Goal: Task Accomplishment & Management: Manage account settings

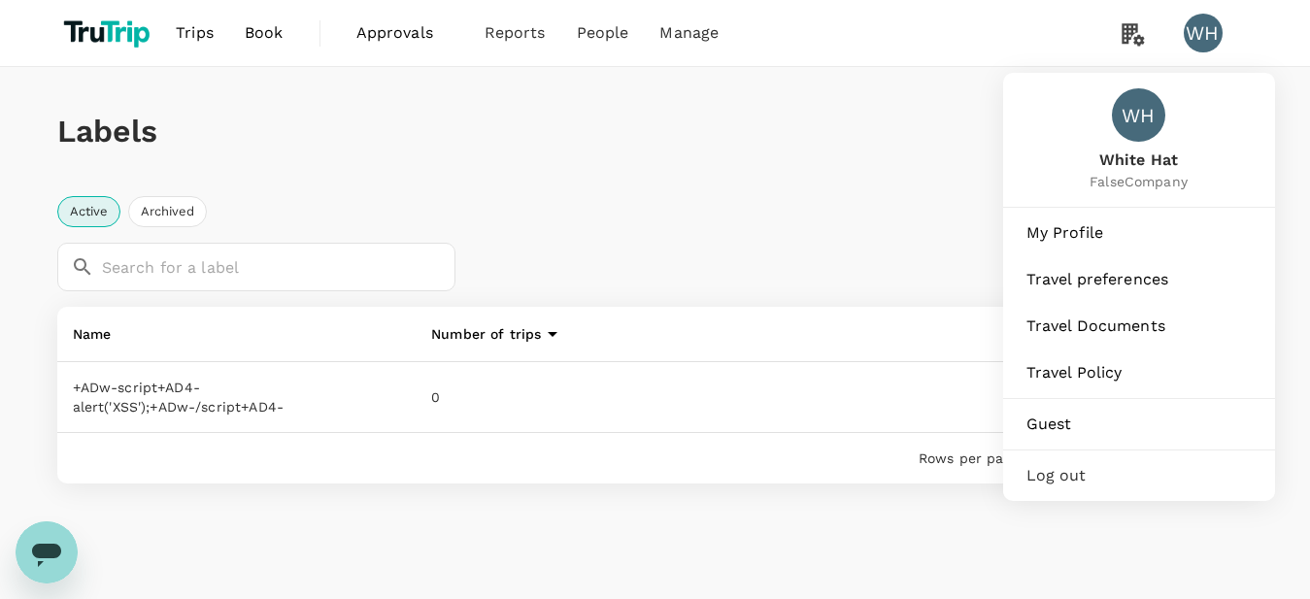
click at [1200, 49] on div "WH" at bounding box center [1203, 33] width 39 height 39
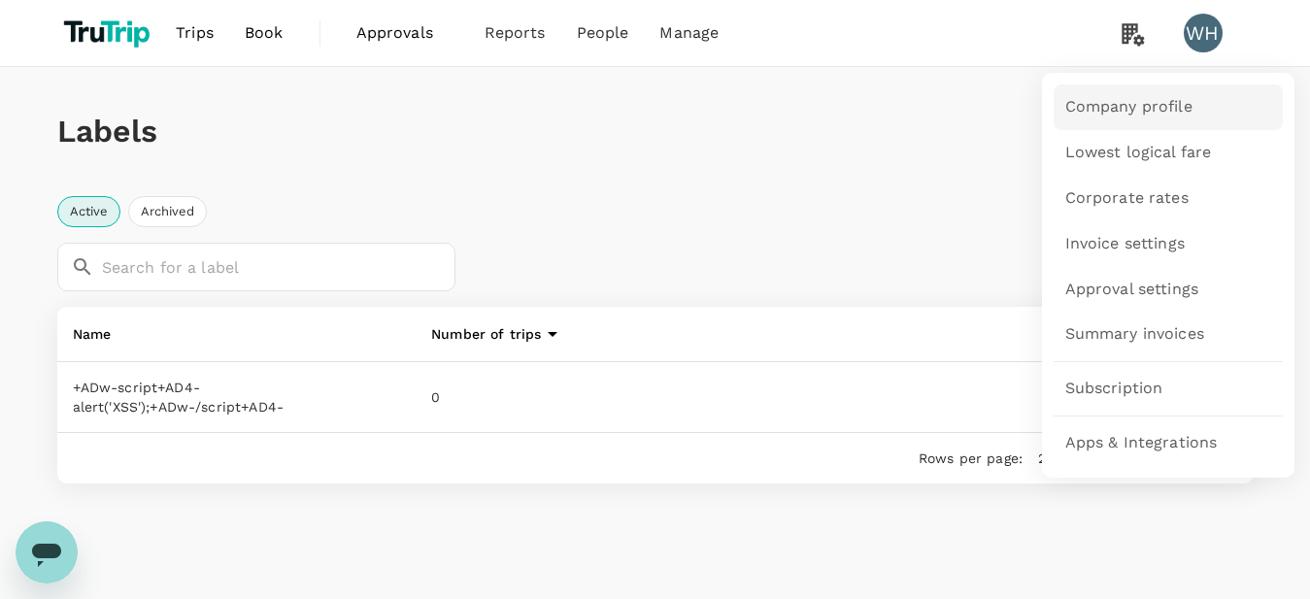
click at [1118, 104] on span "Company profile" at bounding box center [1128, 107] width 127 height 22
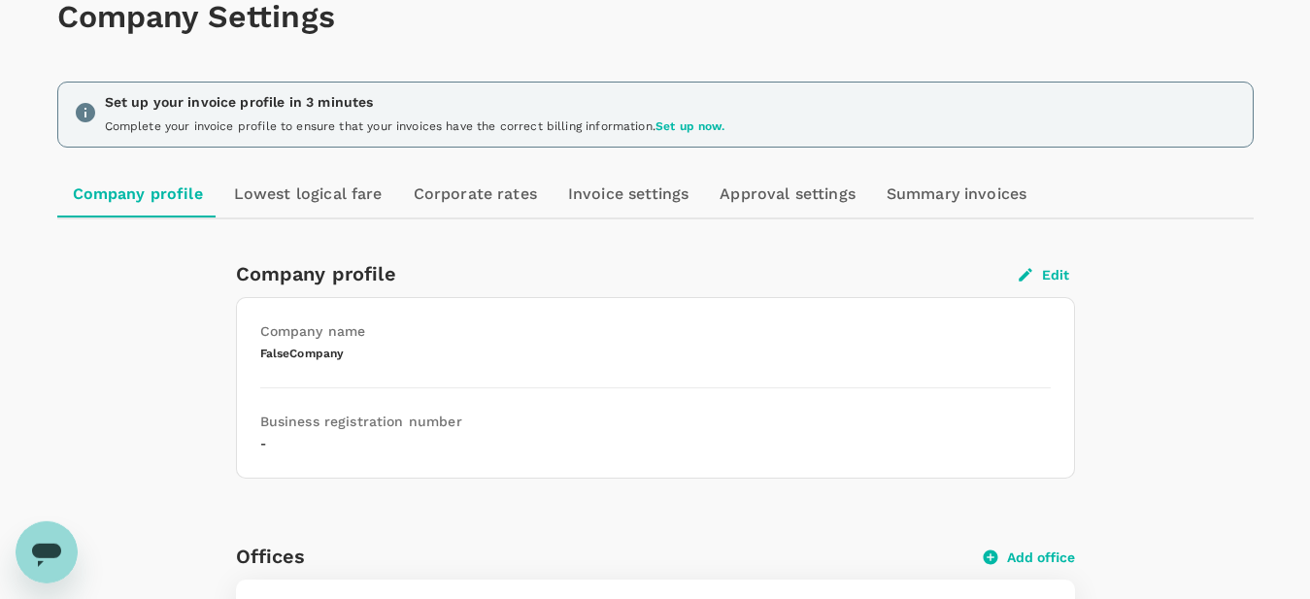
scroll to position [297, 0]
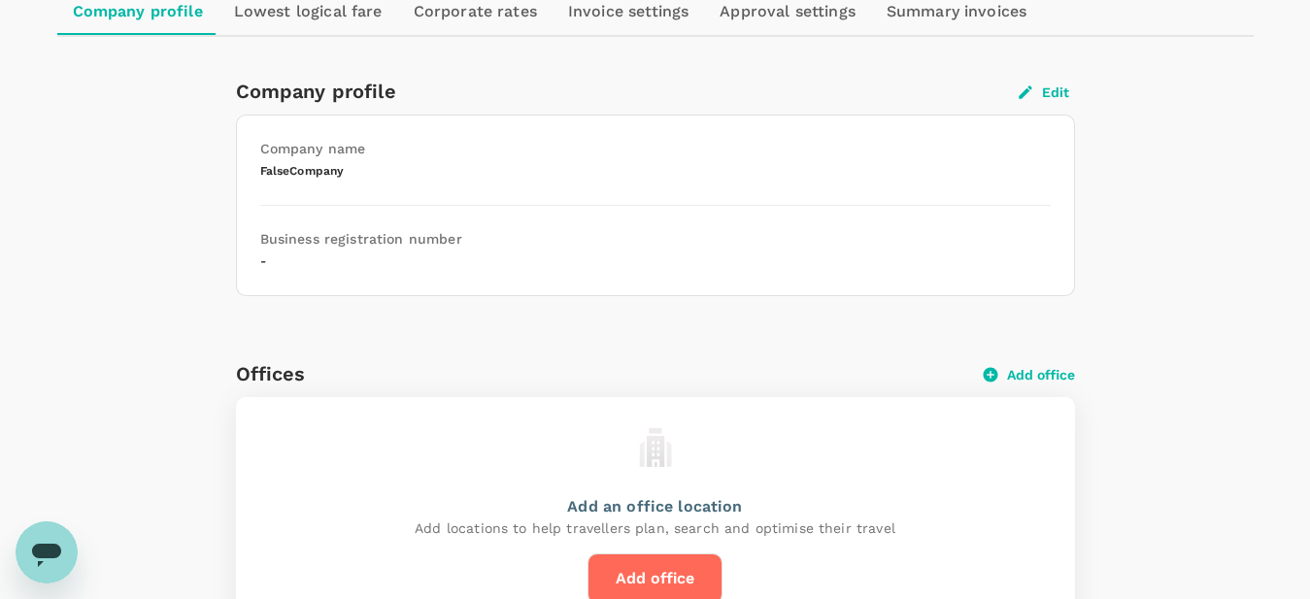
click at [1057, 82] on div "Edit" at bounding box center [1040, 88] width 70 height 28
click at [1044, 85] on button "Edit" at bounding box center [1044, 92] width 62 height 17
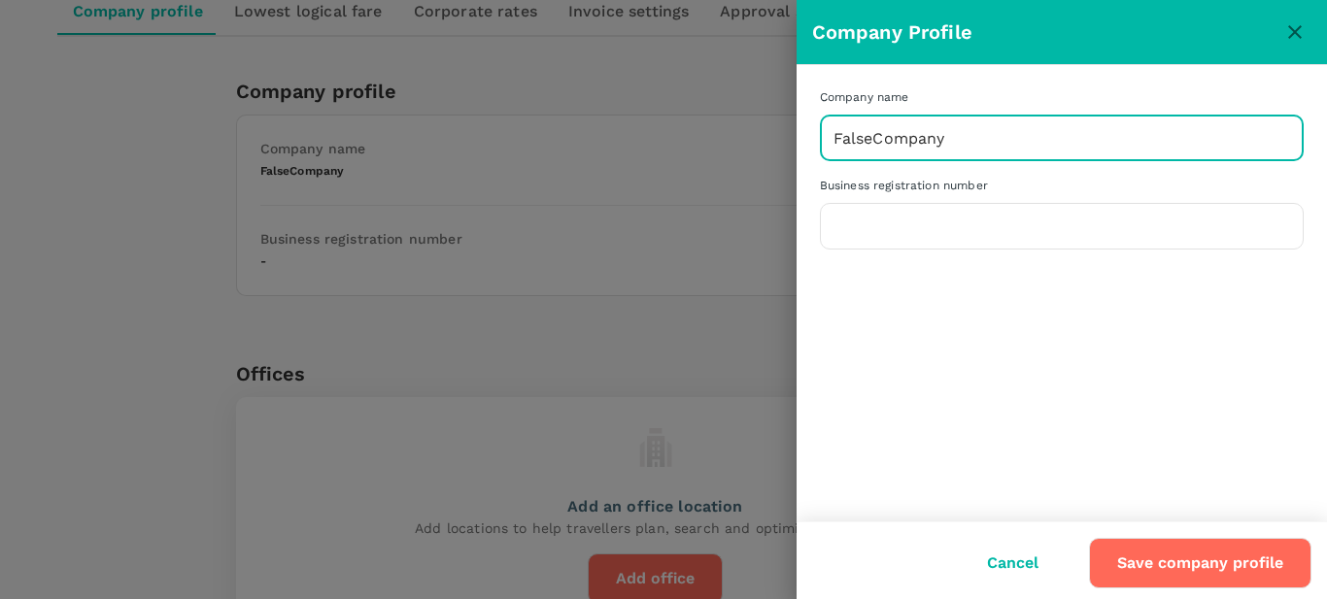
click at [977, 129] on input "FalseCompany" at bounding box center [1062, 138] width 484 height 49
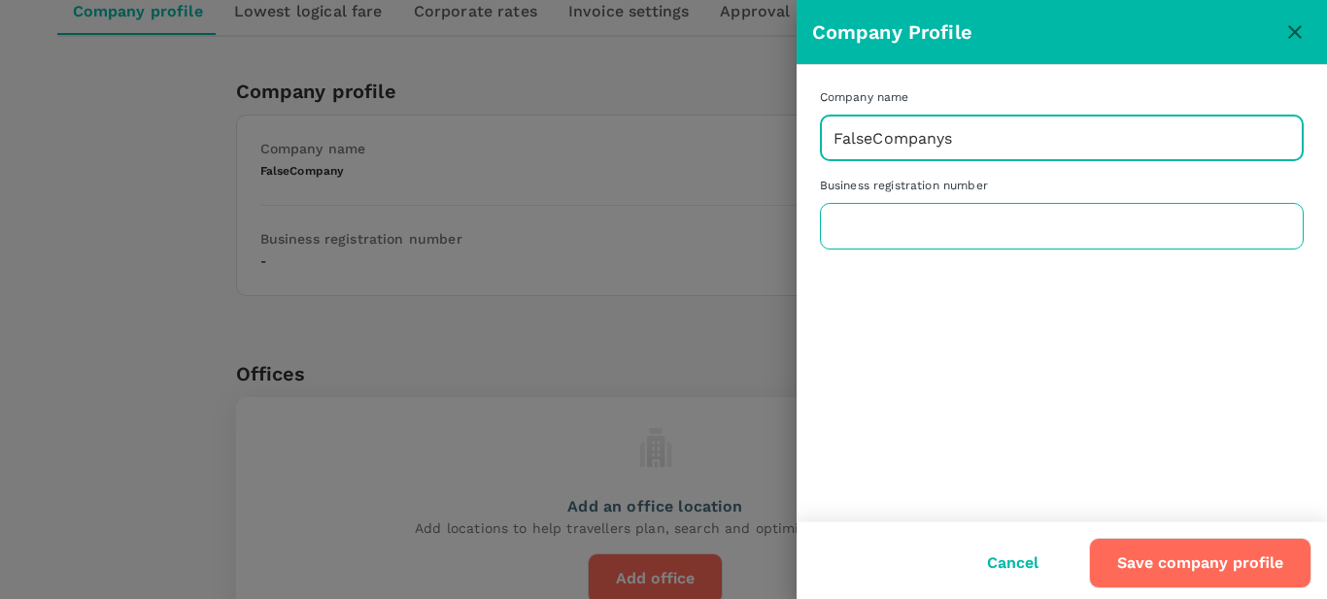
type input "FalseCompanys"
click at [935, 228] on input "text" at bounding box center [1062, 226] width 484 height 49
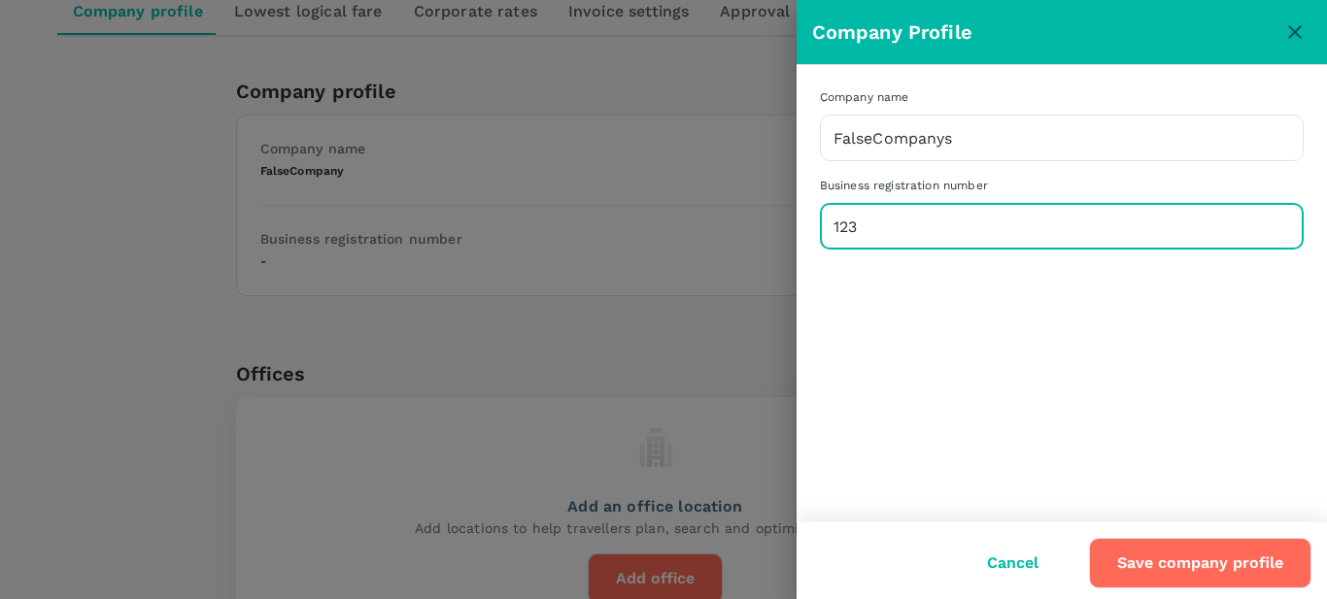
type input "123"
click at [1177, 560] on button "Save company profile" at bounding box center [1200, 563] width 222 height 50
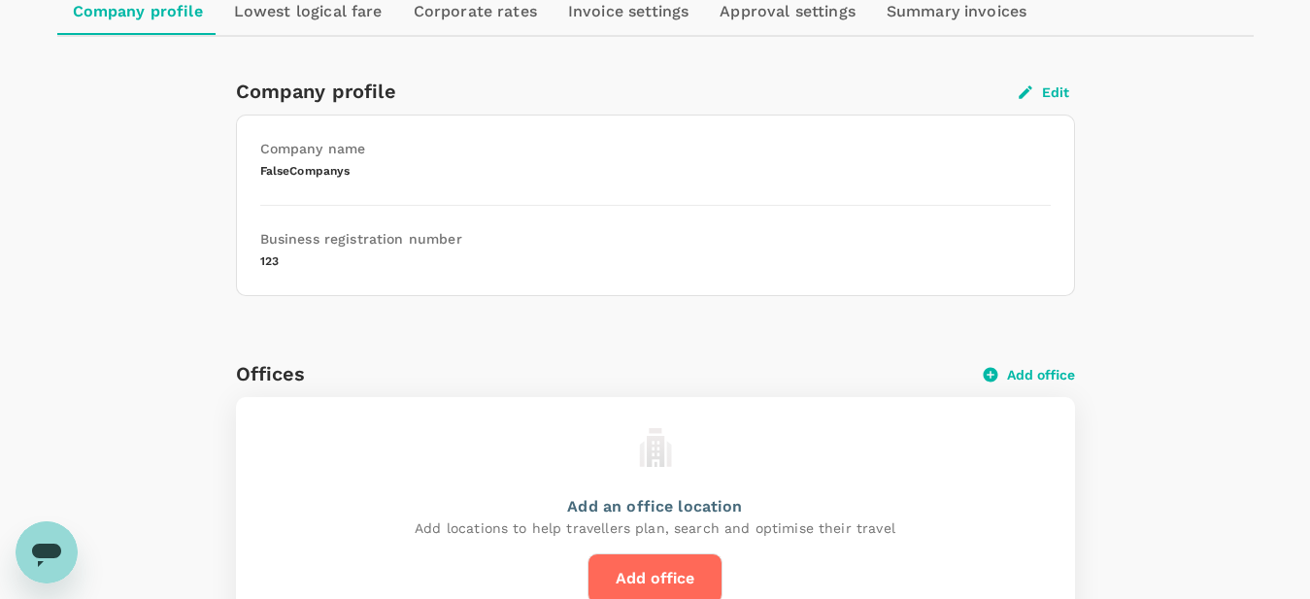
click at [1063, 92] on button "Edit" at bounding box center [1044, 92] width 62 height 17
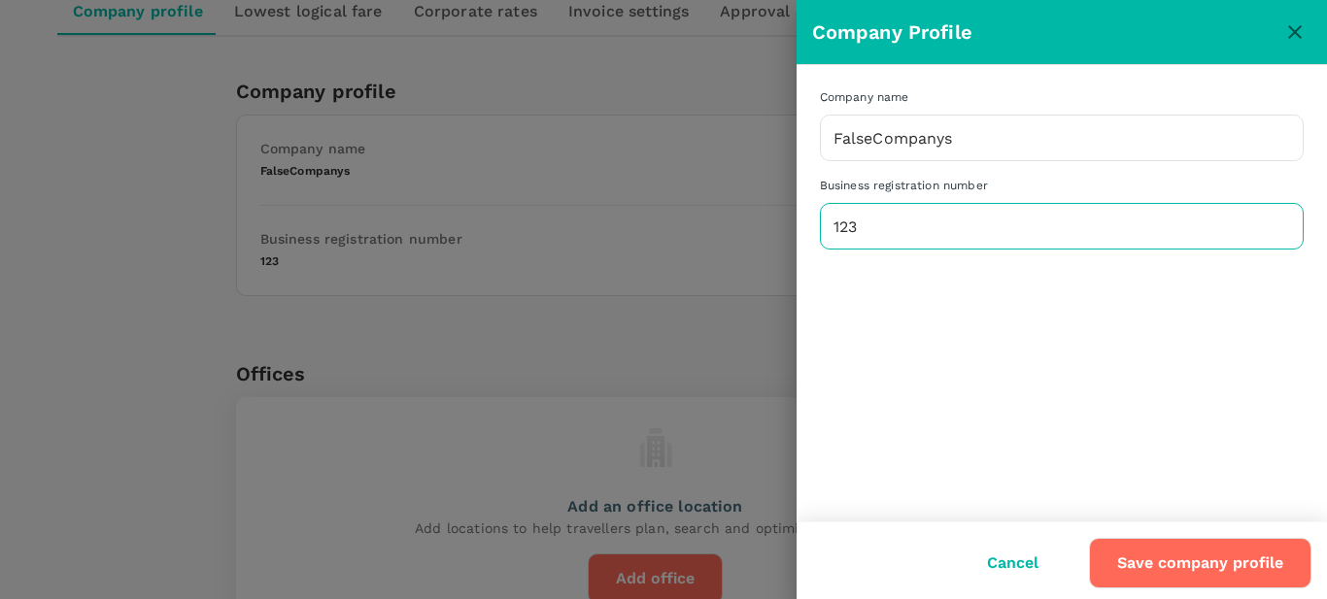
click at [942, 221] on input "123" at bounding box center [1062, 226] width 484 height 49
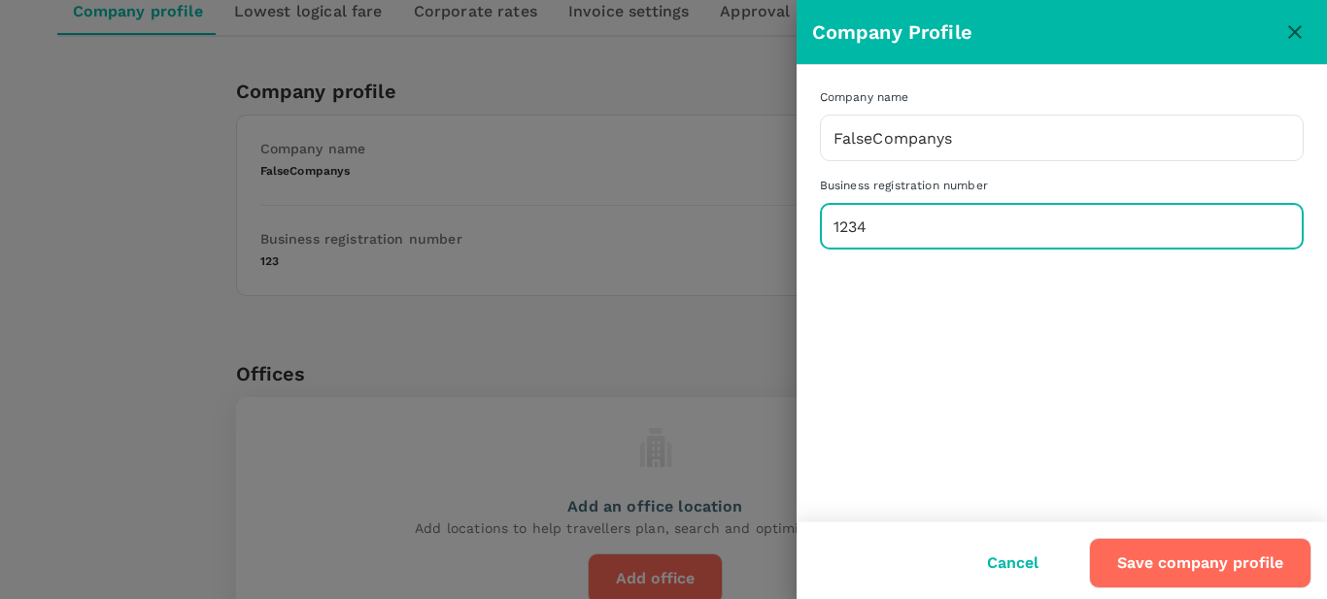
type input "1234"
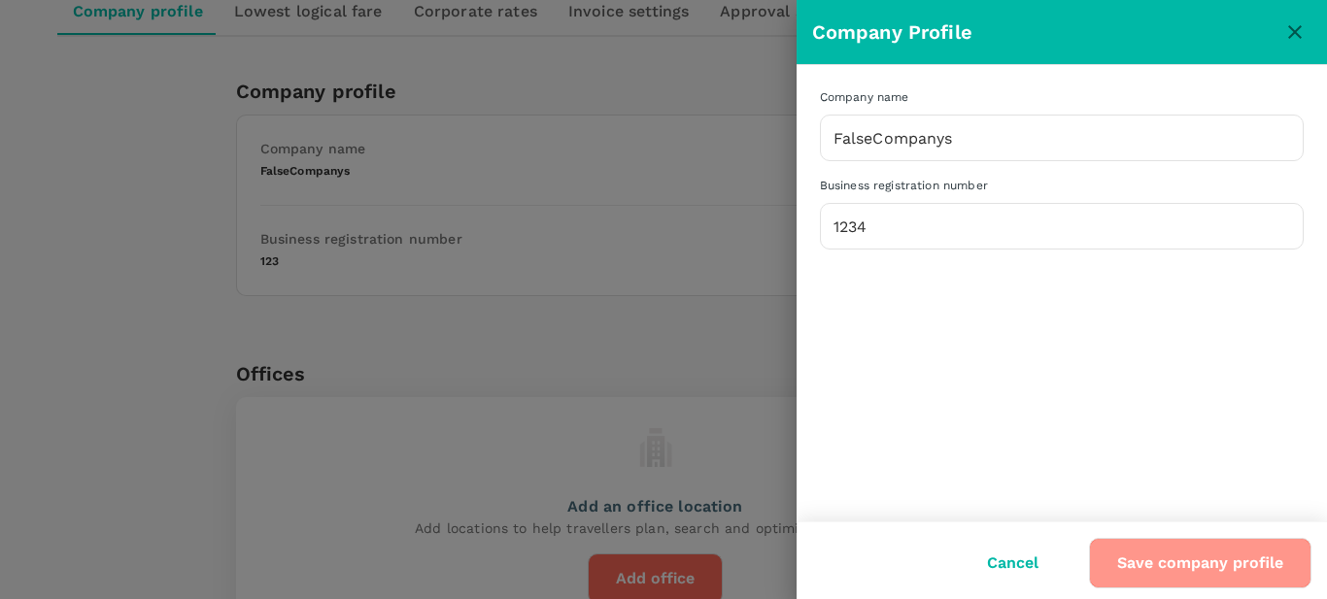
click at [1117, 559] on button "Save company profile" at bounding box center [1200, 563] width 222 height 50
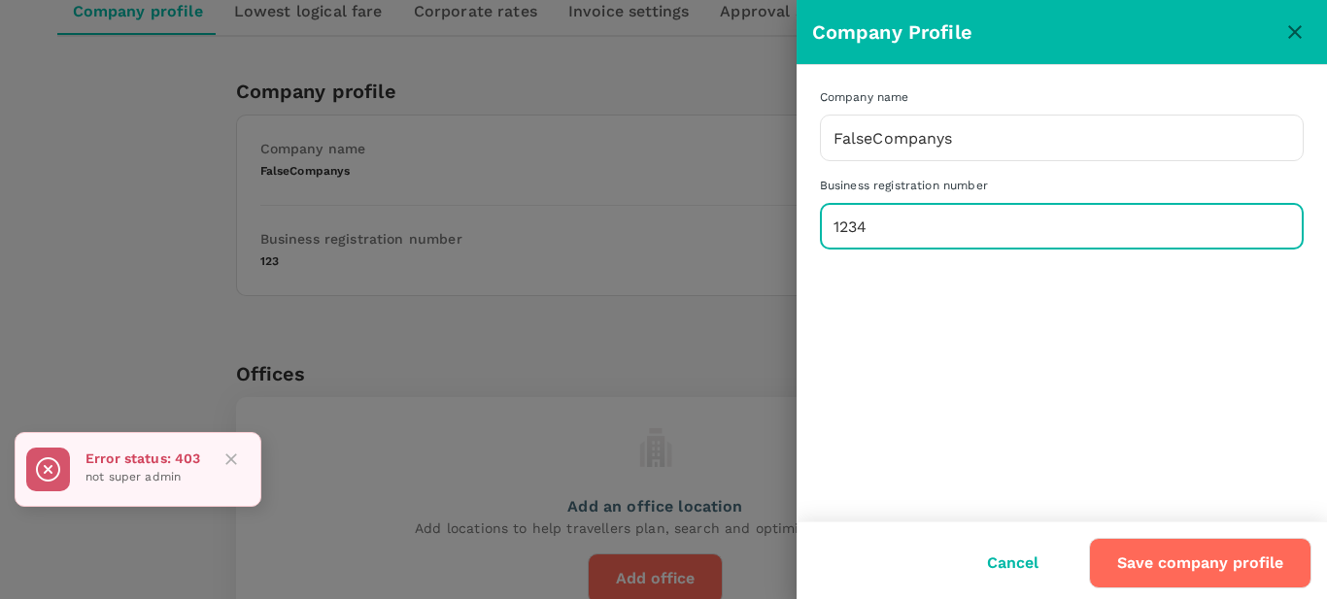
click at [940, 233] on input "1234" at bounding box center [1062, 226] width 484 height 49
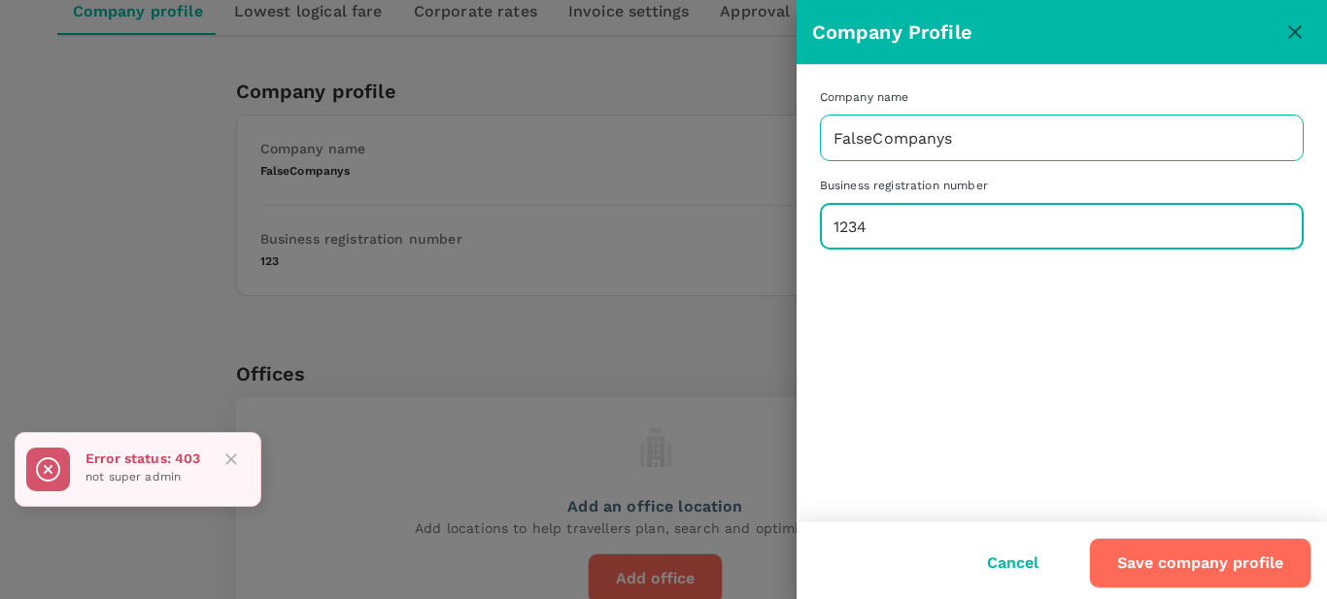
click at [1020, 152] on input "FalseCompanys" at bounding box center [1062, 138] width 484 height 49
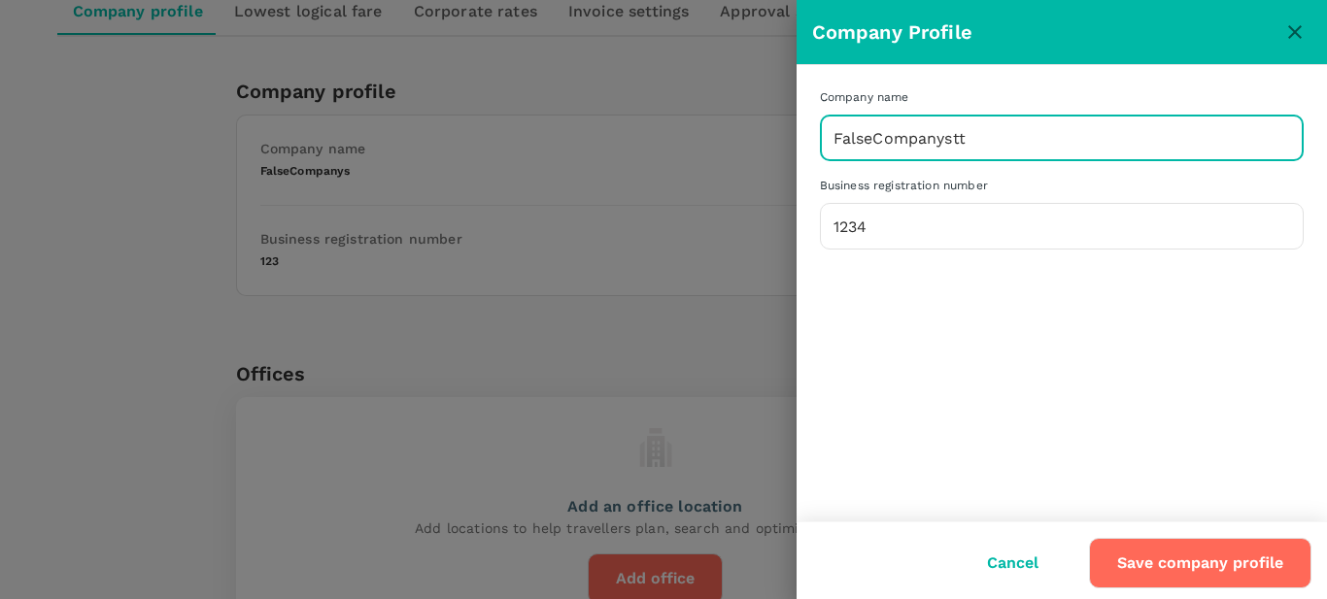
type input "FalseCompanystt"
click at [1242, 559] on button "Save company profile" at bounding box center [1200, 563] width 222 height 50
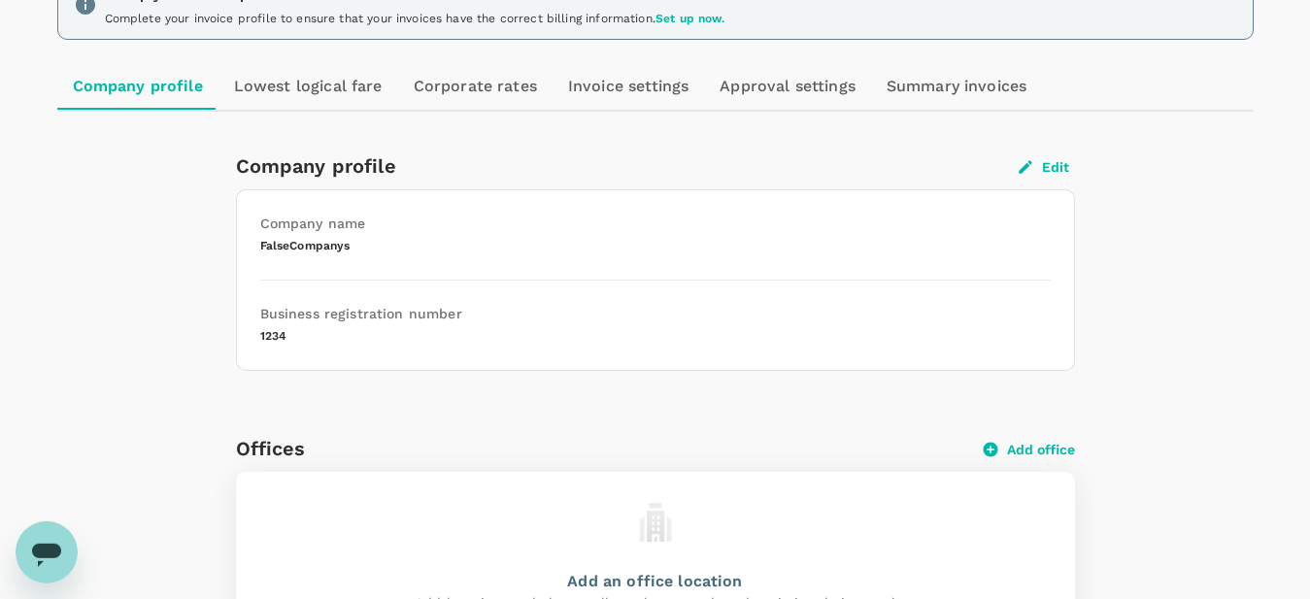
scroll to position [0, 0]
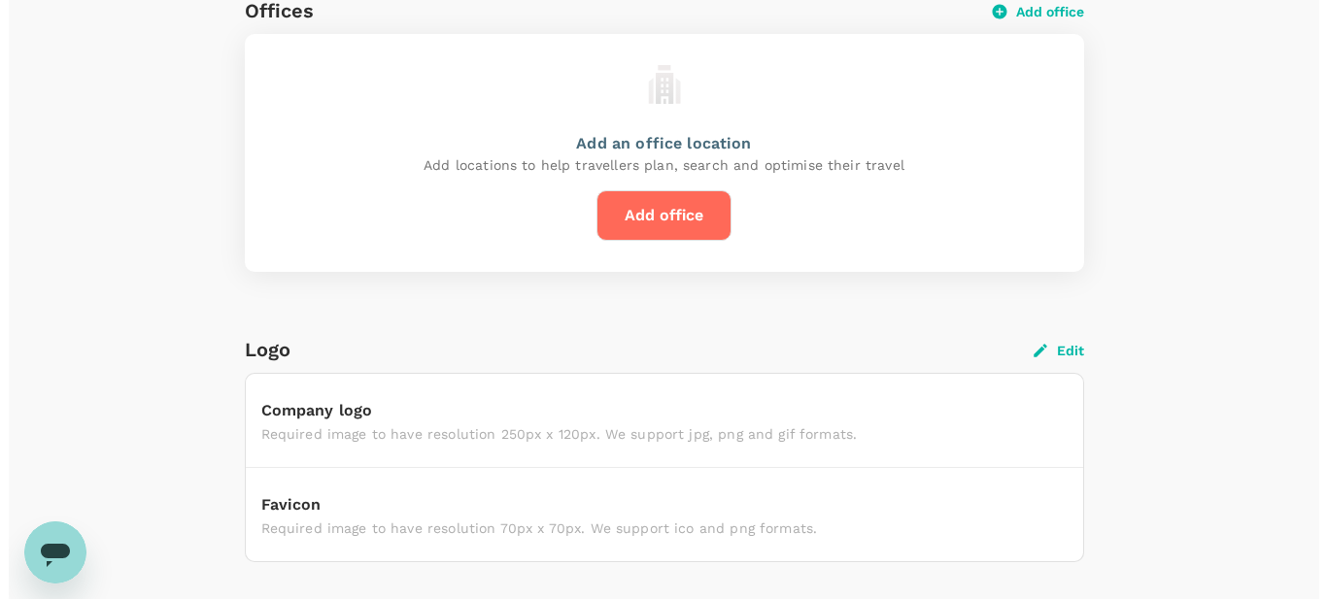
scroll to position [462, 0]
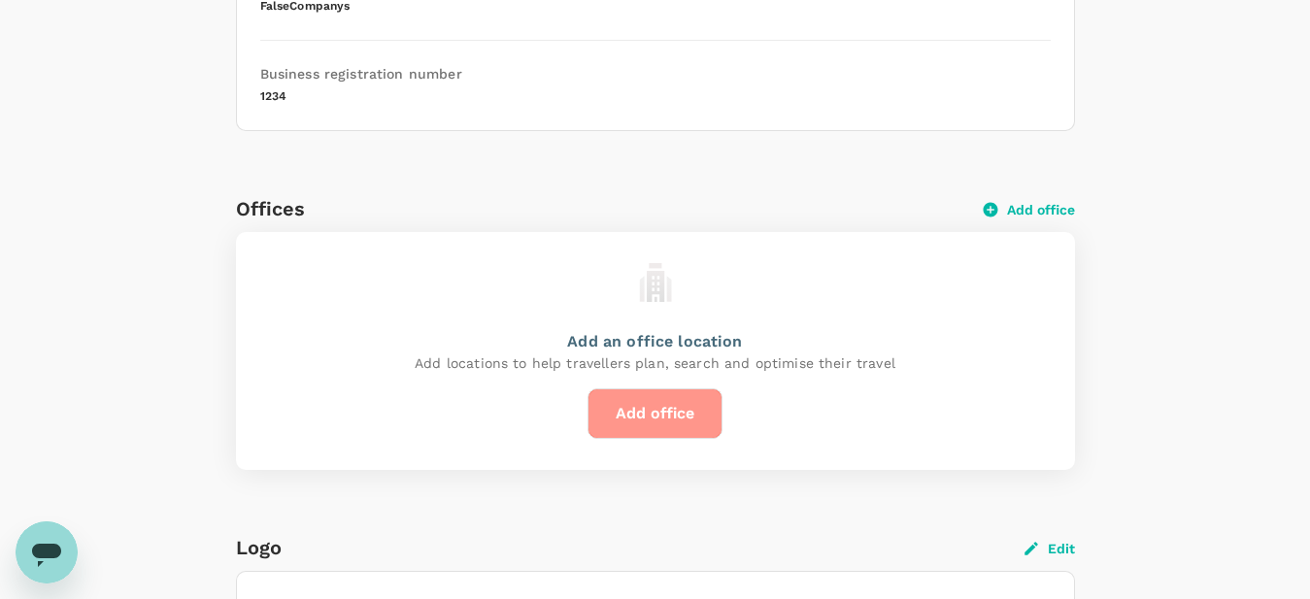
click at [661, 429] on button "Add office" at bounding box center [655, 413] width 135 height 50
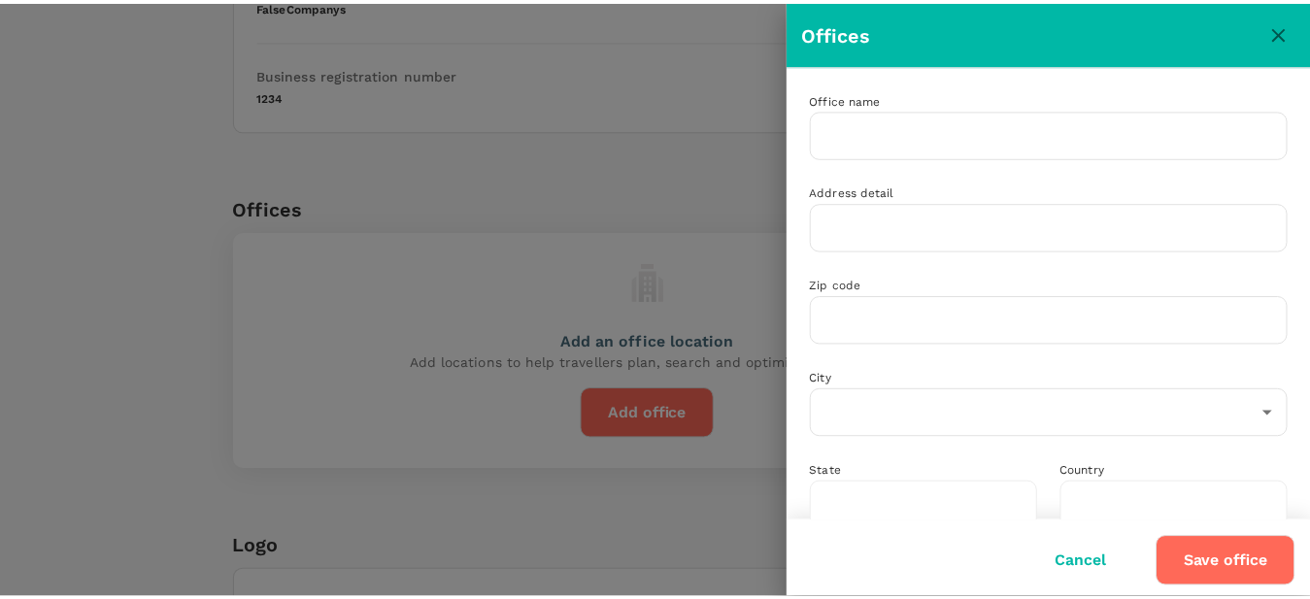
scroll to position [28, 0]
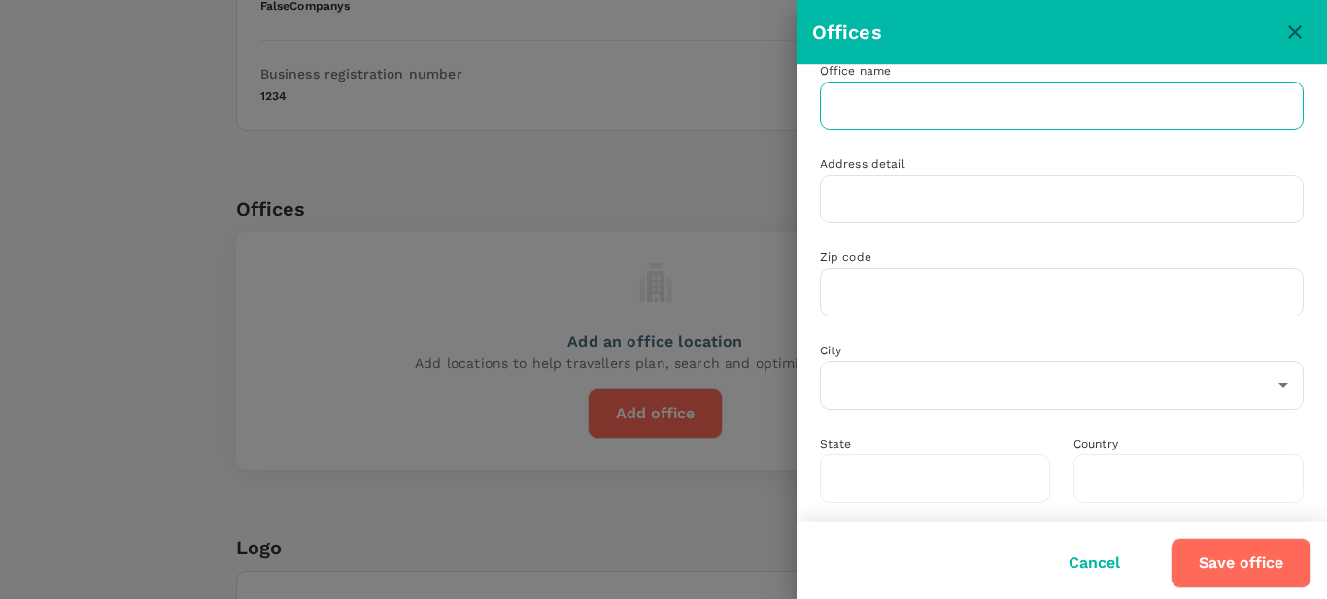
click at [905, 101] on input "text" at bounding box center [1062, 106] width 484 height 49
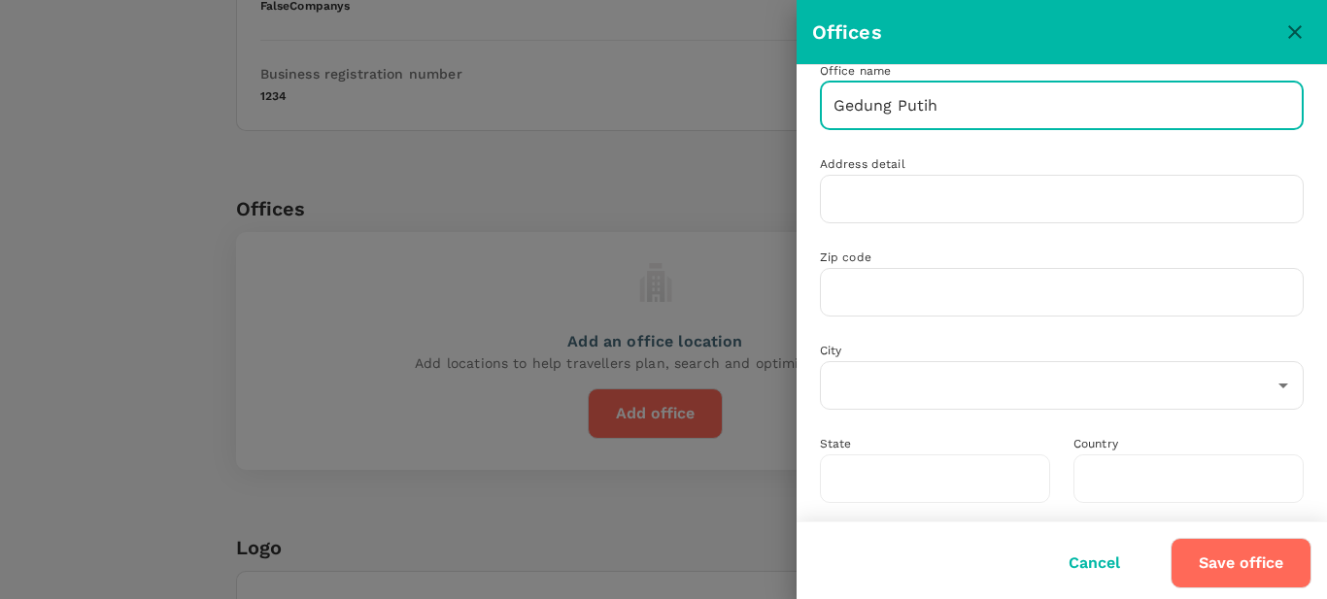
type input "Gedung Putih"
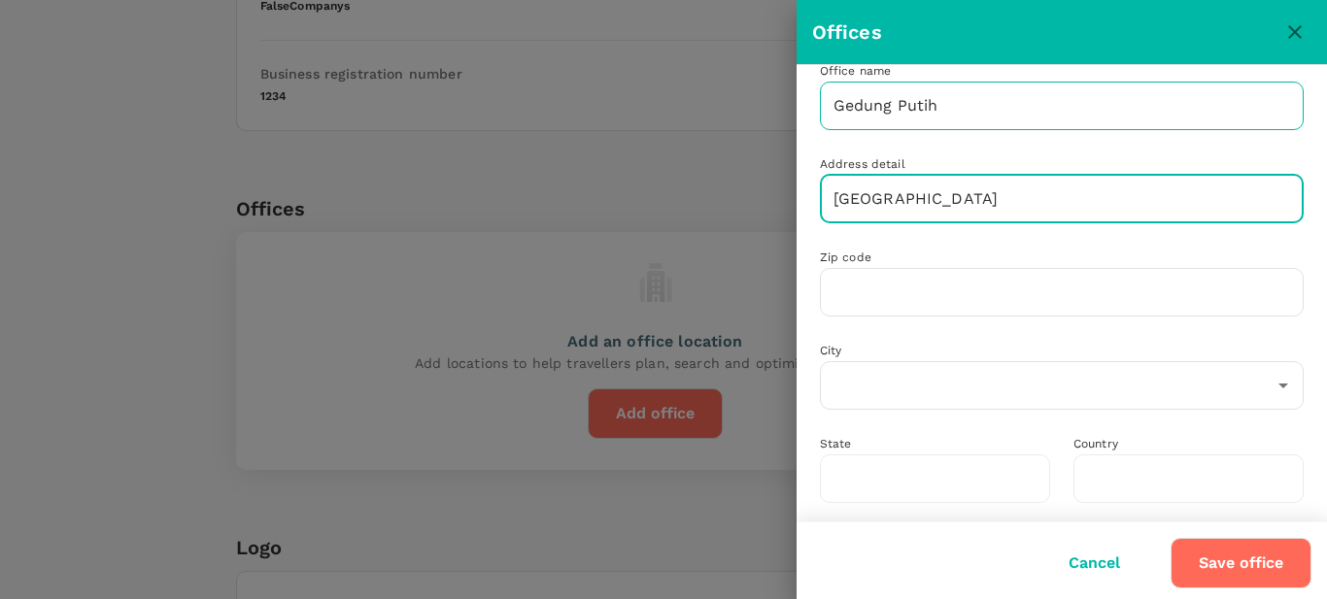
type input "[GEOGRAPHIC_DATA]"
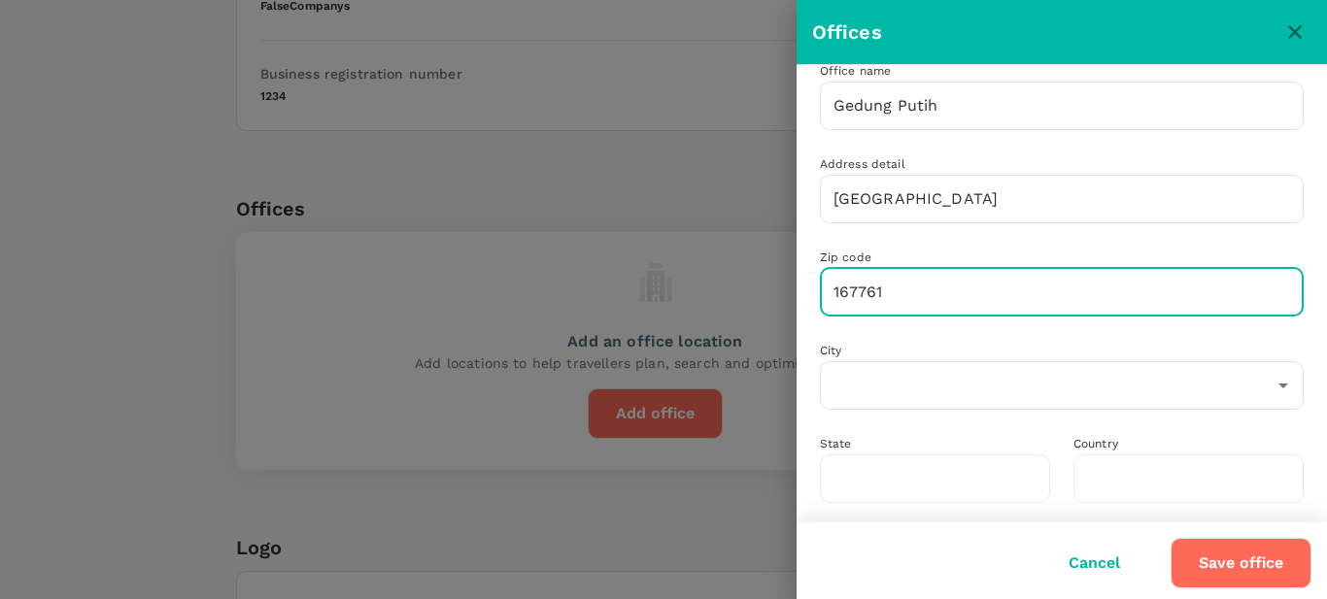
click at [949, 299] on input "167761" at bounding box center [1062, 292] width 484 height 49
type input "16776"
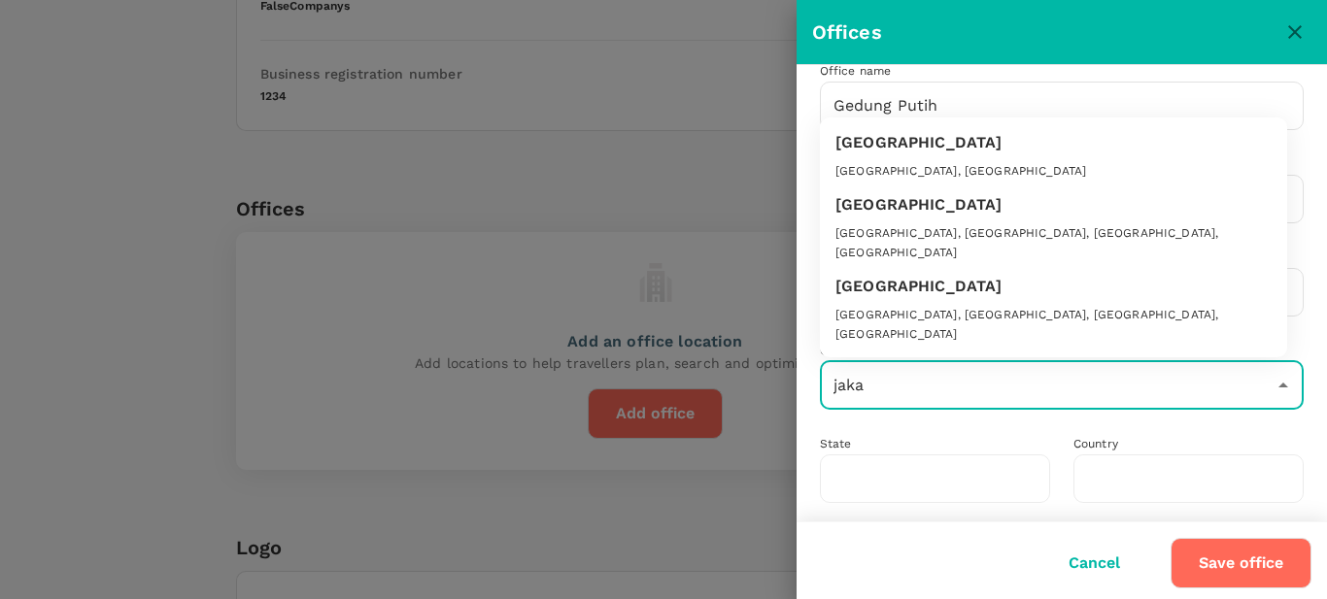
click at [910, 154] on div "[GEOGRAPHIC_DATA]" at bounding box center [1053, 146] width 436 height 31
type input "[GEOGRAPHIC_DATA]"
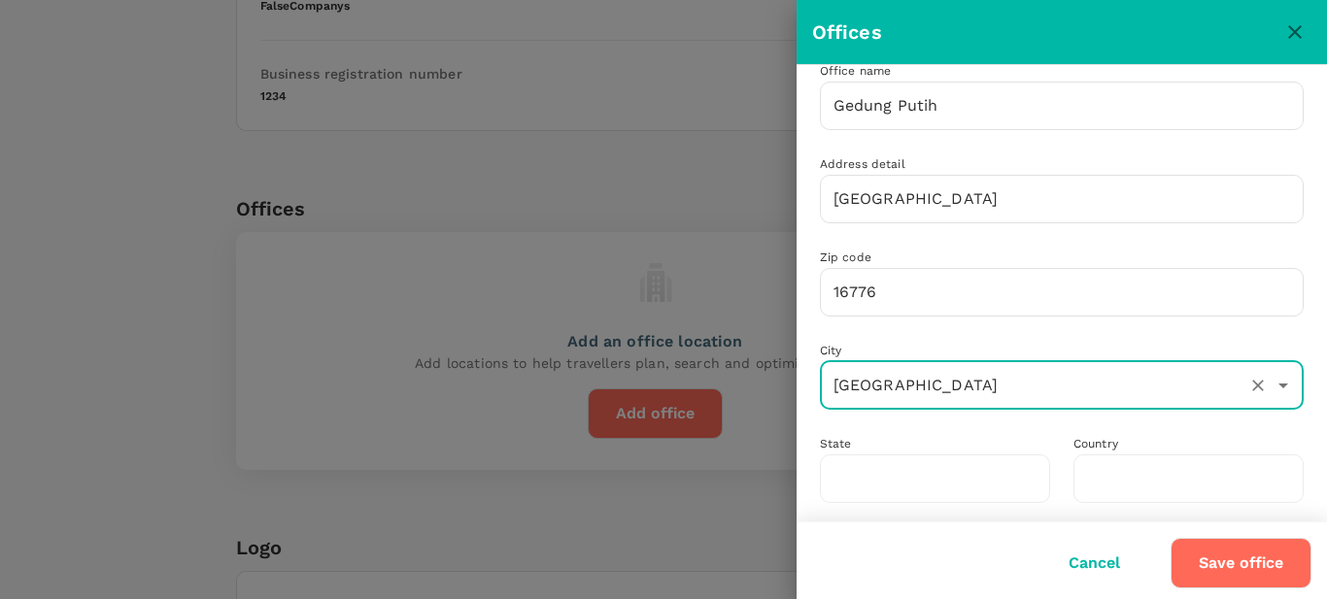
type input "[GEOGRAPHIC_DATA]"
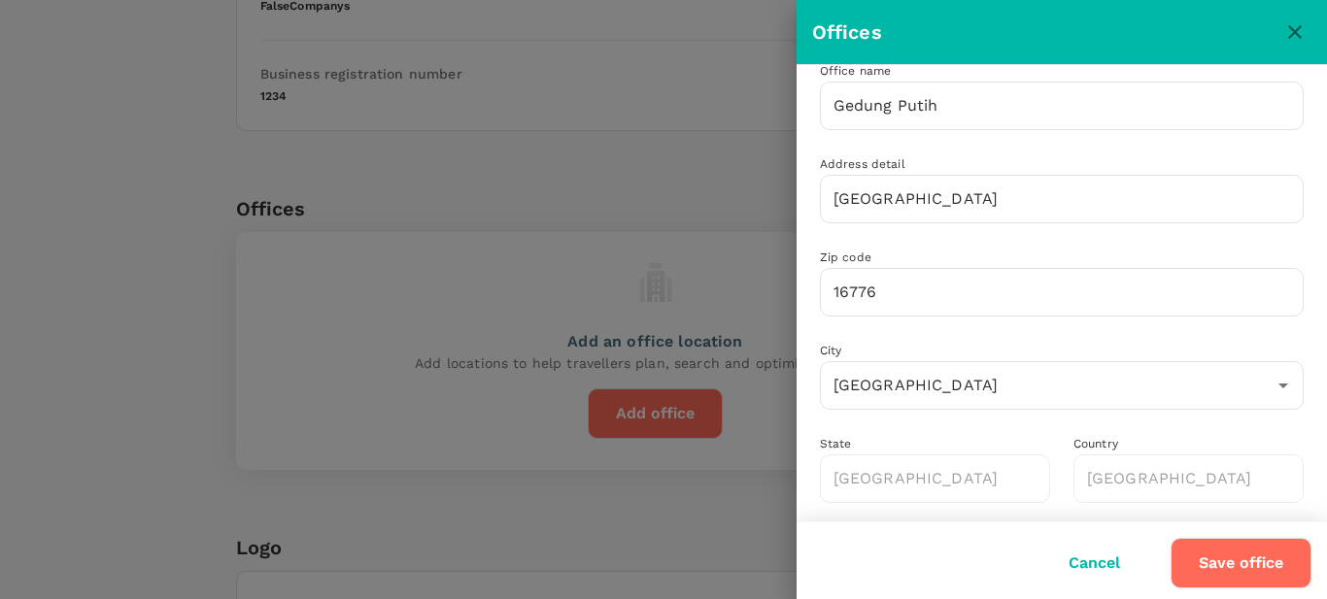
click at [1253, 569] on button "Save office" at bounding box center [1240, 563] width 141 height 50
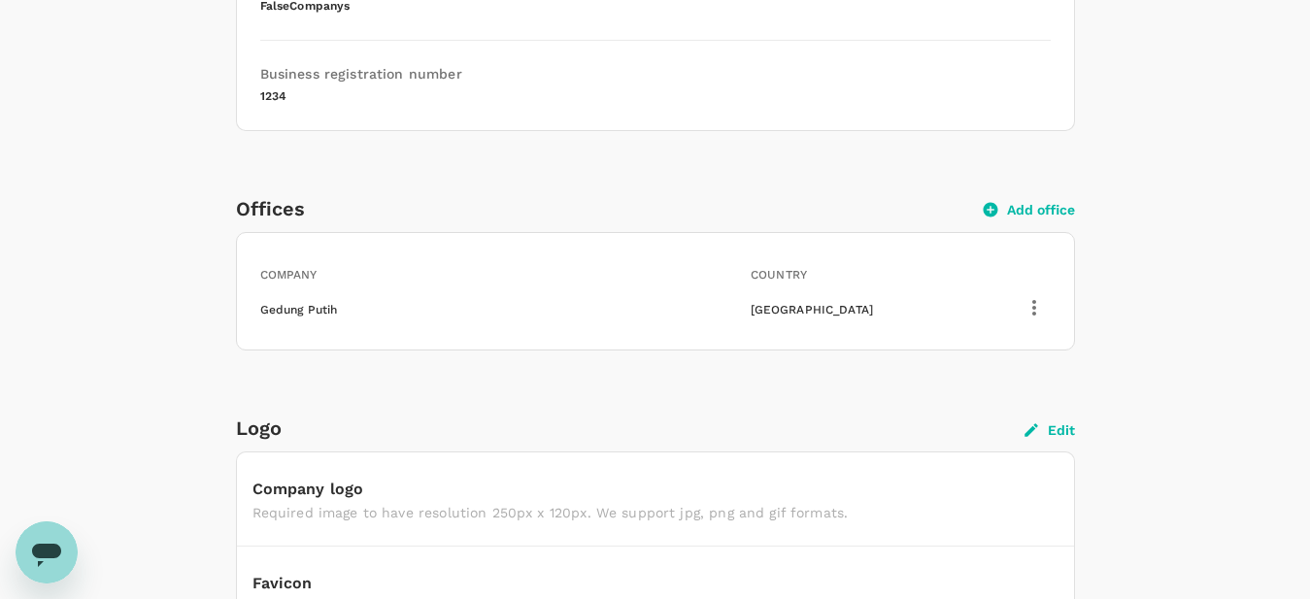
scroll to position [363, 0]
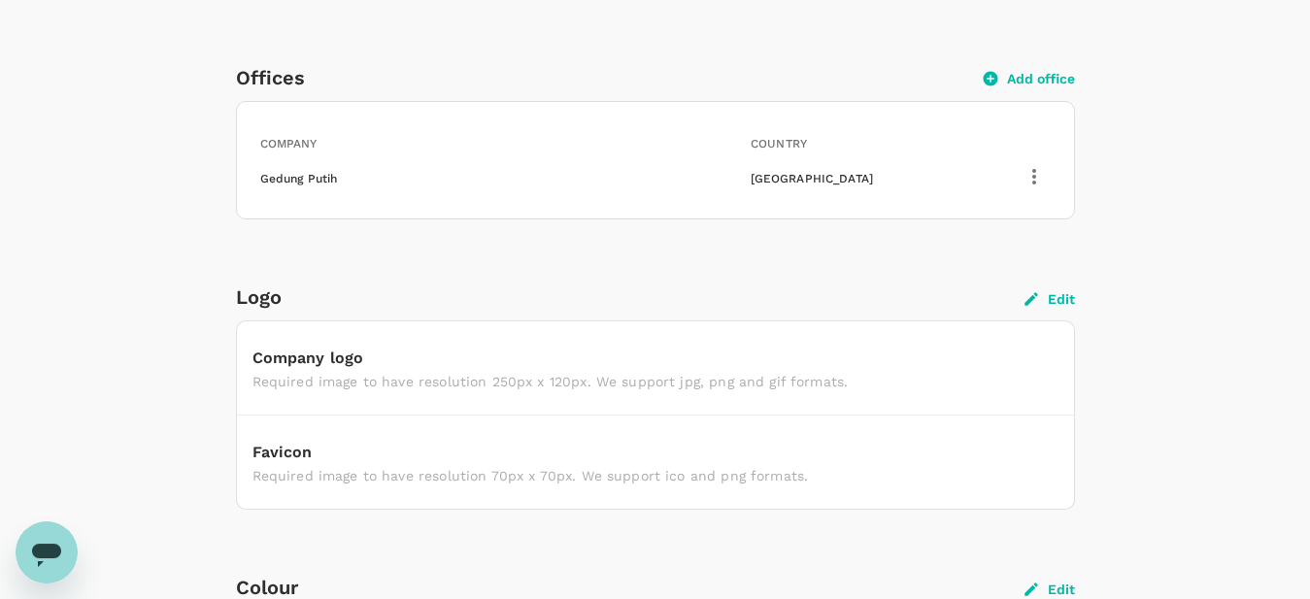
scroll to position [594, 0]
click at [1065, 295] on button "Edit" at bounding box center [1050, 297] width 50 height 17
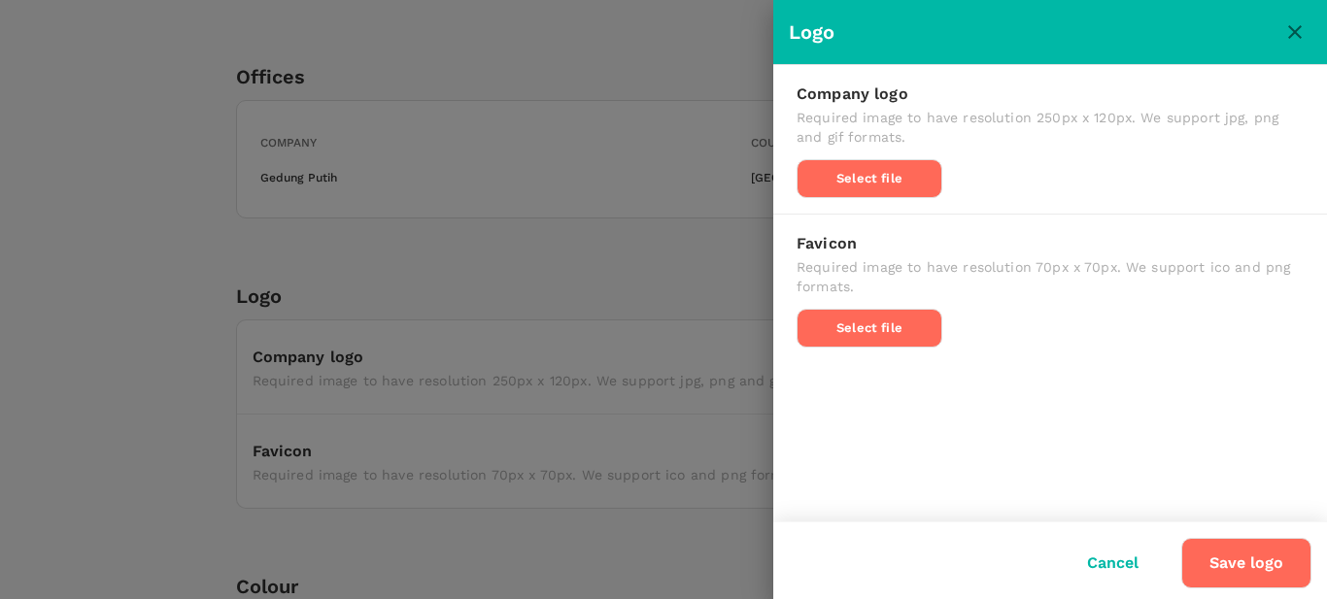
click at [895, 176] on p "Select file" at bounding box center [869, 178] width 66 height 19
click at [0, 0] on input "Select file" at bounding box center [0, 0] width 0 height 0
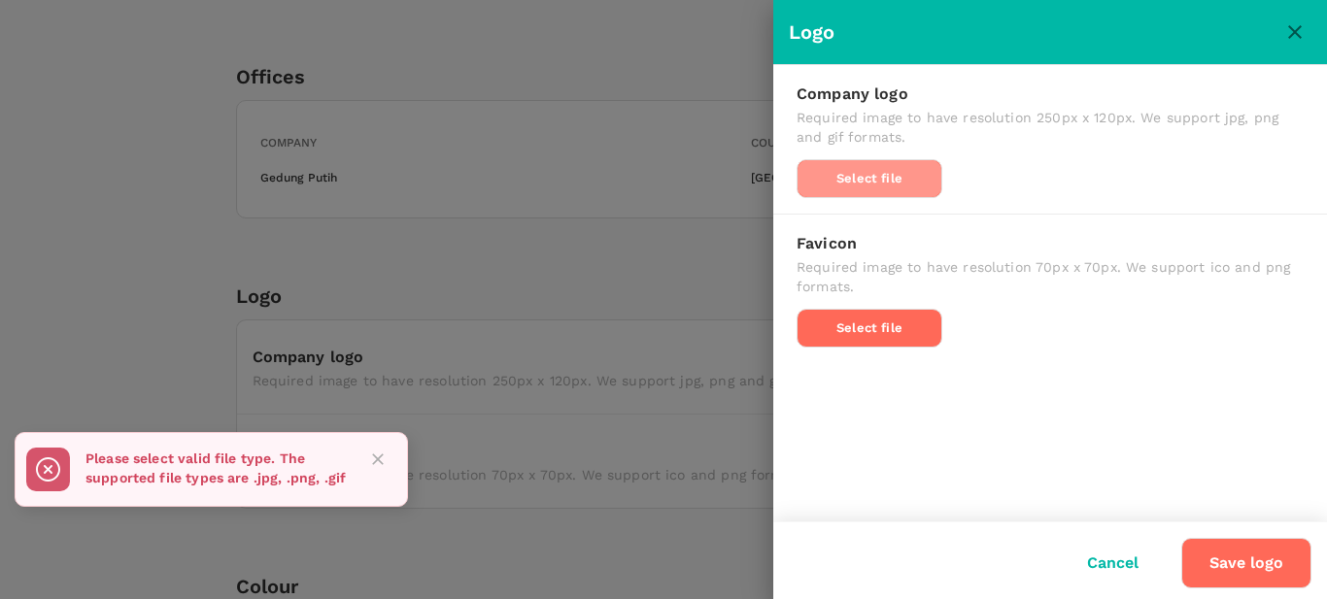
click at [841, 176] on p "Select file" at bounding box center [869, 178] width 66 height 19
click at [0, 0] on input "Select file" at bounding box center [0, 0] width 0 height 0
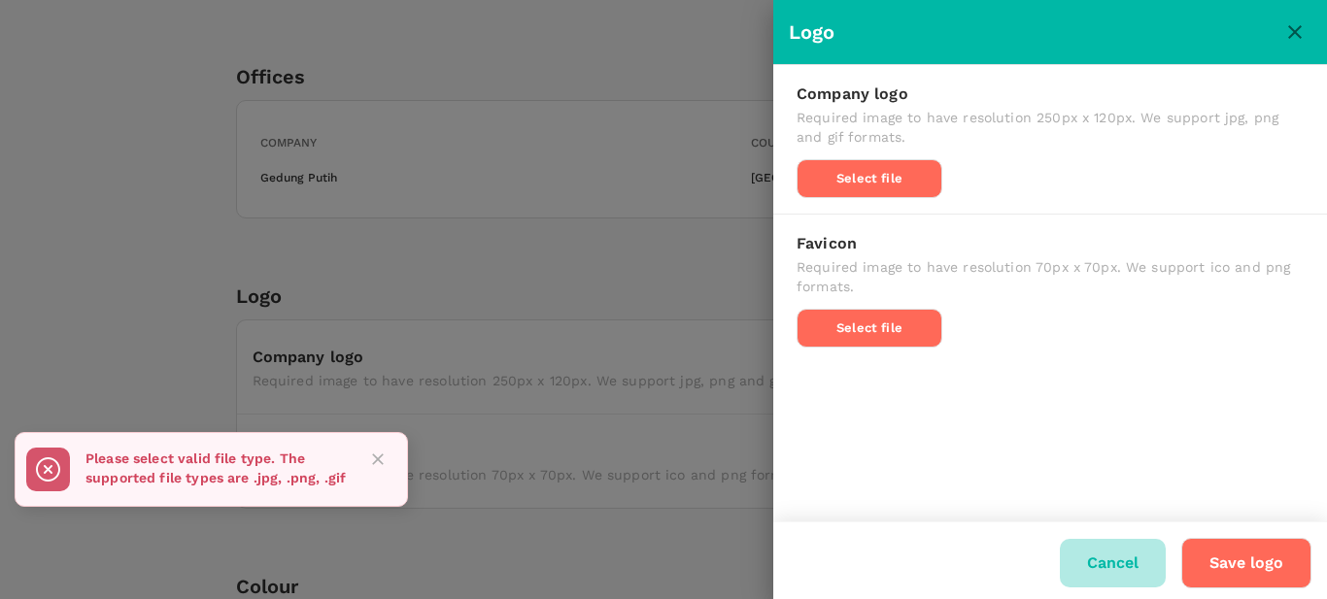
click at [1092, 569] on button "Cancel" at bounding box center [1112, 563] width 106 height 49
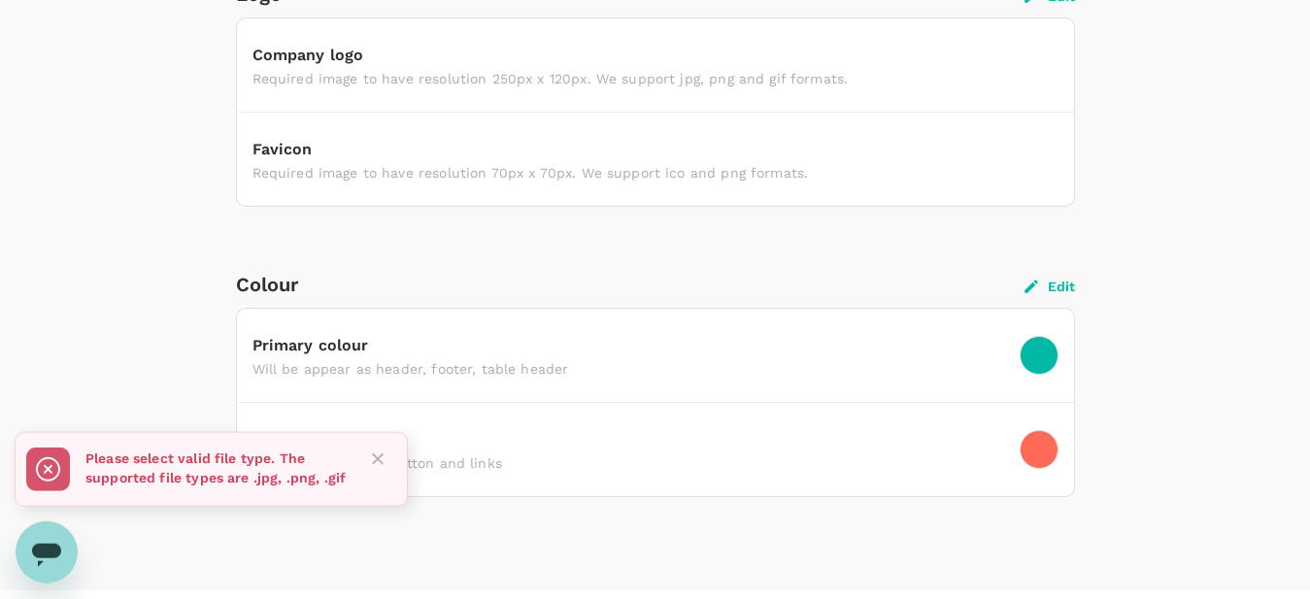
scroll to position [937, 0]
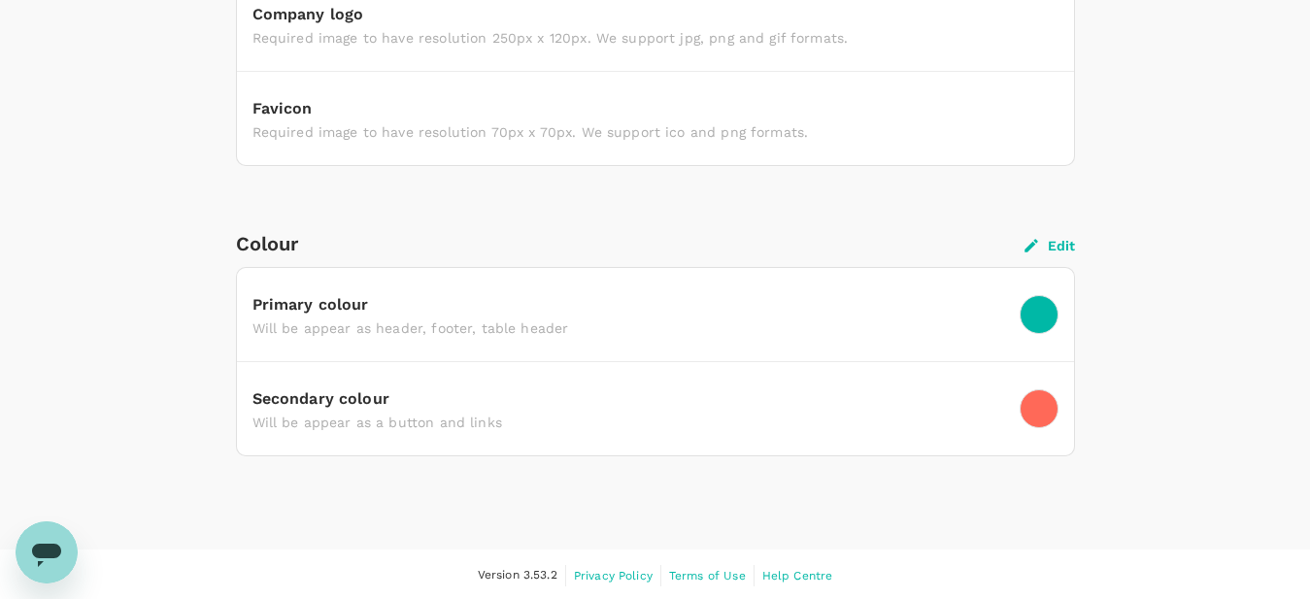
click at [1074, 246] on button "Edit" at bounding box center [1050, 245] width 50 height 17
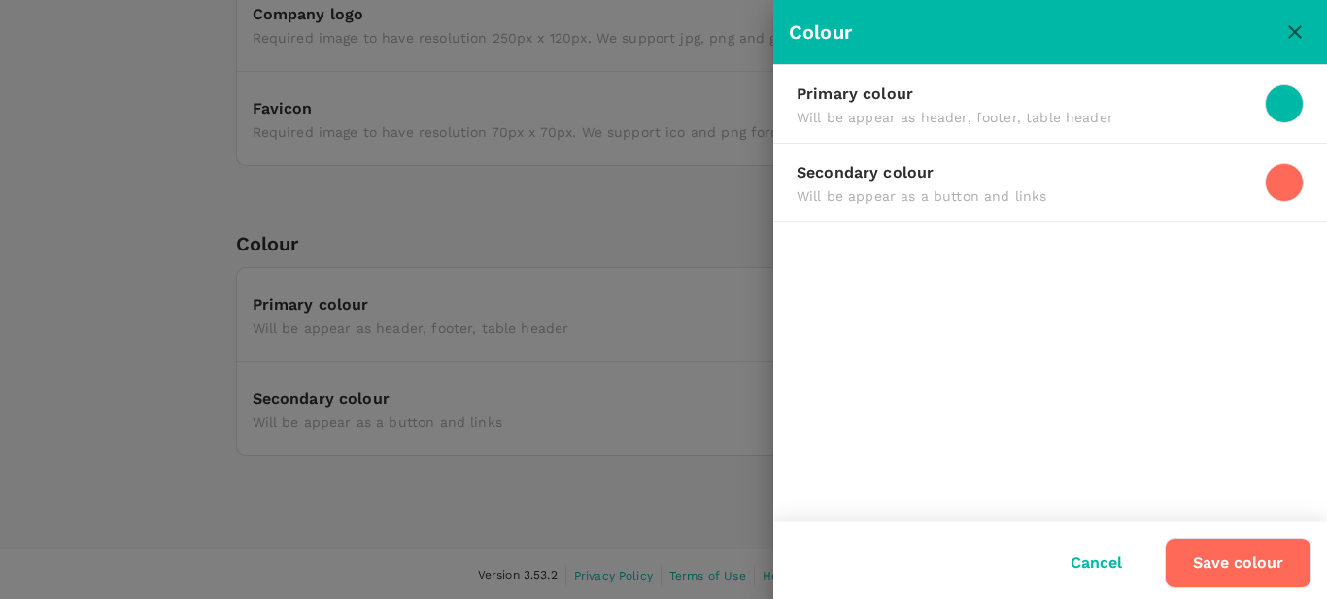
click at [1281, 100] on div at bounding box center [1283, 103] width 39 height 39
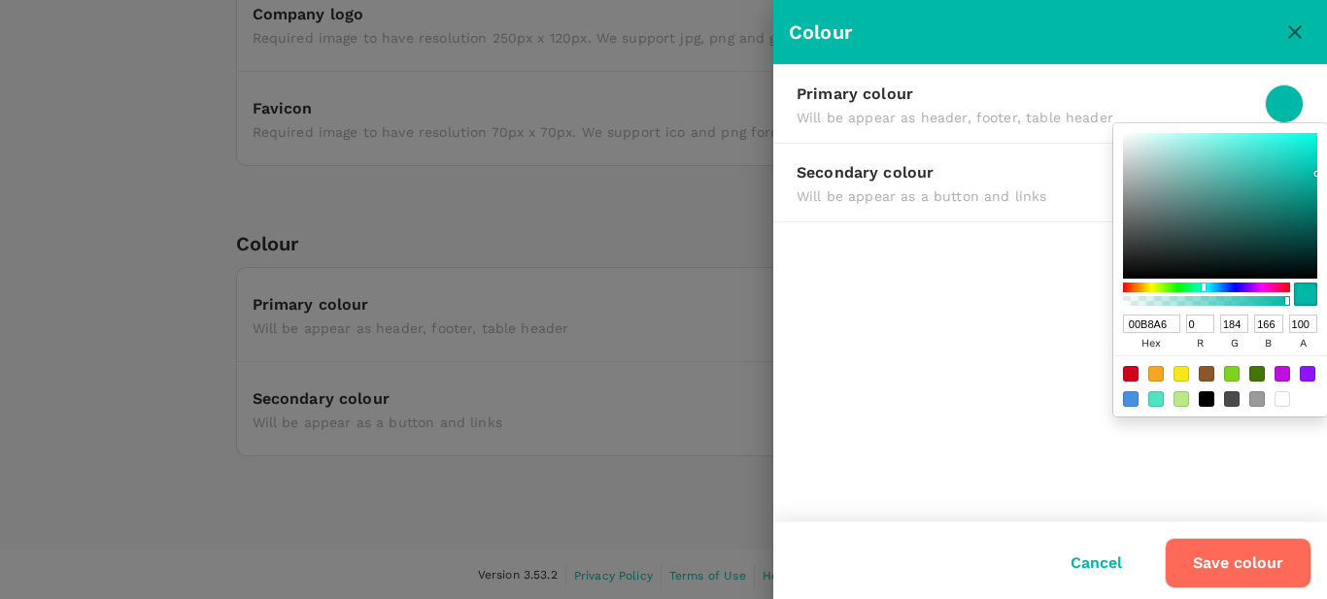
click at [975, 406] on div "Primary colour Will be appear as header, footer, table header 00B8A6 hex 0 r 18…" at bounding box center [1050, 293] width 554 height 456
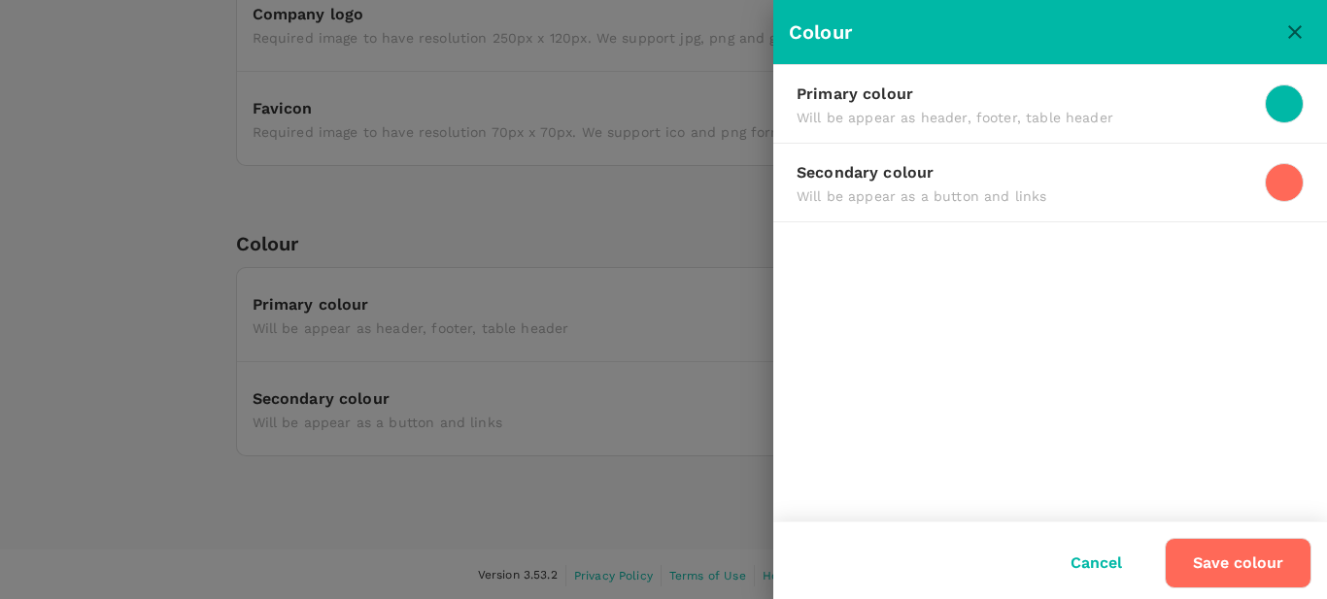
click at [1289, 106] on div at bounding box center [1283, 103] width 39 height 39
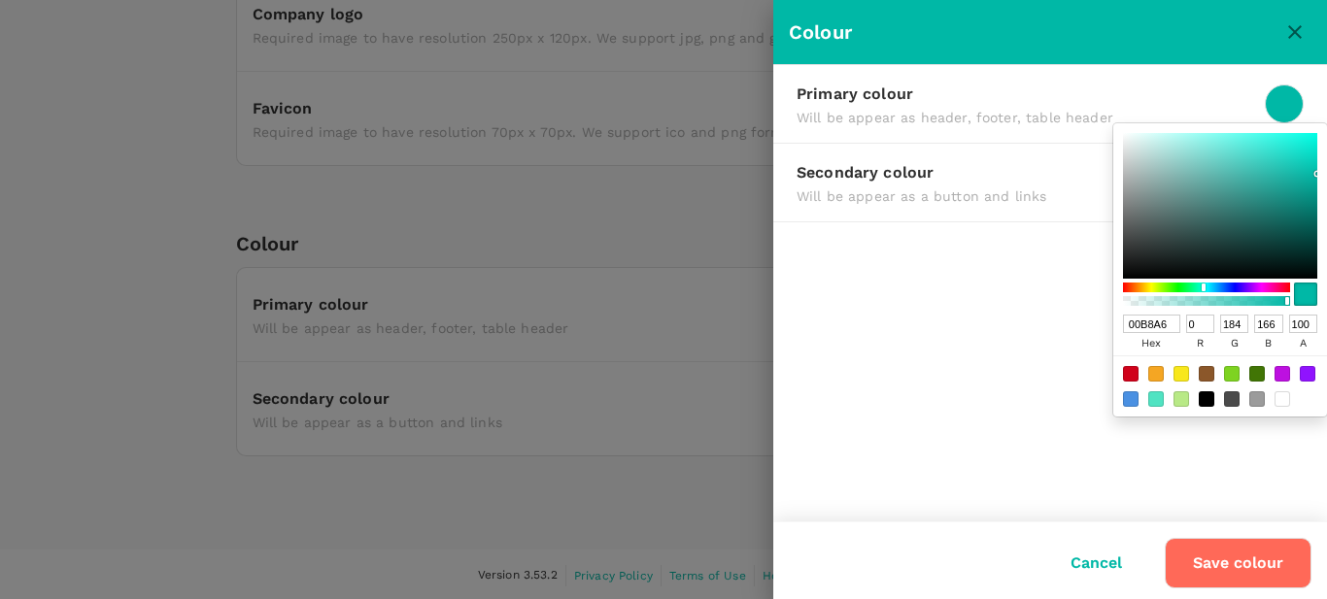
click at [1229, 380] on div at bounding box center [1232, 374] width 16 height 16
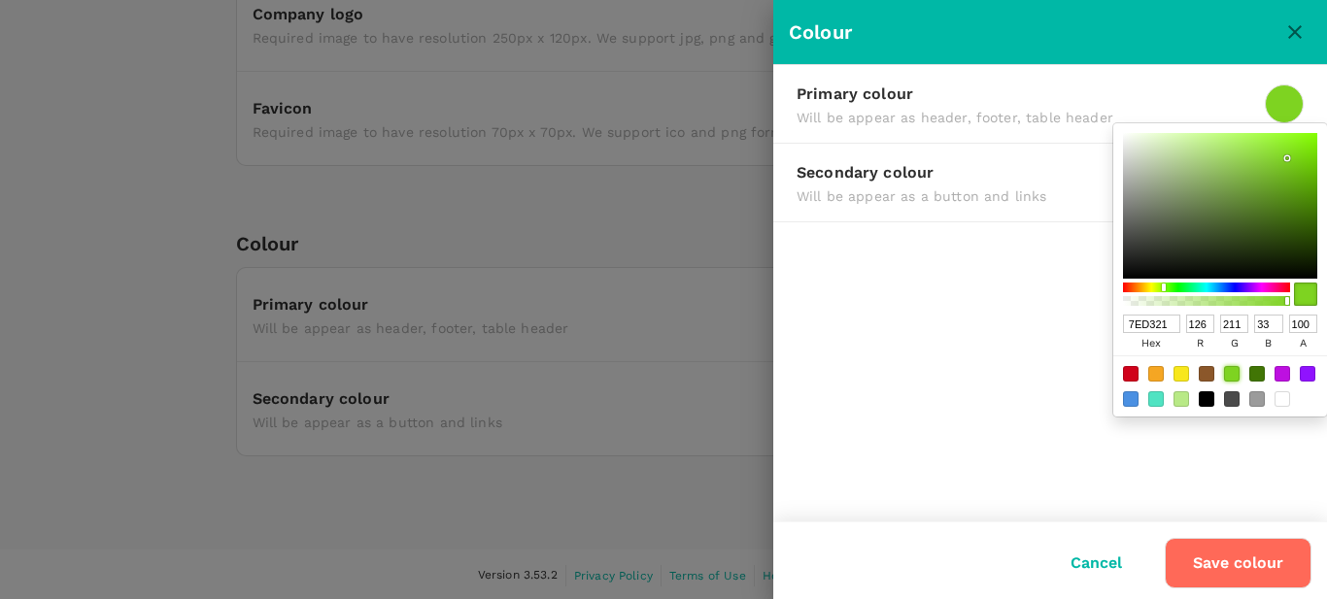
type input "7ED321"
type input "126"
type input "211"
type input "33"
click at [1086, 554] on button "Cancel" at bounding box center [1096, 563] width 106 height 49
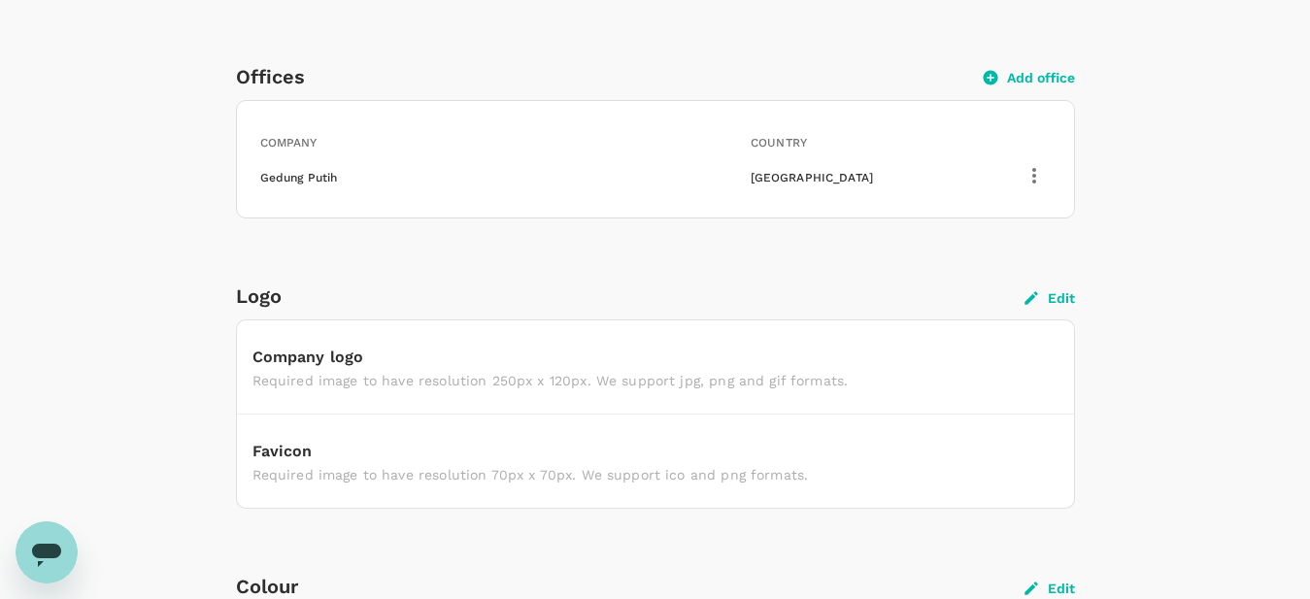
scroll to position [891, 0]
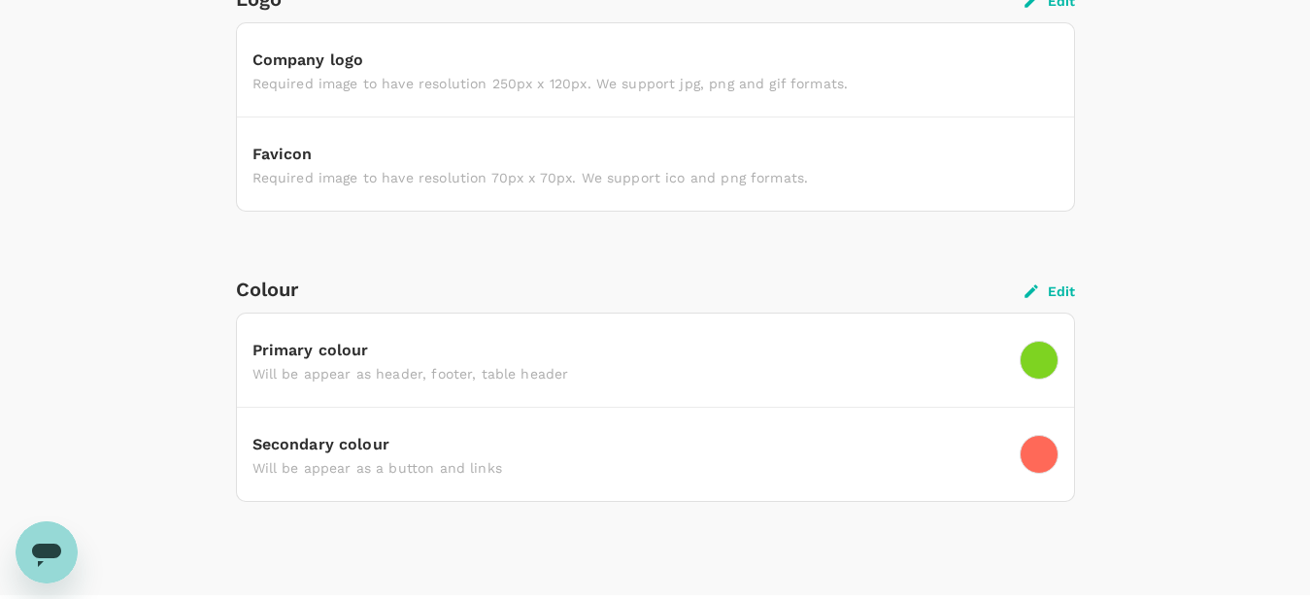
click at [1047, 363] on div at bounding box center [1039, 360] width 39 height 39
click at [1043, 360] on div at bounding box center [1039, 360] width 39 height 39
click at [1063, 285] on button "Edit" at bounding box center [1050, 291] width 50 height 17
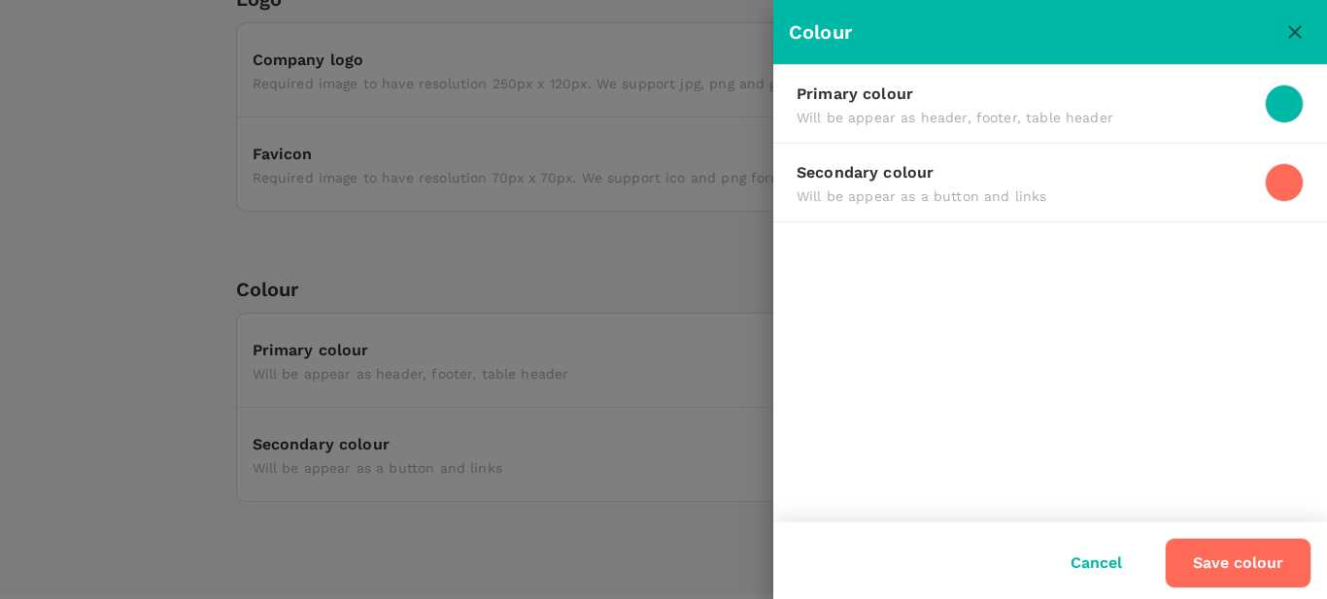
click at [1285, 109] on div at bounding box center [1283, 103] width 39 height 39
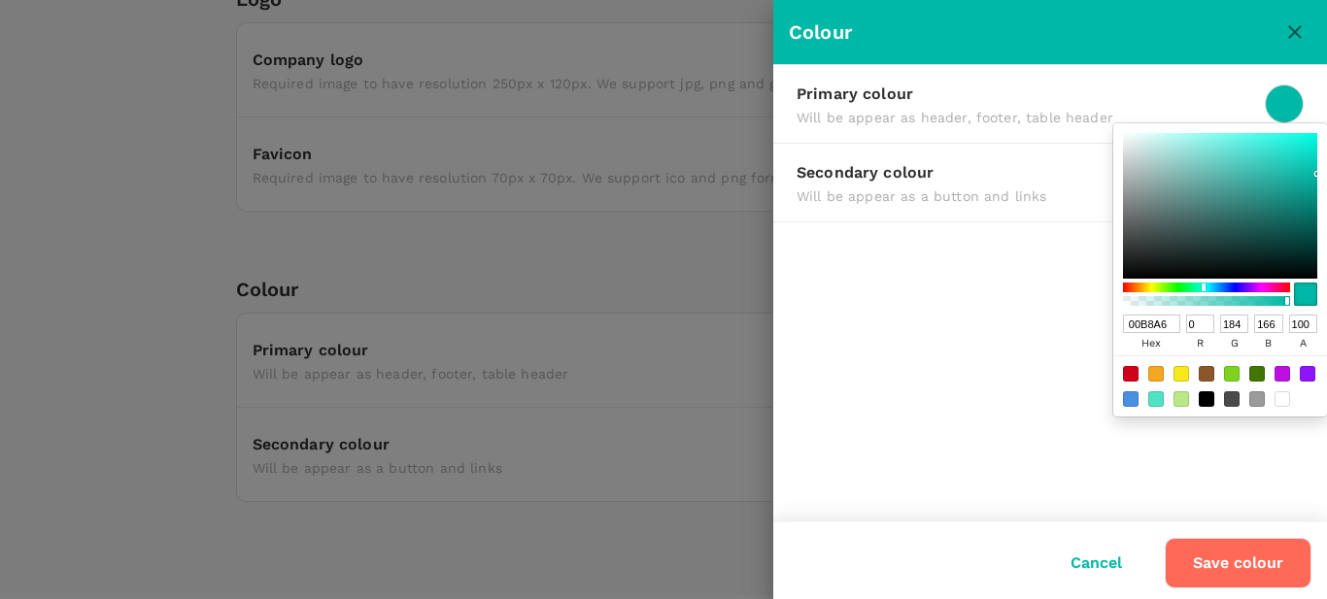
click at [1131, 403] on div at bounding box center [1131, 399] width 16 height 16
type input "4A90E2"
type input "74"
type input "144"
type input "226"
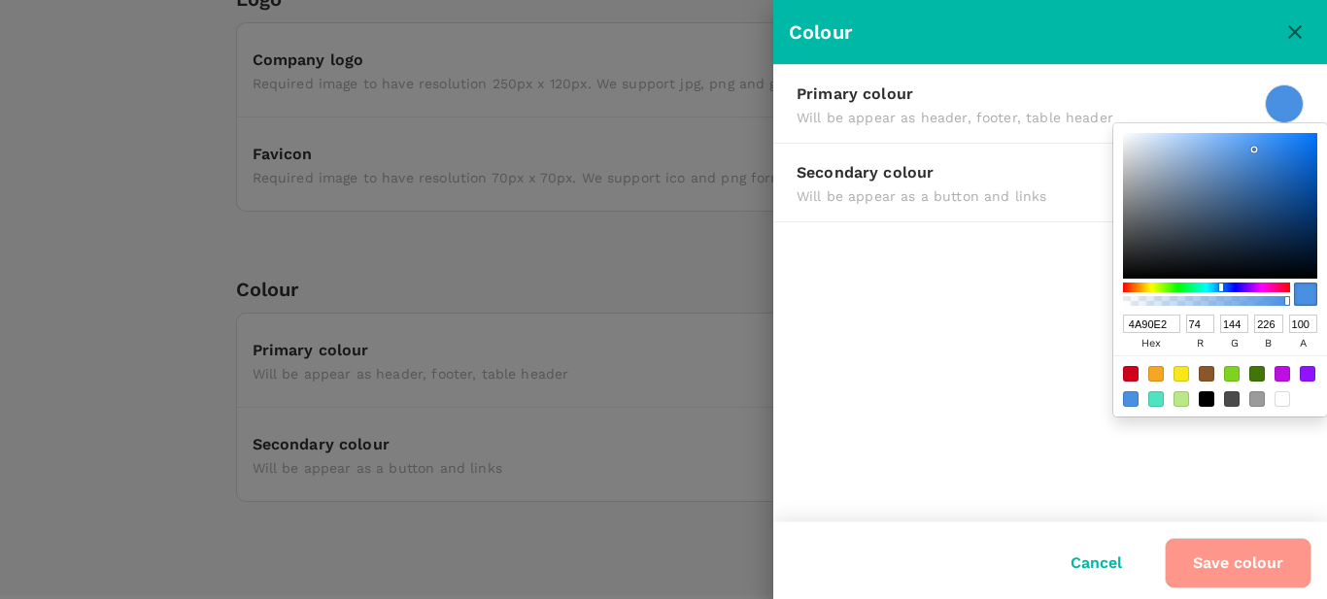
click at [1224, 567] on button "Save colour" at bounding box center [1237, 563] width 147 height 50
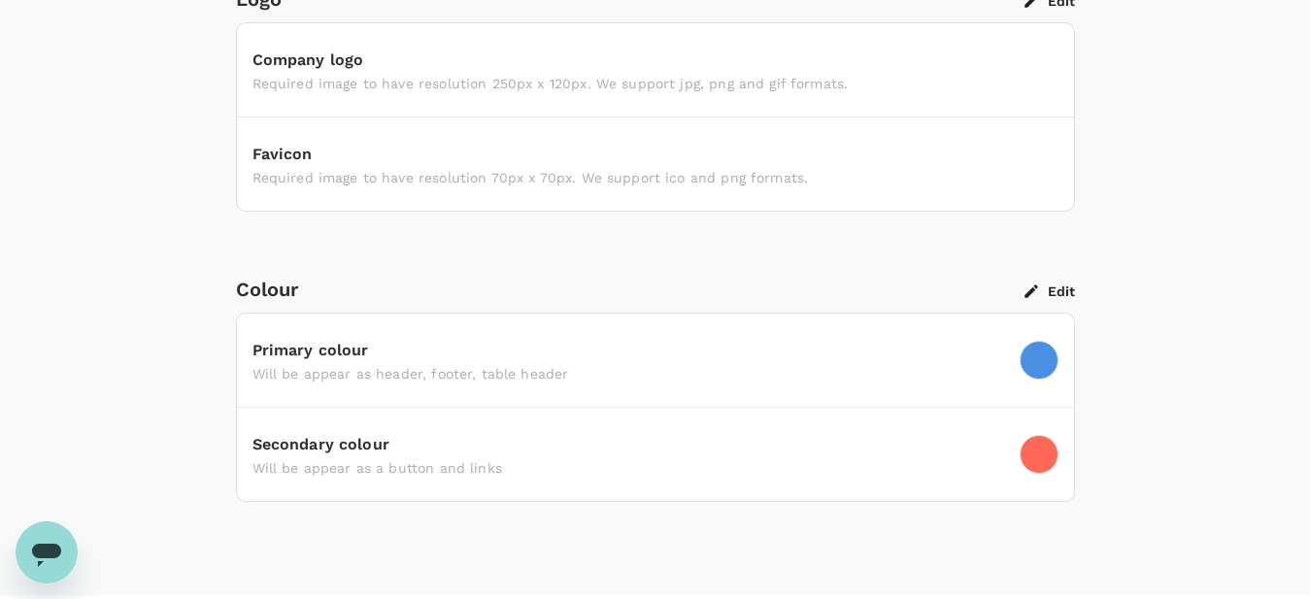
click at [1028, 460] on div at bounding box center [1039, 454] width 39 height 39
click at [1060, 292] on button "Edit" at bounding box center [1050, 291] width 50 height 17
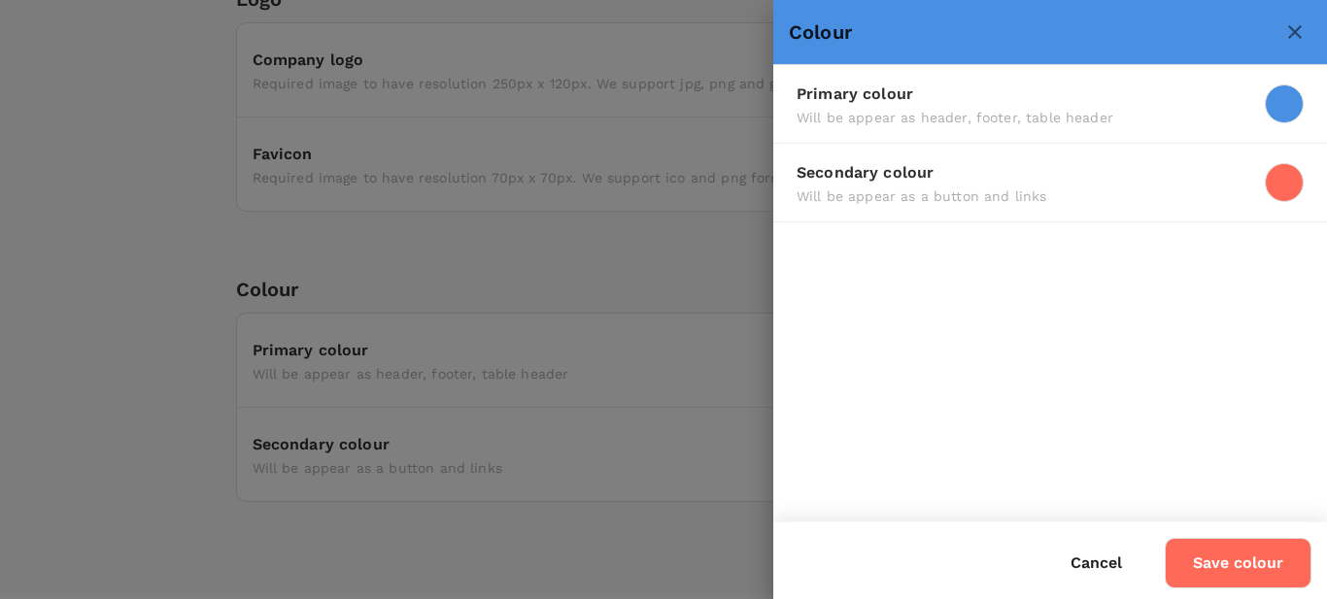
click at [1301, 185] on div at bounding box center [1283, 182] width 39 height 39
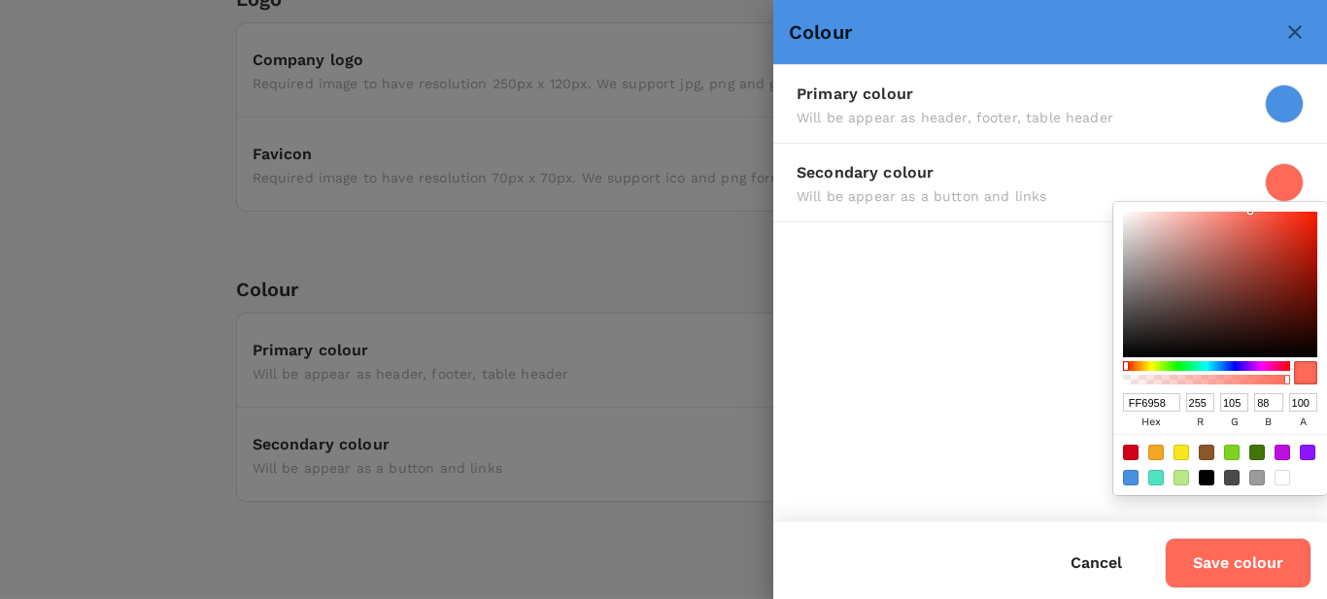
click at [1159, 453] on div at bounding box center [1156, 453] width 16 height 16
type input "F5A623"
type input "245"
type input "166"
type input "35"
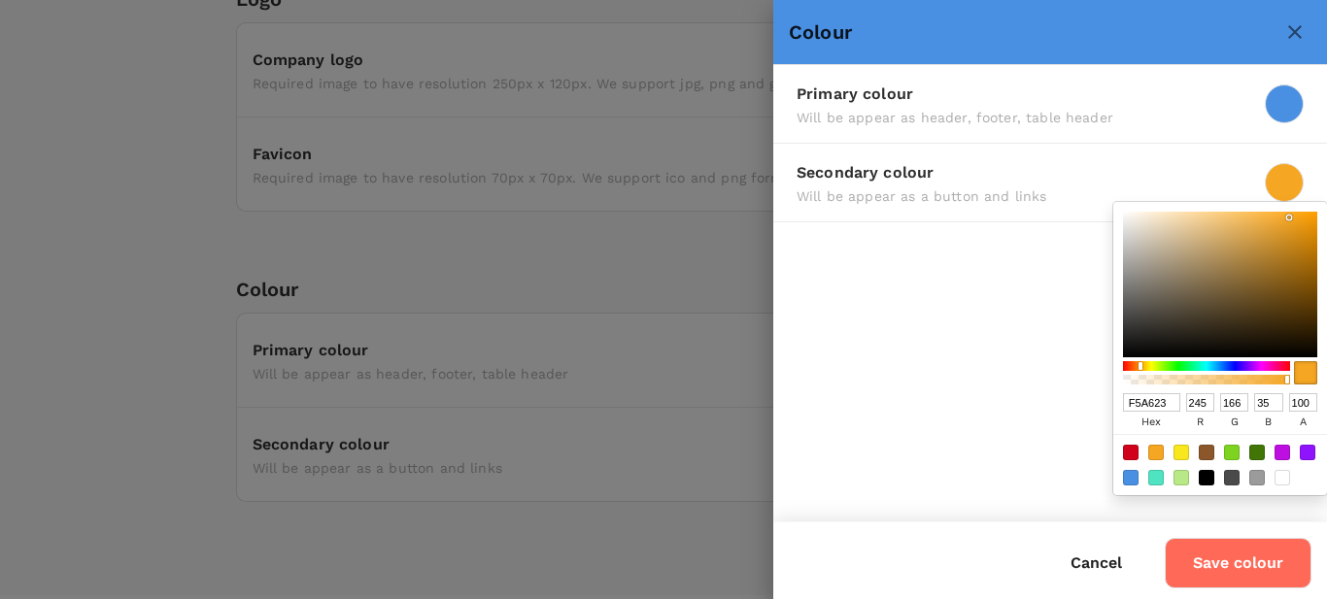
drag, startPoint x: 1168, startPoint y: 397, endPoint x: 1094, endPoint y: 408, distance: 74.6
click at [1123, 408] on input "F5A623" at bounding box center [1151, 402] width 57 height 18
click at [1092, 560] on button "Cancel" at bounding box center [1096, 563] width 106 height 49
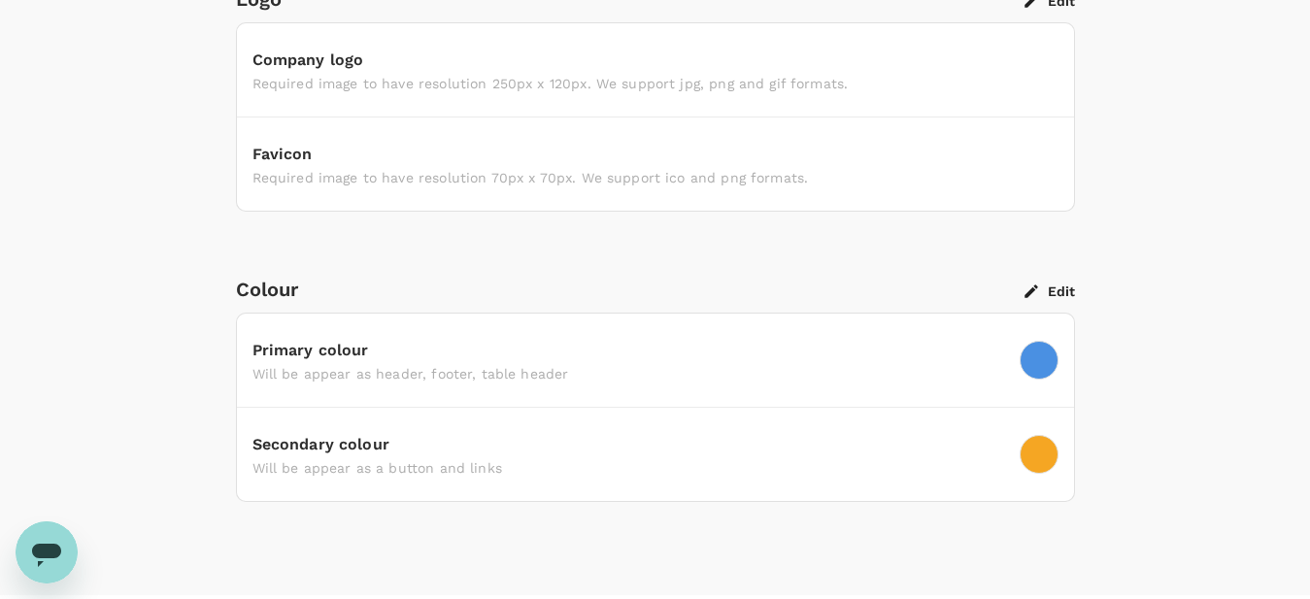
click at [1043, 463] on div at bounding box center [1039, 454] width 39 height 39
click at [1051, 291] on button "Edit" at bounding box center [1050, 291] width 50 height 17
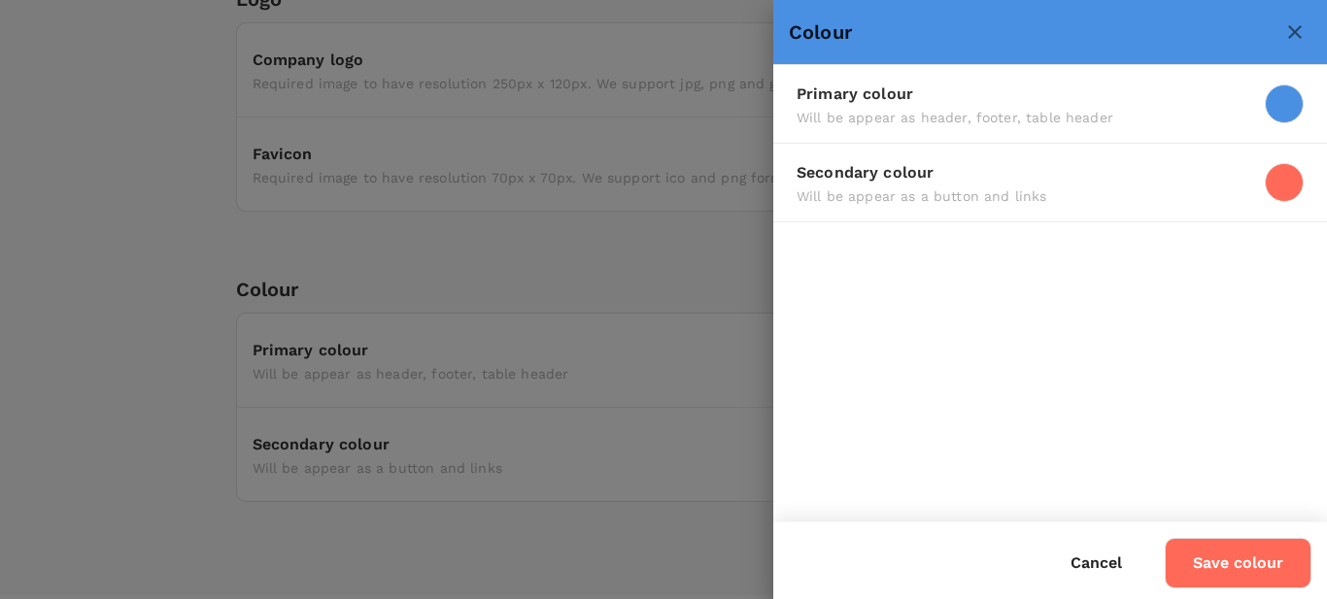
click at [1281, 193] on div at bounding box center [1283, 182] width 39 height 39
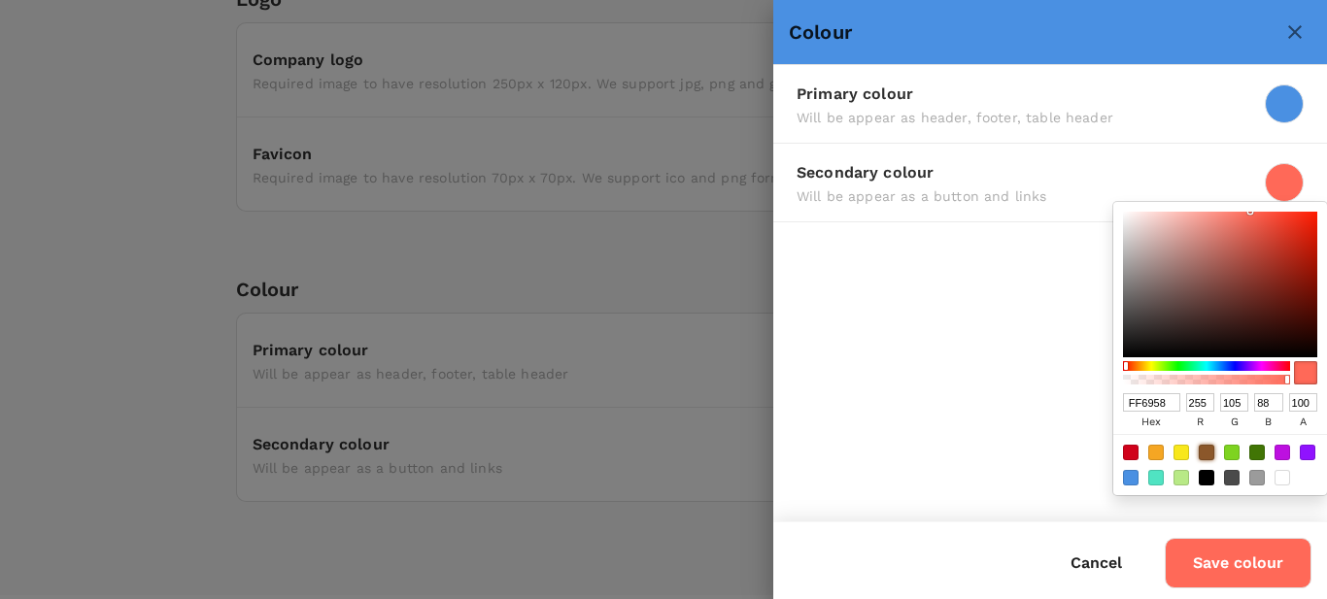
click at [1208, 453] on div at bounding box center [1206, 453] width 16 height 16
type input "8B572A"
type input "139"
type input "87"
type input "42"
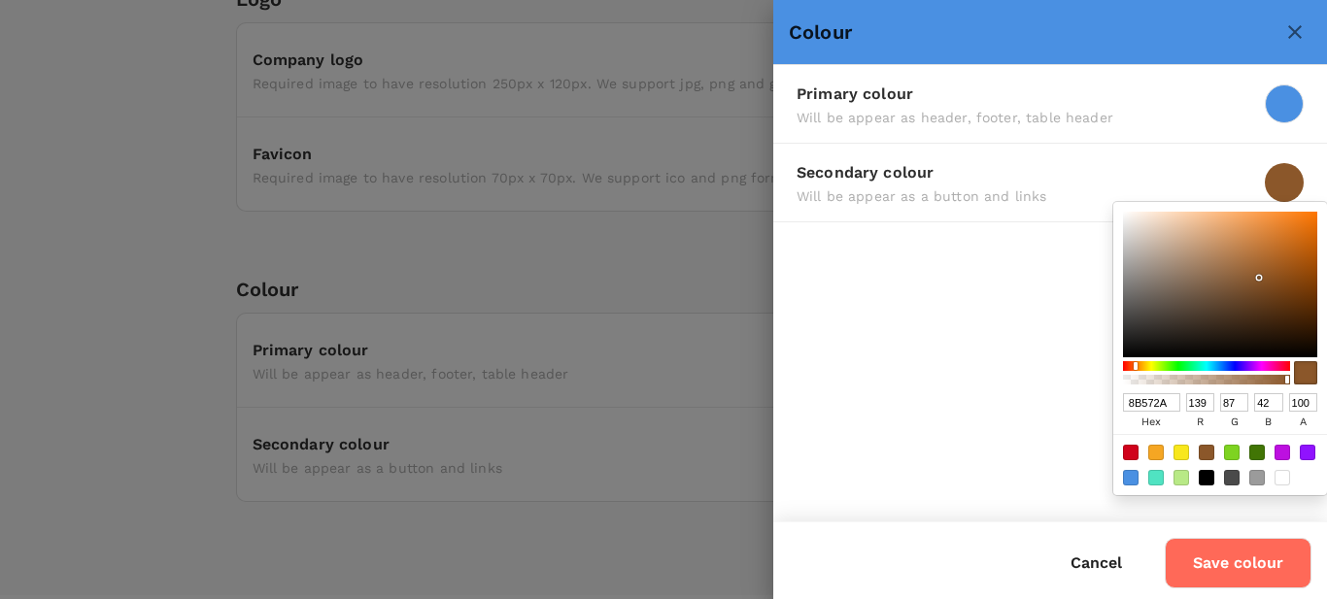
drag, startPoint x: 1171, startPoint y: 398, endPoint x: 1113, endPoint y: 404, distance: 58.6
click at [1123, 404] on input "8B572A" at bounding box center [1151, 402] width 57 height 18
click at [1260, 477] on div at bounding box center [1257, 478] width 16 height 16
type input "9B9B9B"
type input "155"
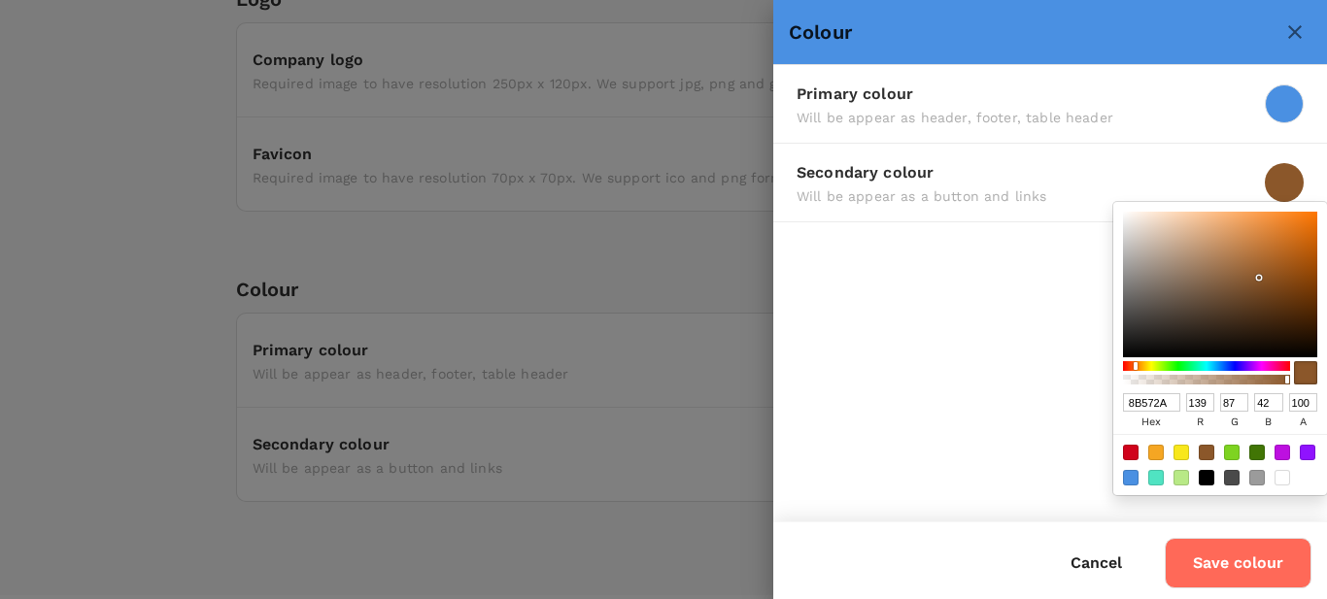
type input "155"
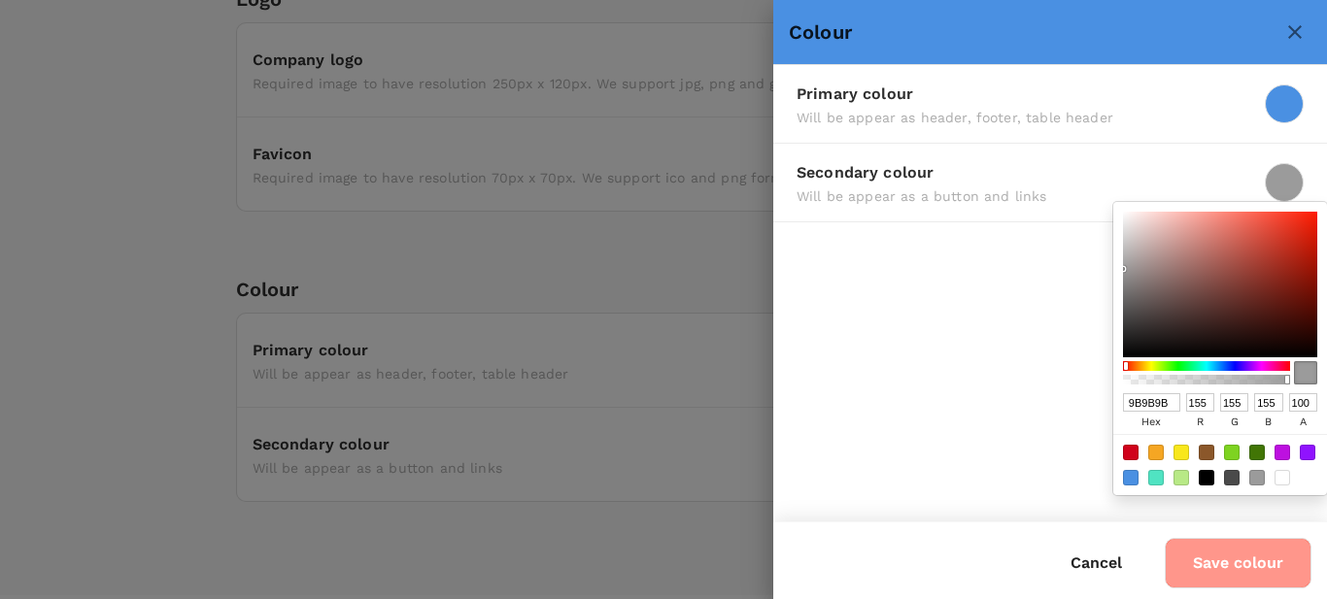
click at [1210, 573] on button "Save colour" at bounding box center [1237, 563] width 147 height 50
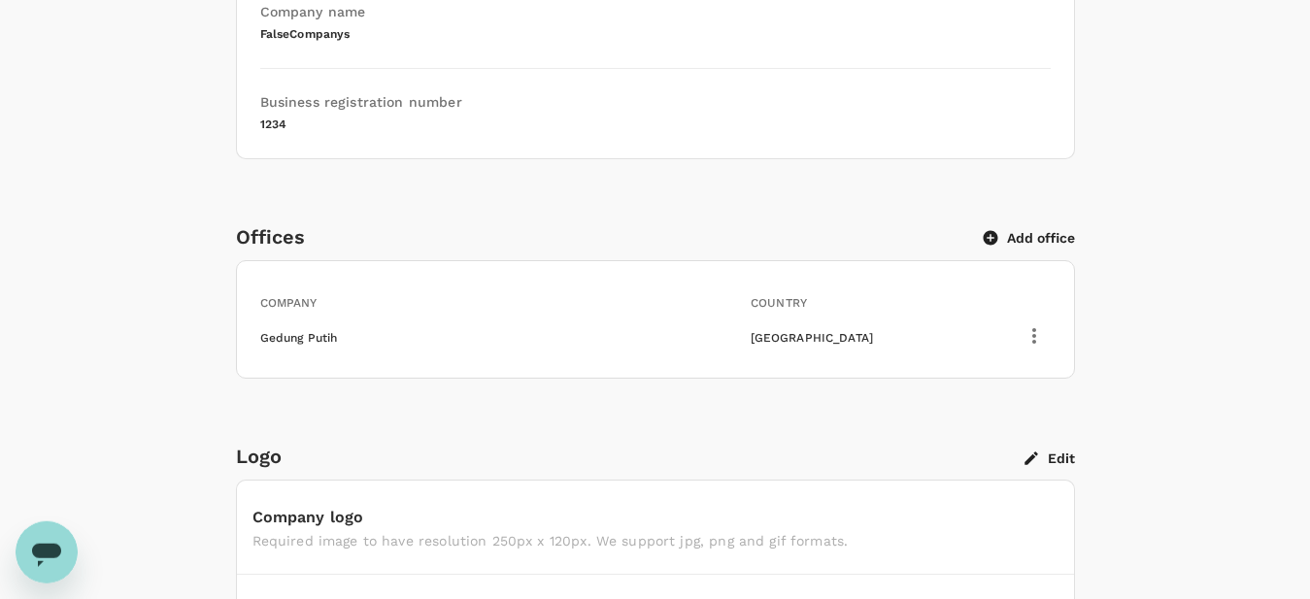
scroll to position [495, 0]
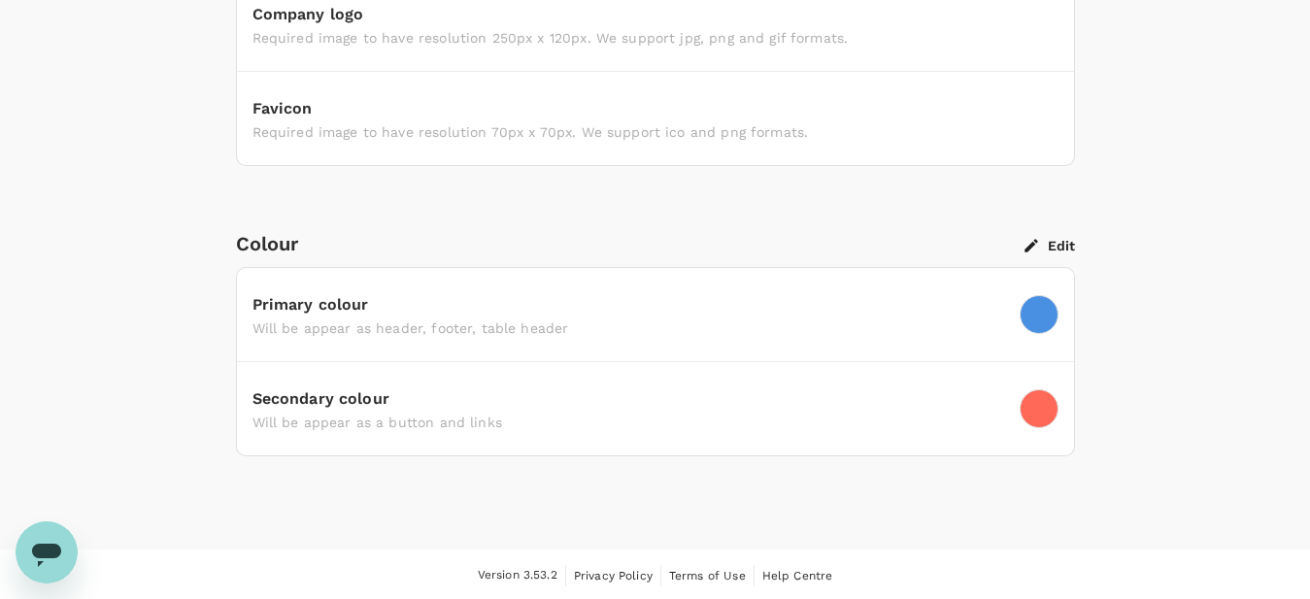
click at [1049, 411] on div at bounding box center [1039, 408] width 39 height 39
click at [1058, 248] on button "Edit" at bounding box center [1050, 245] width 50 height 17
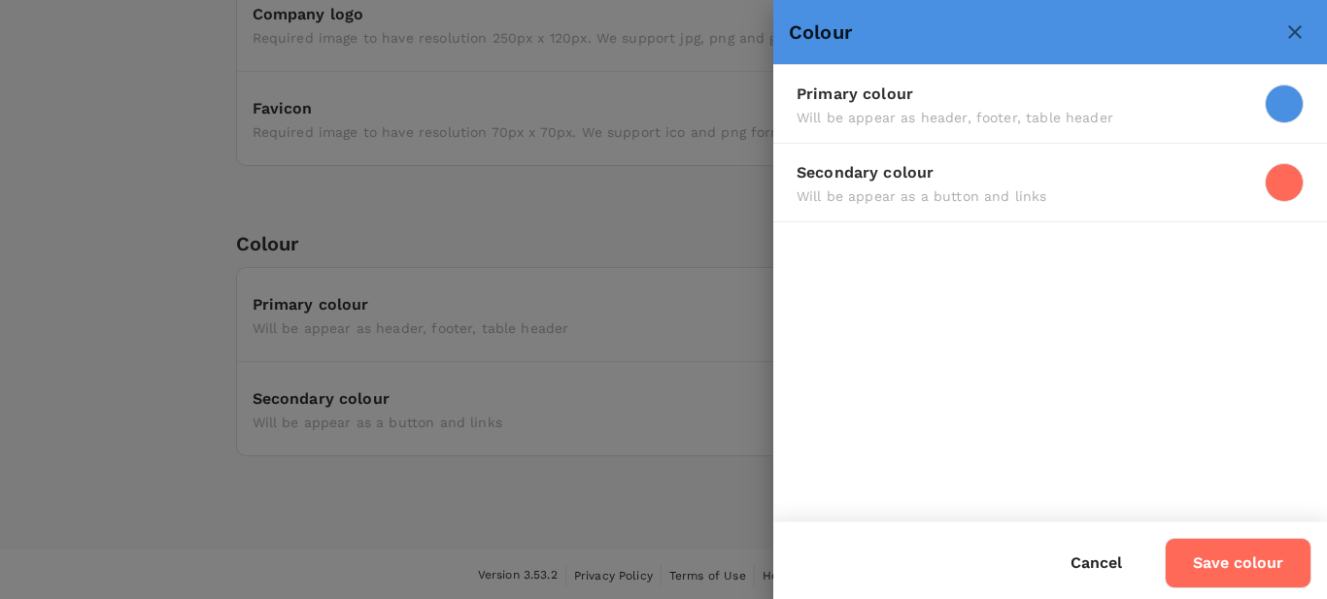
click at [1295, 189] on div at bounding box center [1283, 182] width 39 height 39
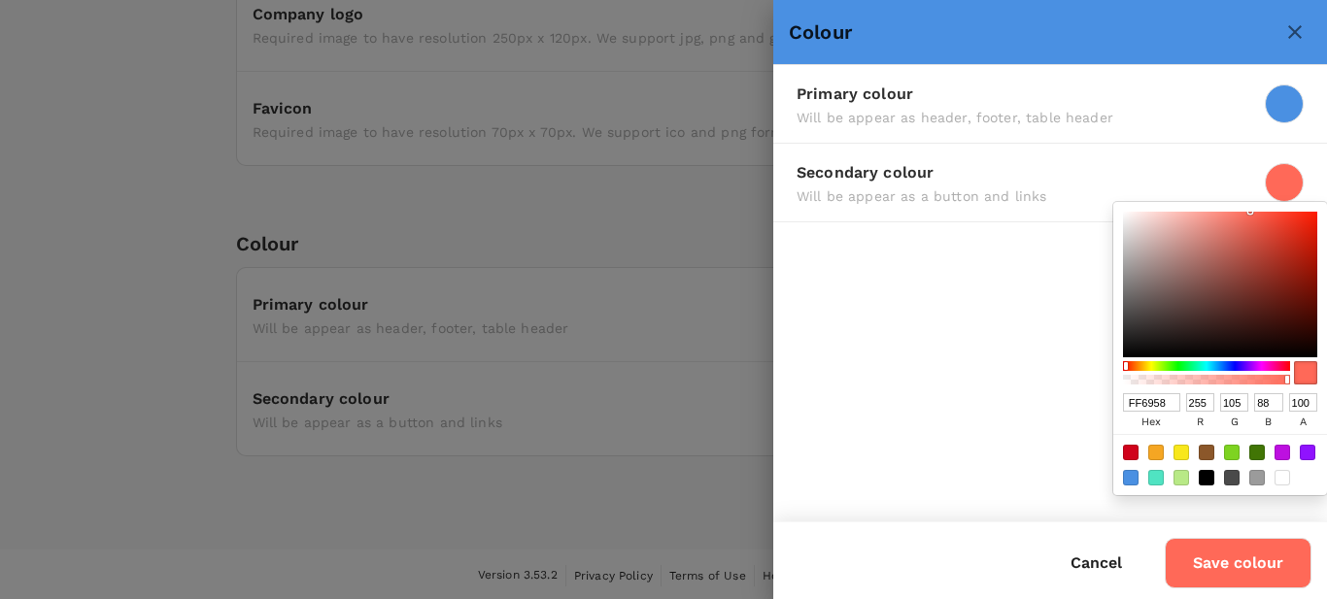
click at [1286, 26] on icon "close" at bounding box center [1294, 31] width 23 height 23
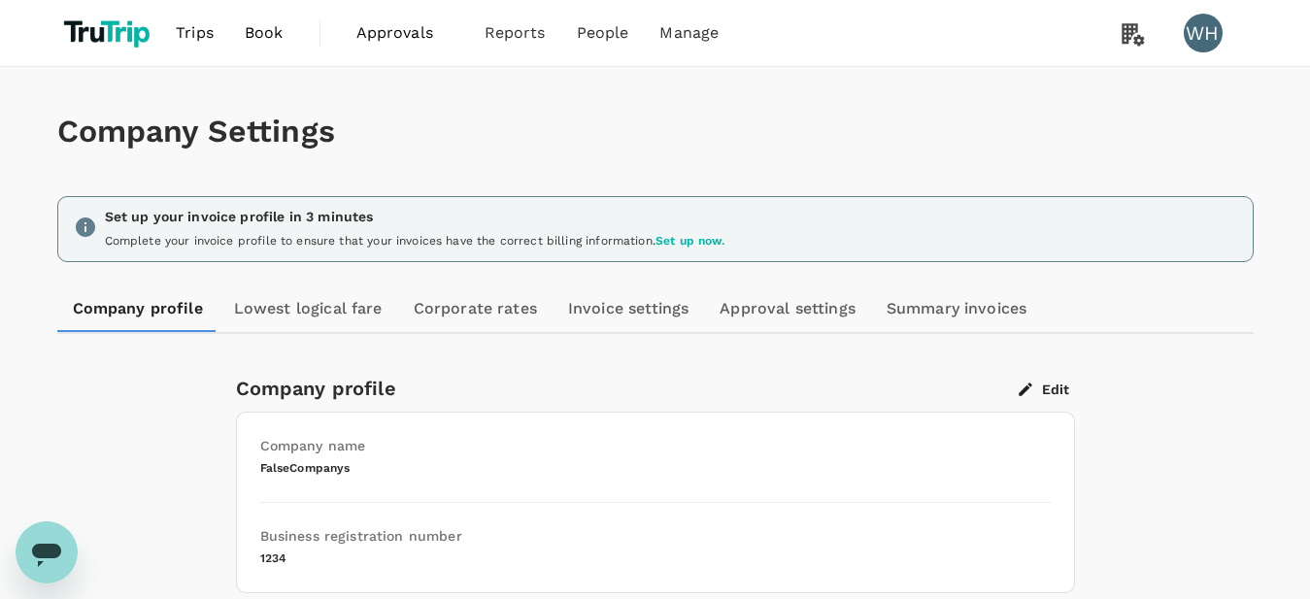
click at [338, 317] on link "Lowest logical fare" at bounding box center [308, 309] width 180 height 47
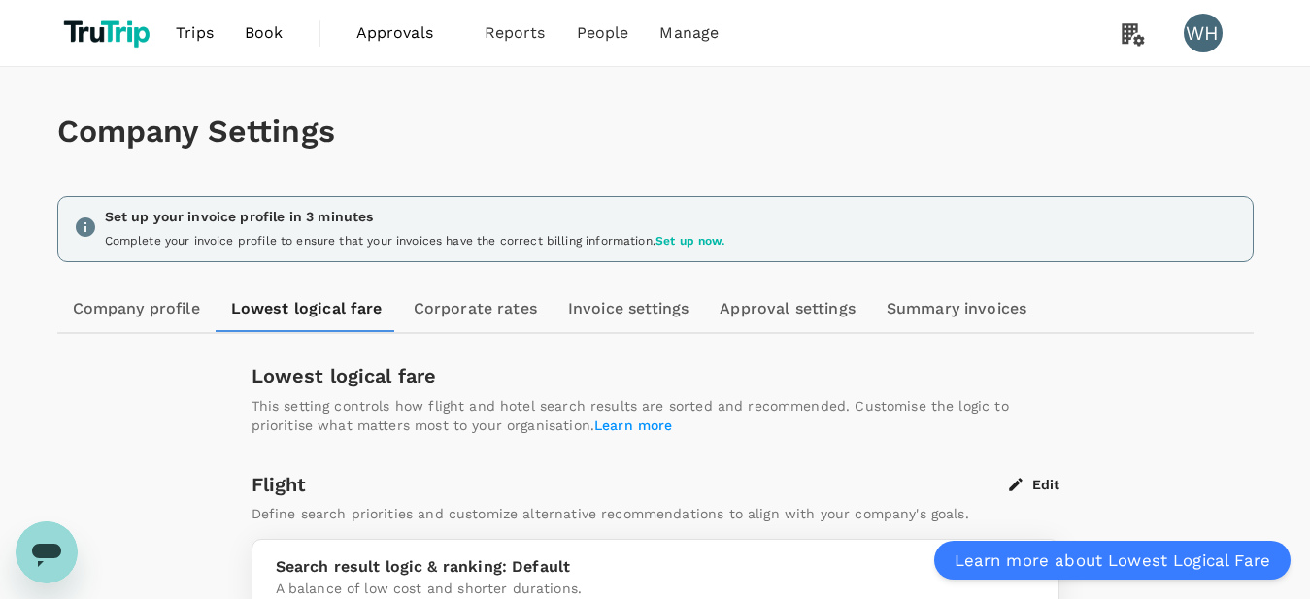
scroll to position [297, 0]
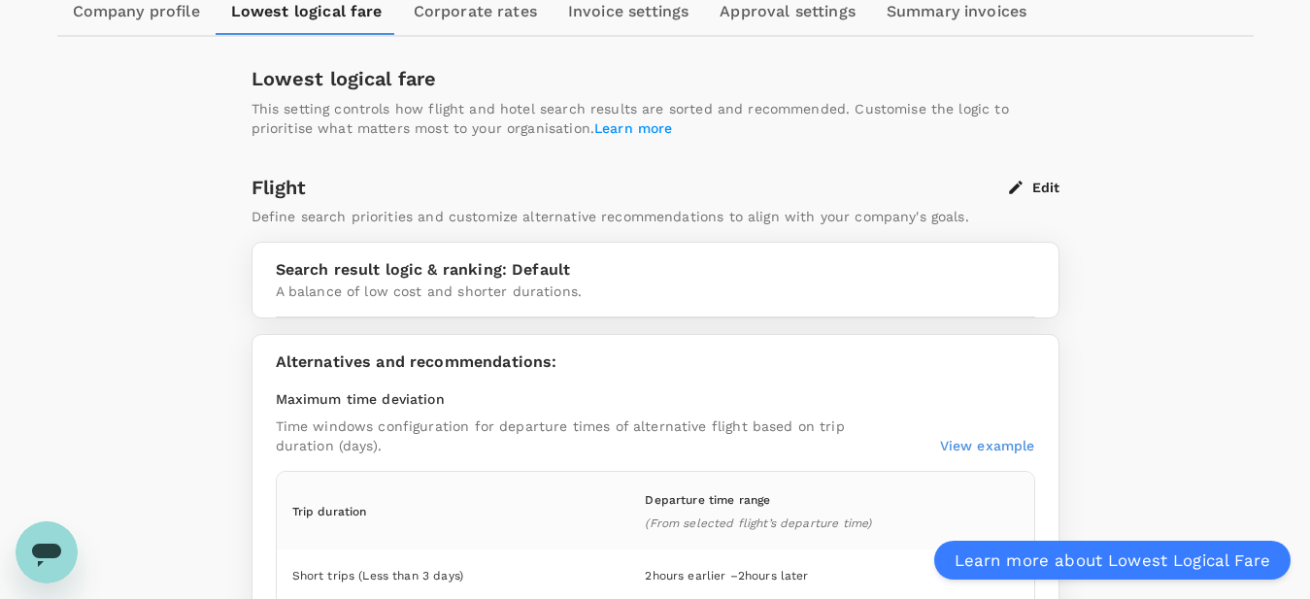
click at [1052, 188] on button "Edit" at bounding box center [1034, 187] width 50 height 17
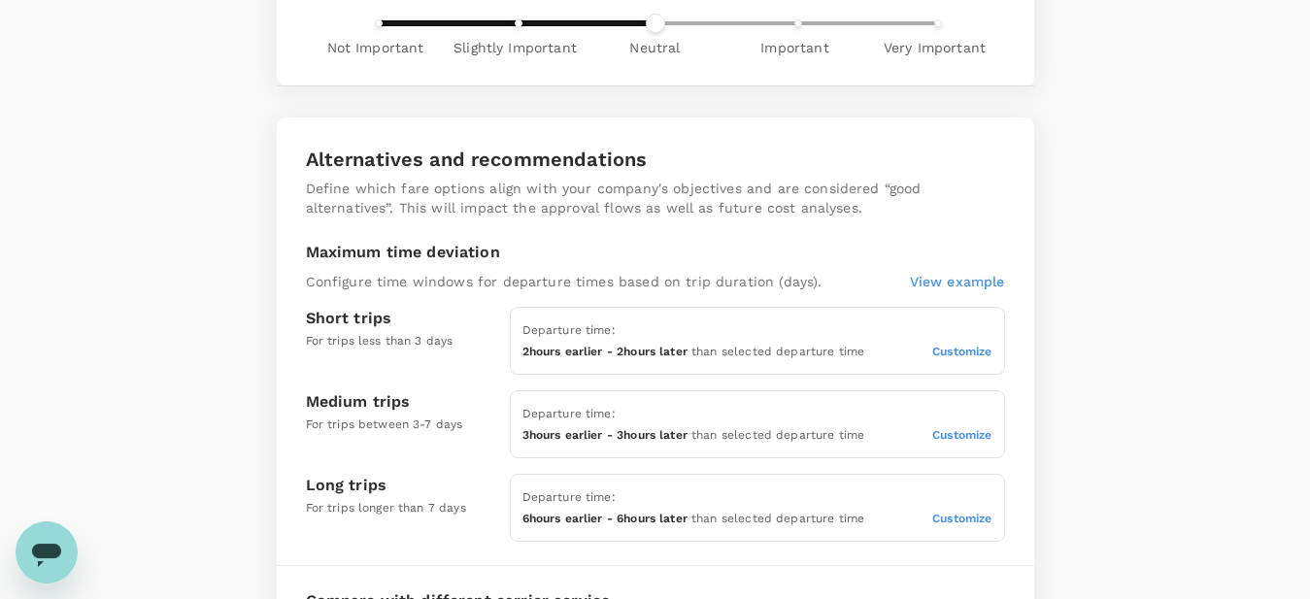
scroll to position [694, 0]
click at [944, 353] on span "Customize" at bounding box center [961, 351] width 59 height 14
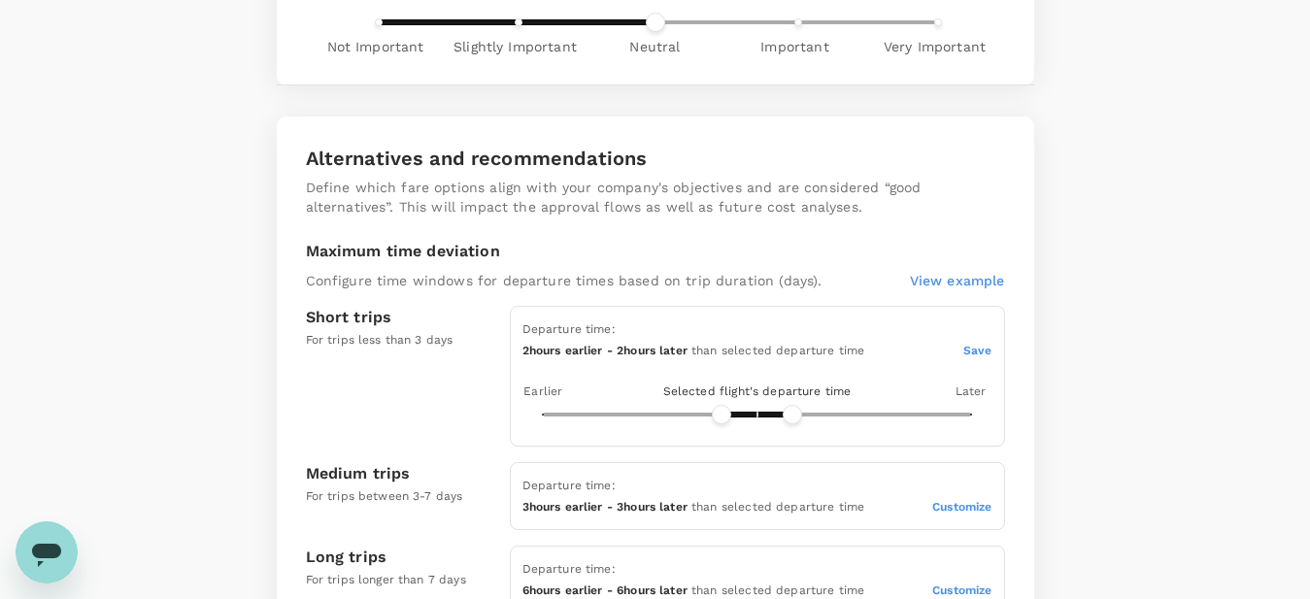
scroll to position [1016, 0]
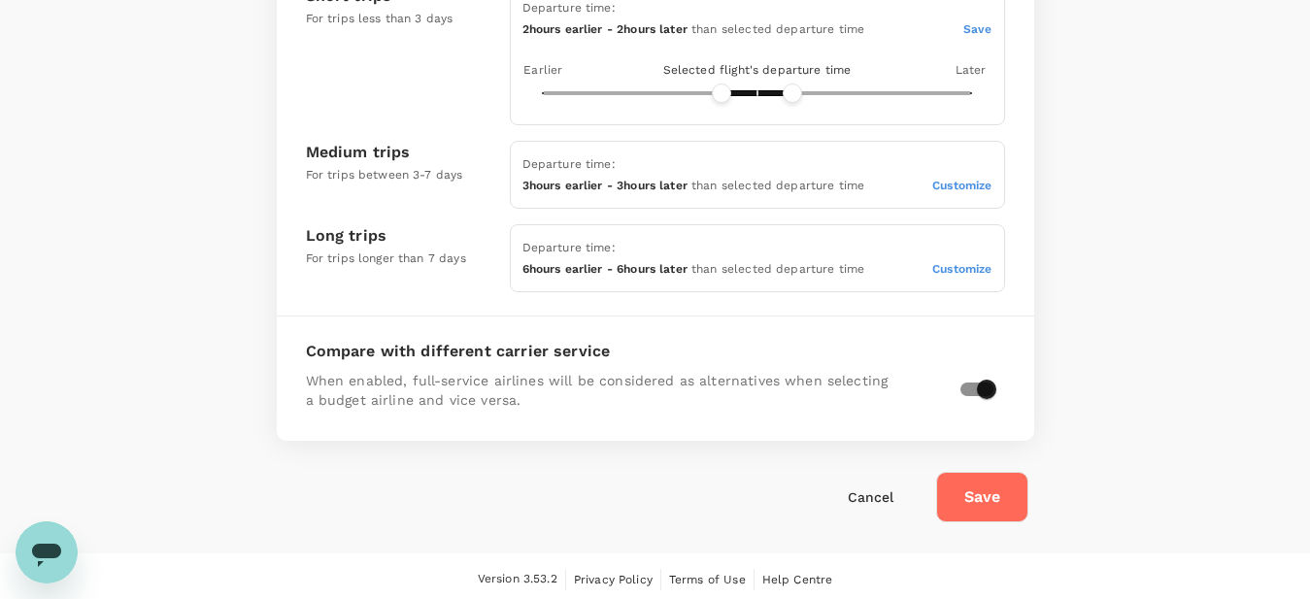
click at [975, 386] on input "checkbox" at bounding box center [986, 389] width 111 height 37
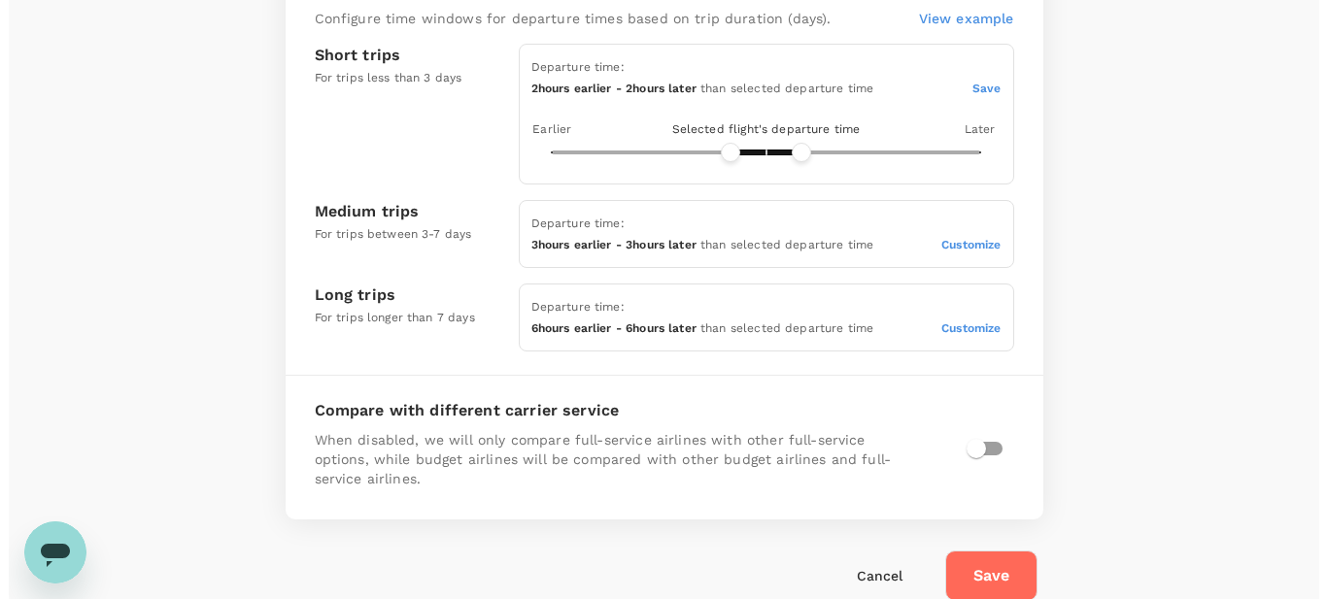
scroll to position [1035, 0]
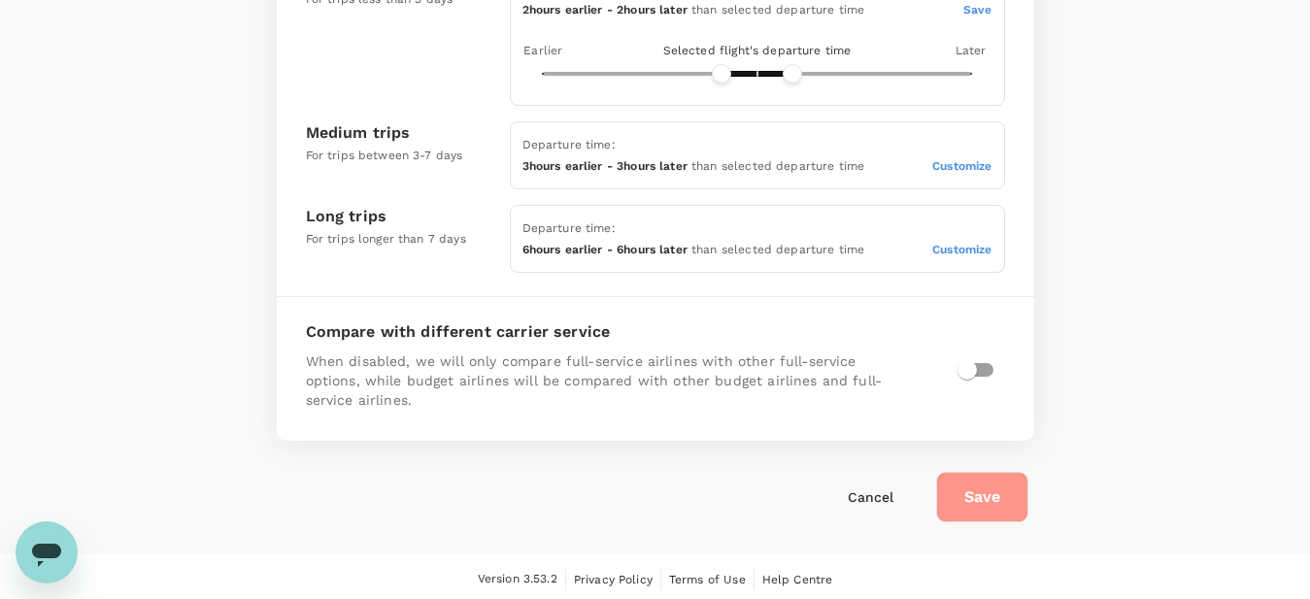
click at [1022, 489] on button "Save" at bounding box center [982, 497] width 92 height 50
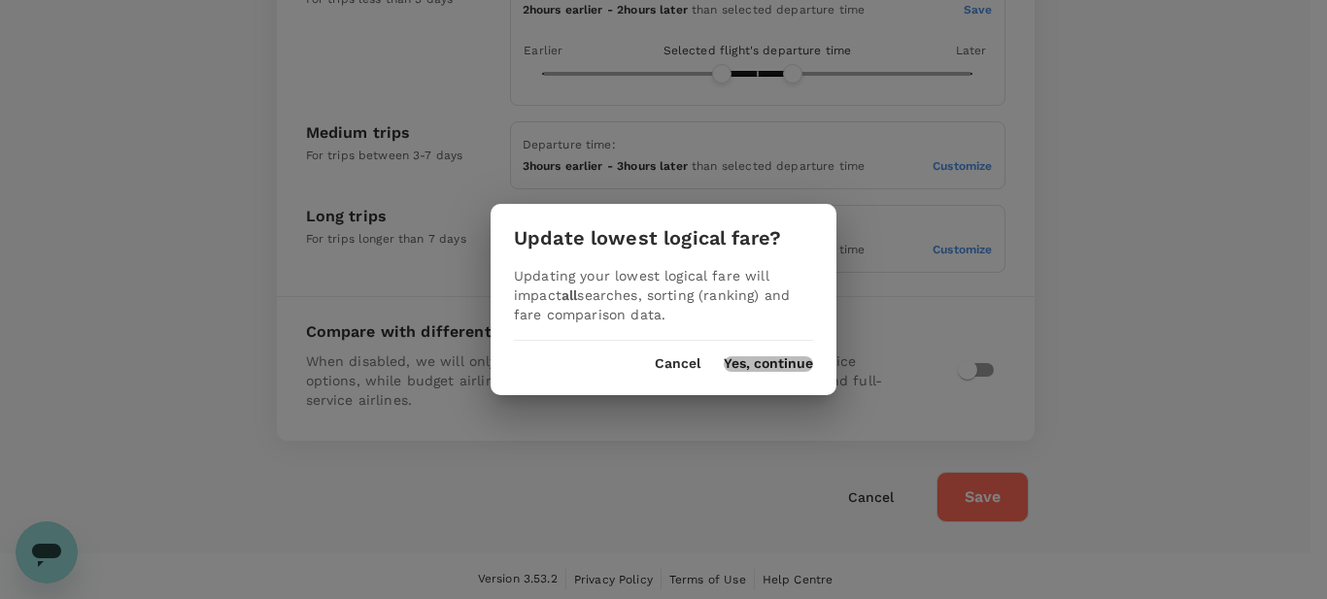
click at [743, 368] on button "Yes, continue" at bounding box center [767, 364] width 89 height 16
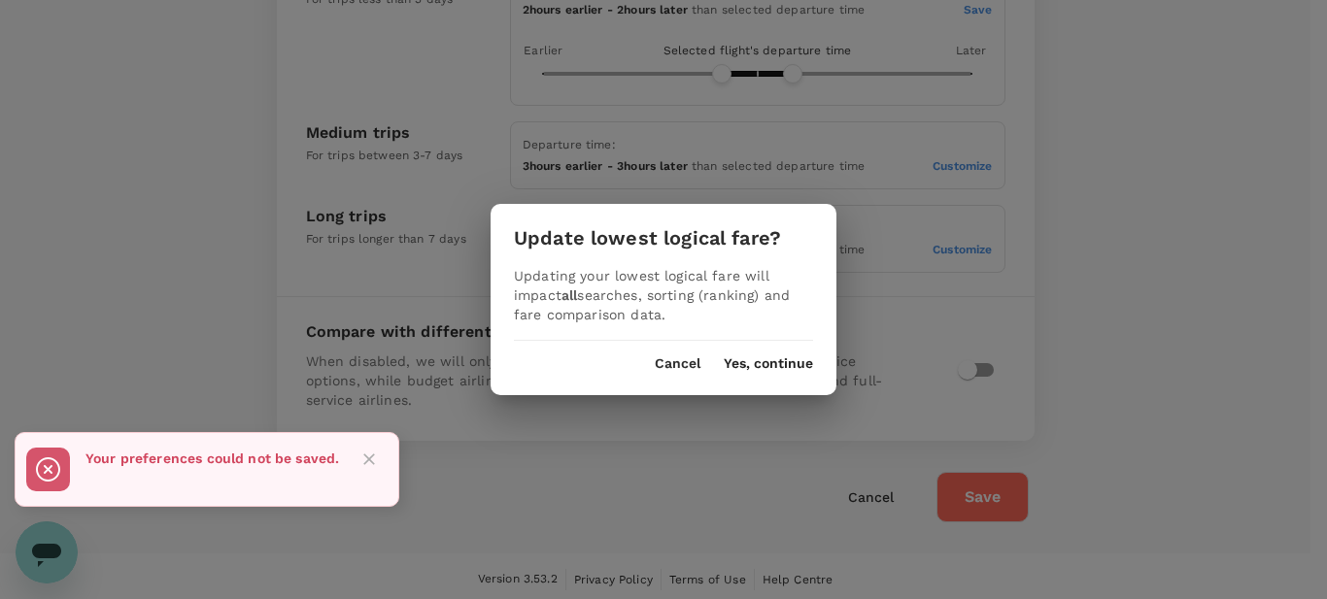
click at [685, 370] on button "Cancel" at bounding box center [678, 364] width 46 height 16
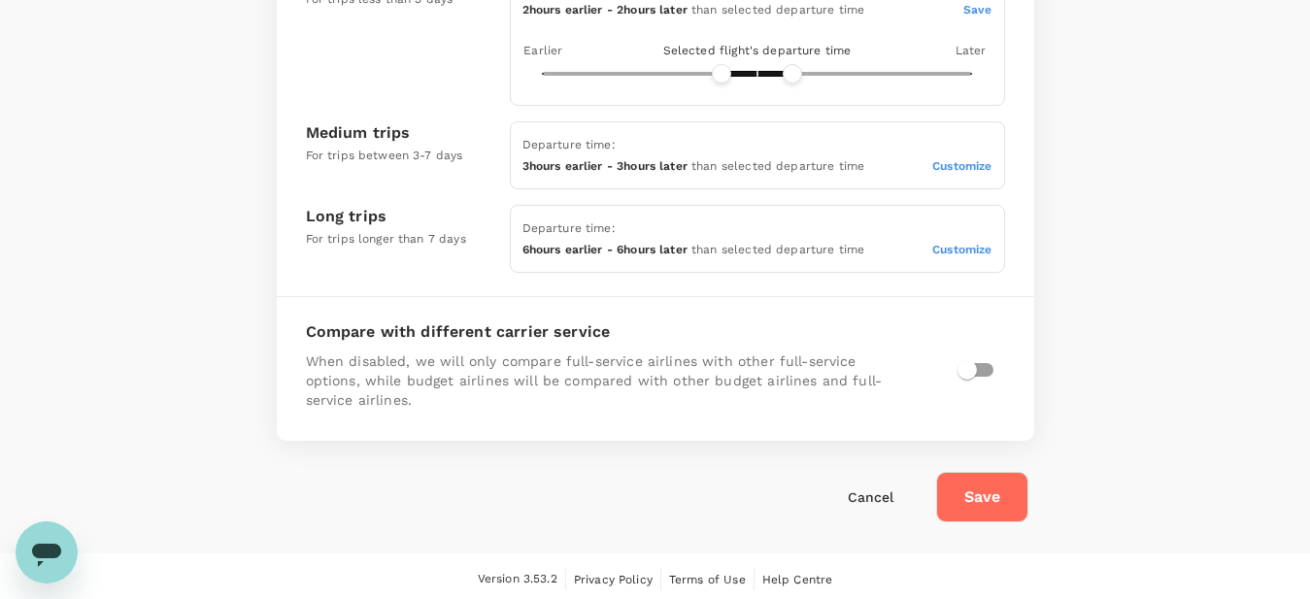
click at [977, 366] on input "checkbox" at bounding box center [967, 370] width 111 height 37
checkbox input "true"
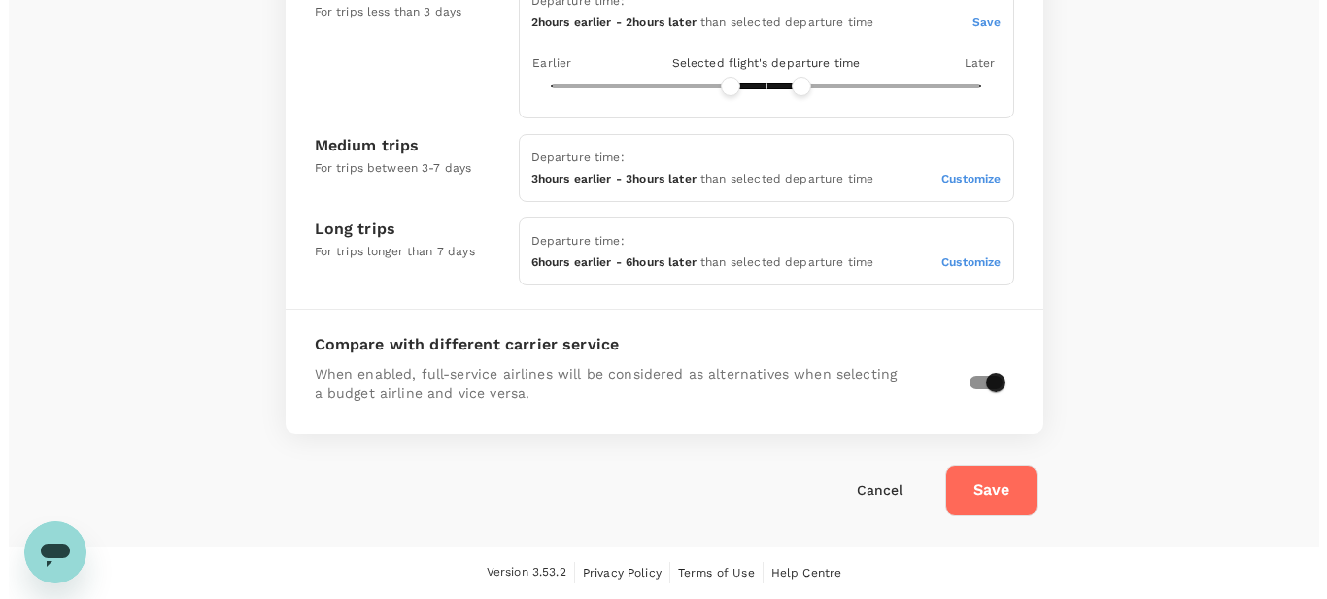
scroll to position [1016, 0]
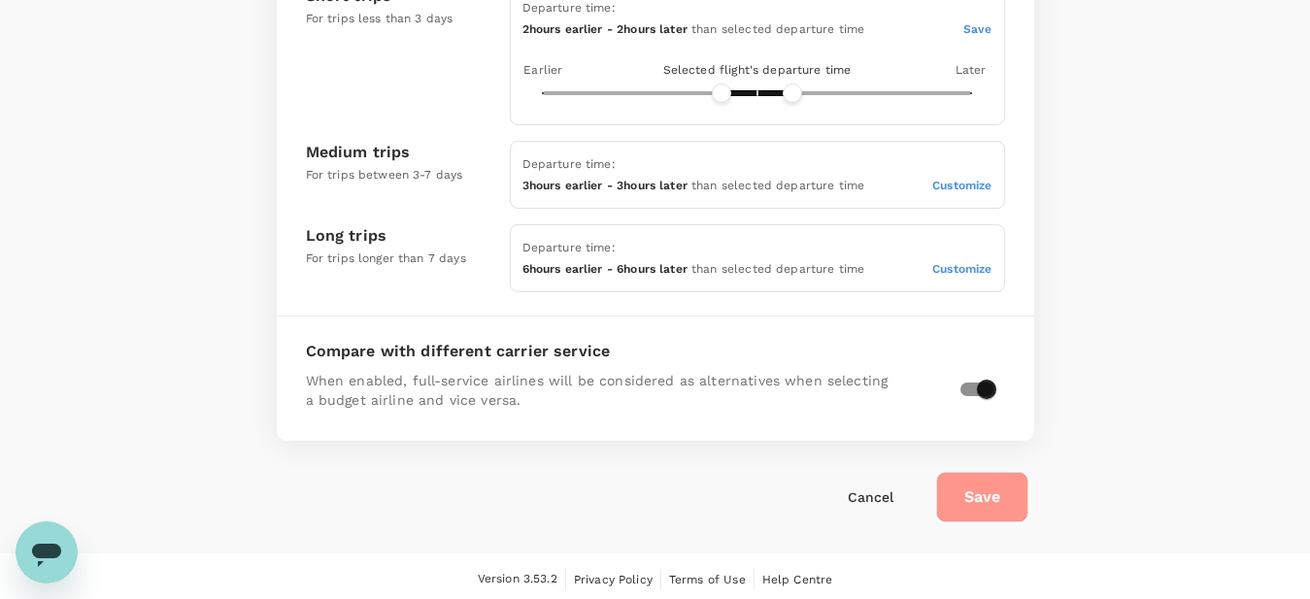
click at [968, 487] on button "Save" at bounding box center [982, 497] width 92 height 50
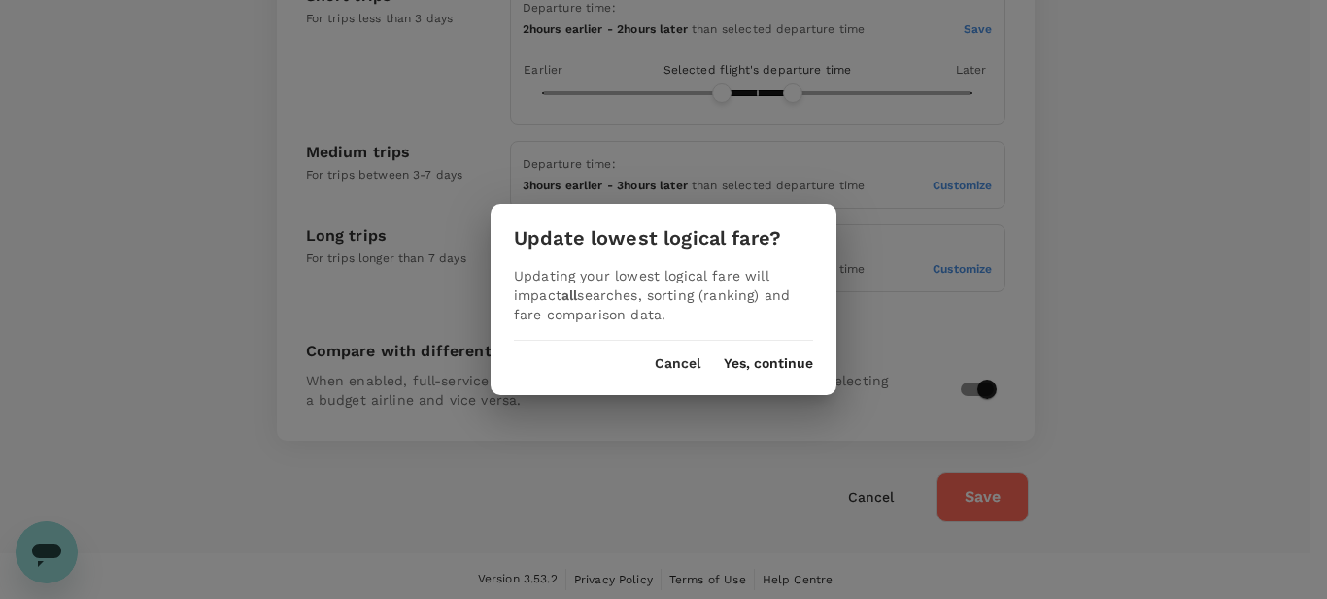
click at [749, 382] on div "Update lowest logical fare? Updating your lowest logical fare will impact all s…" at bounding box center [663, 299] width 346 height 190
click at [753, 367] on button "Yes, continue" at bounding box center [767, 364] width 89 height 16
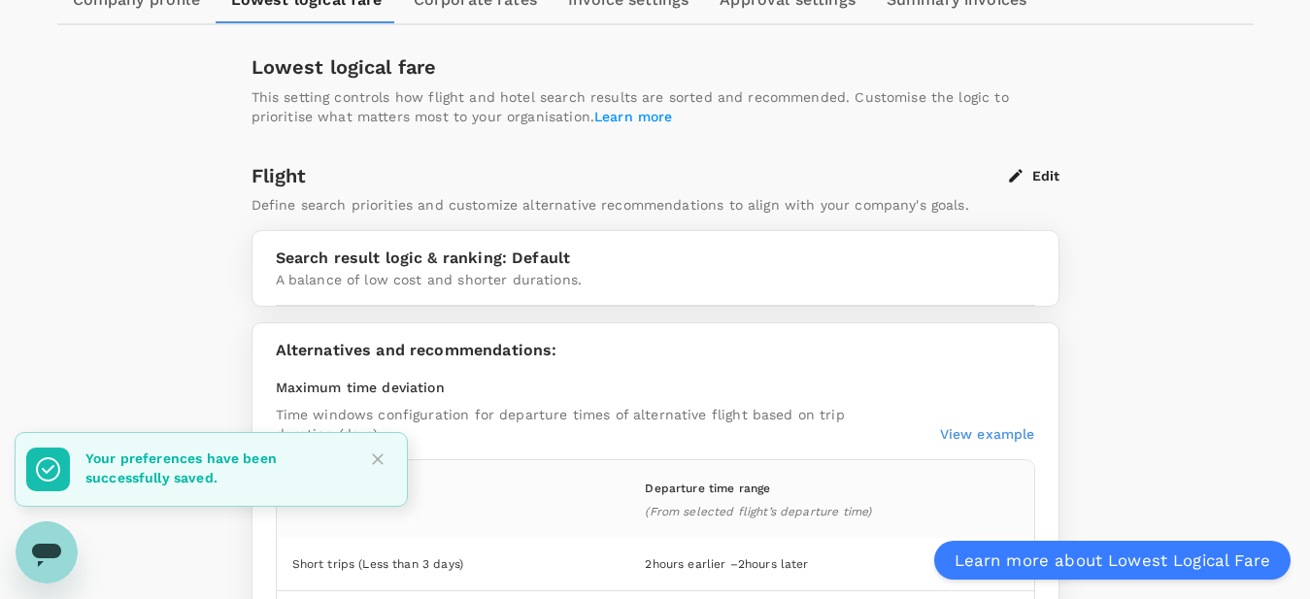
scroll to position [397, 0]
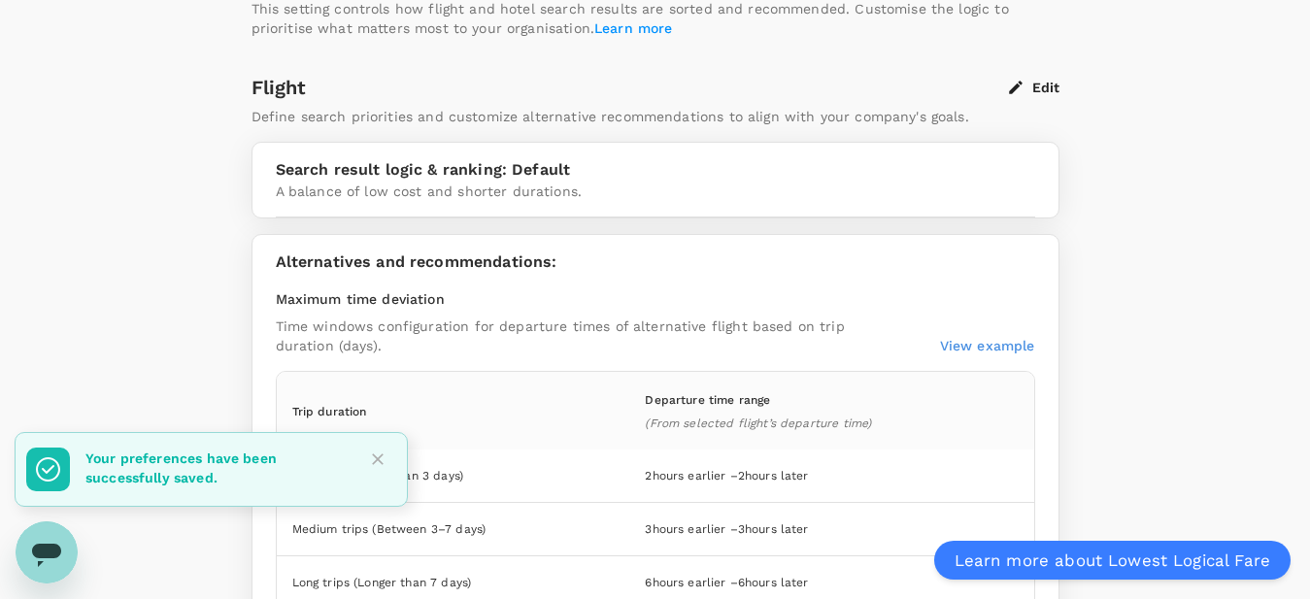
click at [381, 455] on icon "Close" at bounding box center [378, 460] width 12 height 12
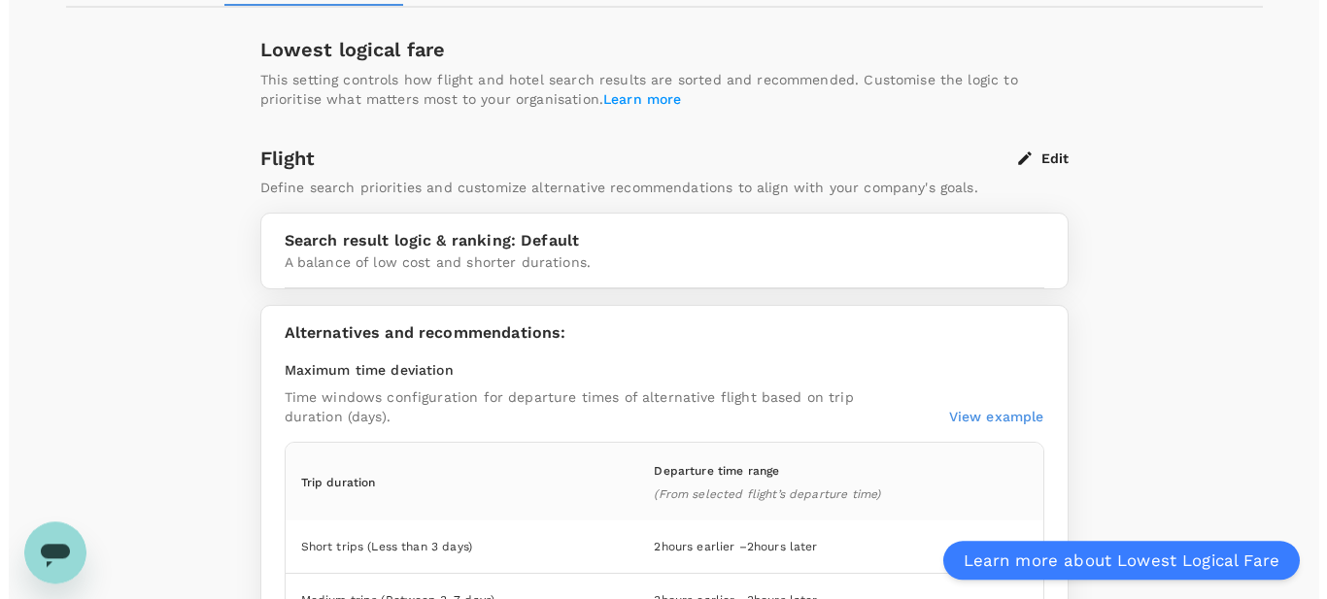
scroll to position [324, 0]
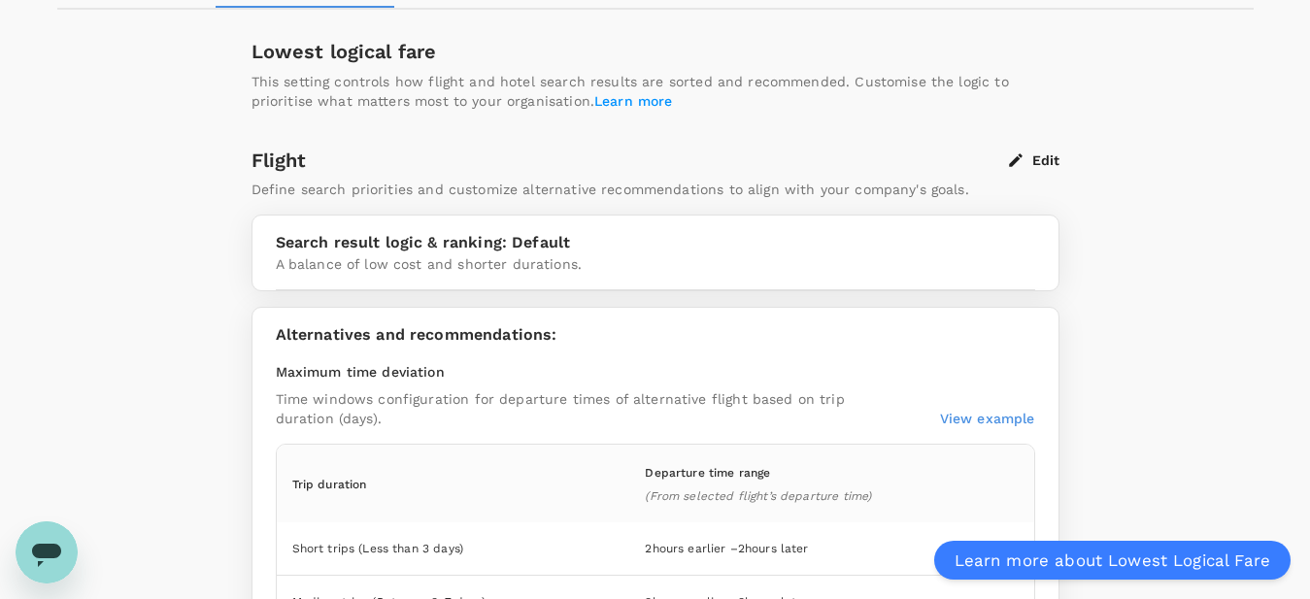
click at [977, 415] on p "View example" at bounding box center [987, 418] width 95 height 19
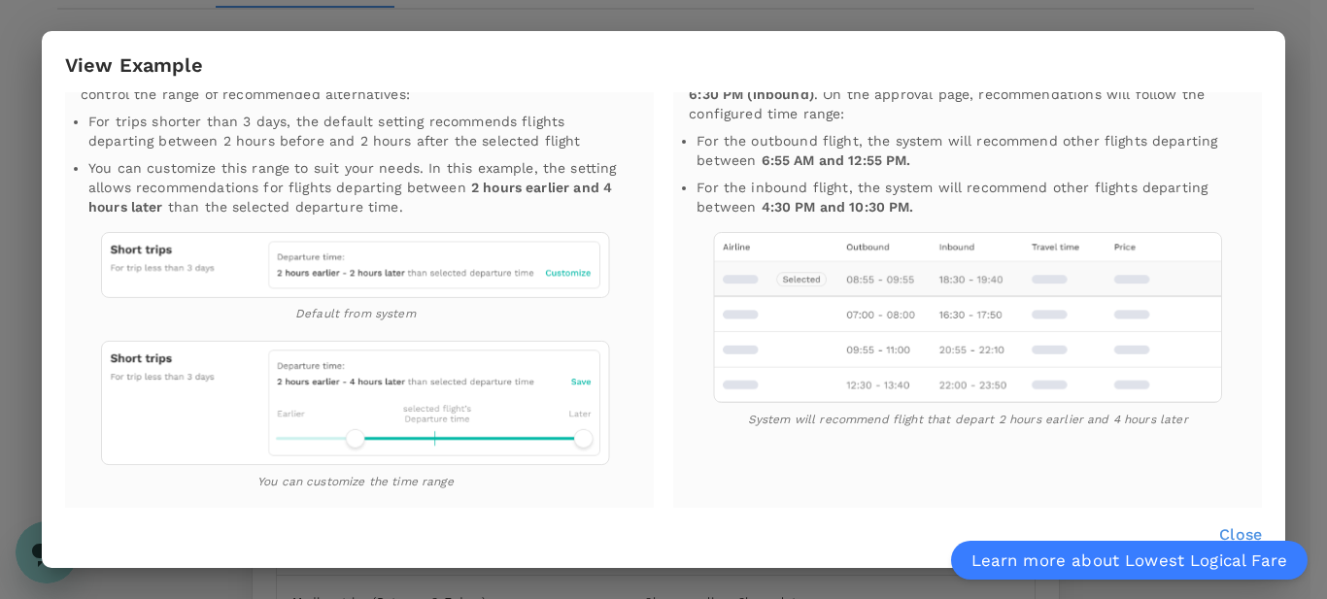
scroll to position [0, 0]
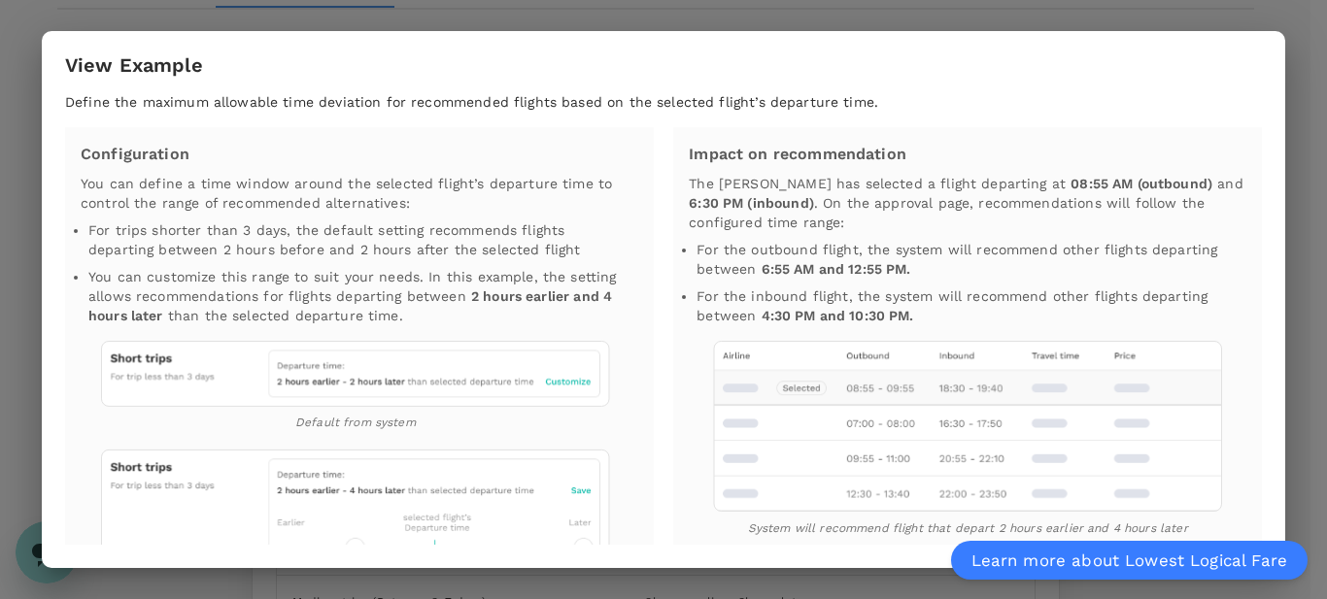
click at [1306, 262] on div "View Example Define the maximum allowable time deviation for recommended flight…" at bounding box center [663, 299] width 1327 height 599
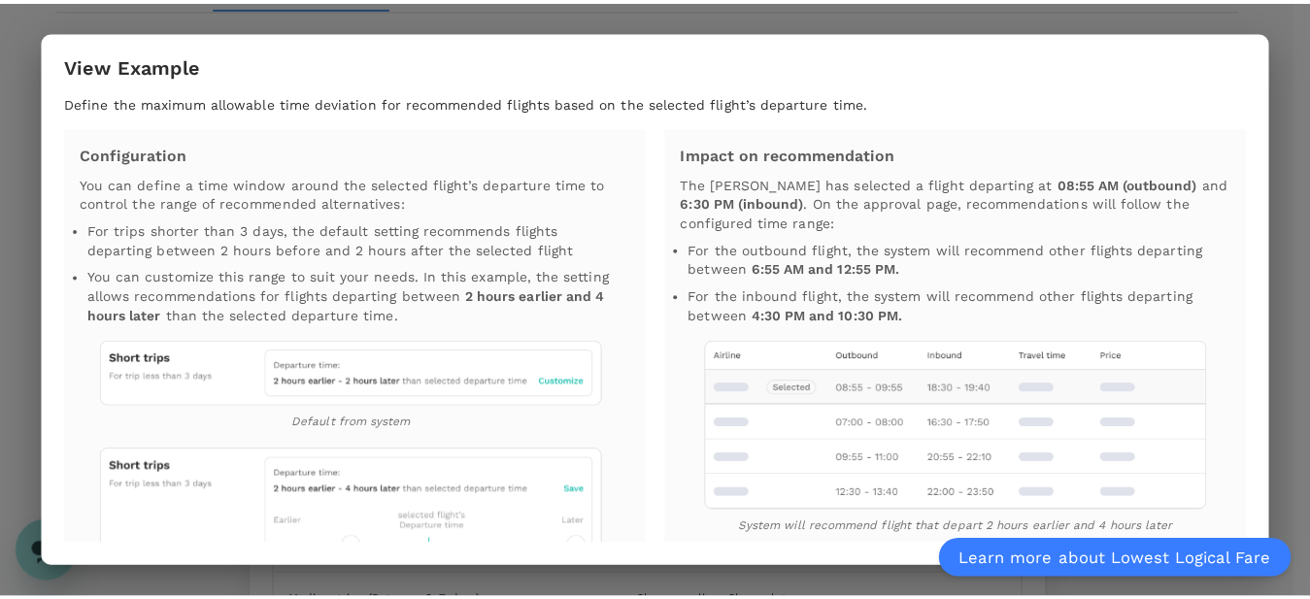
scroll to position [109, 0]
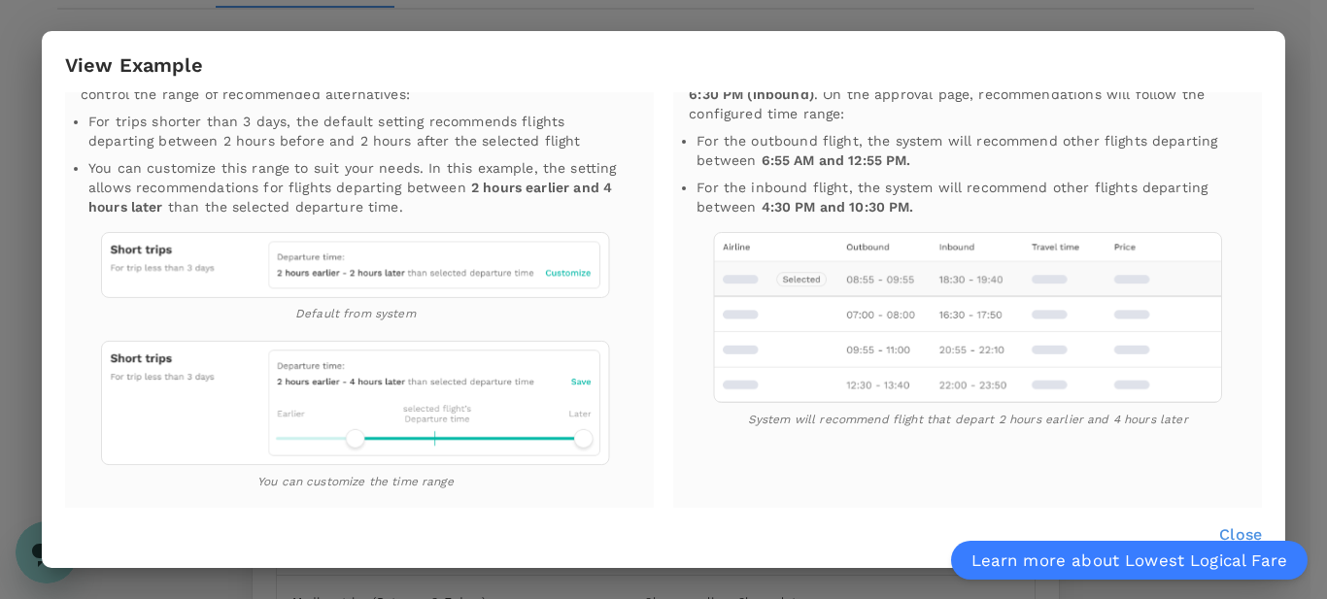
click at [1219, 527] on p "Close" at bounding box center [1240, 534] width 43 height 23
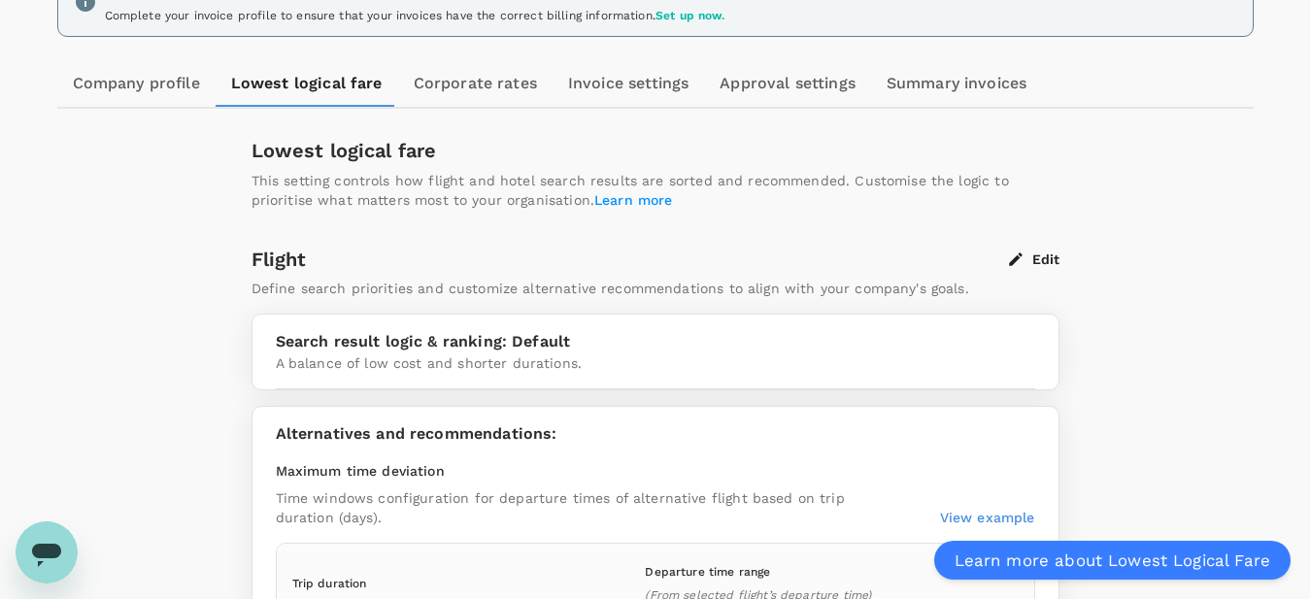
click at [1050, 261] on button "Edit" at bounding box center [1034, 259] width 50 height 17
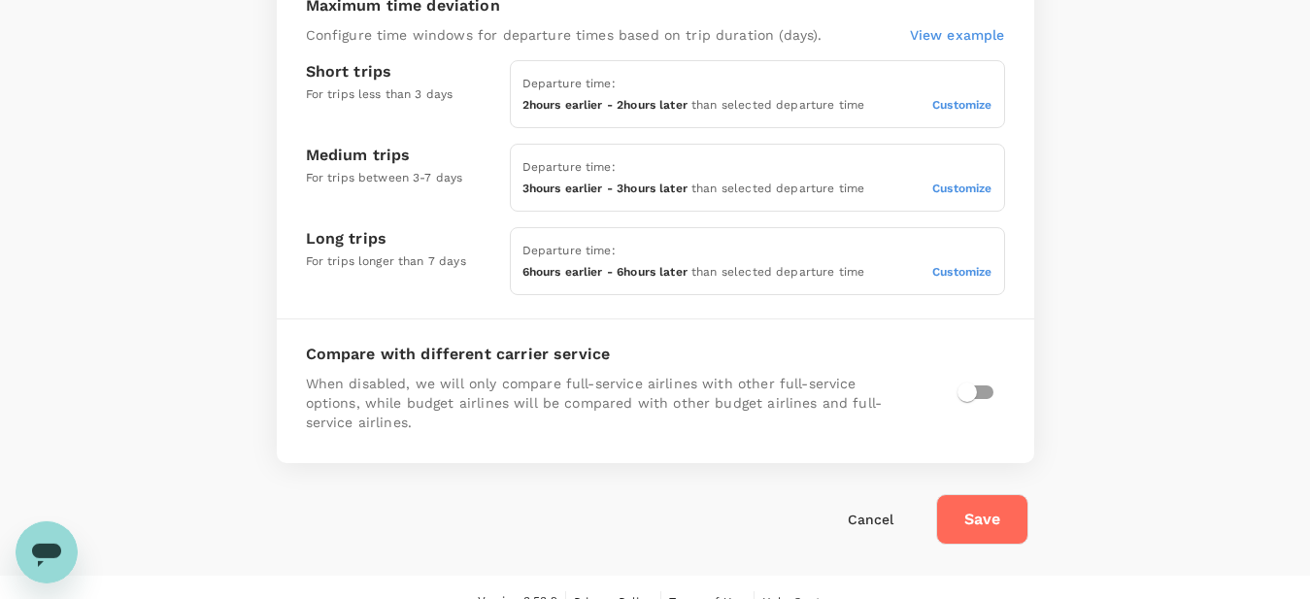
scroll to position [665, 0]
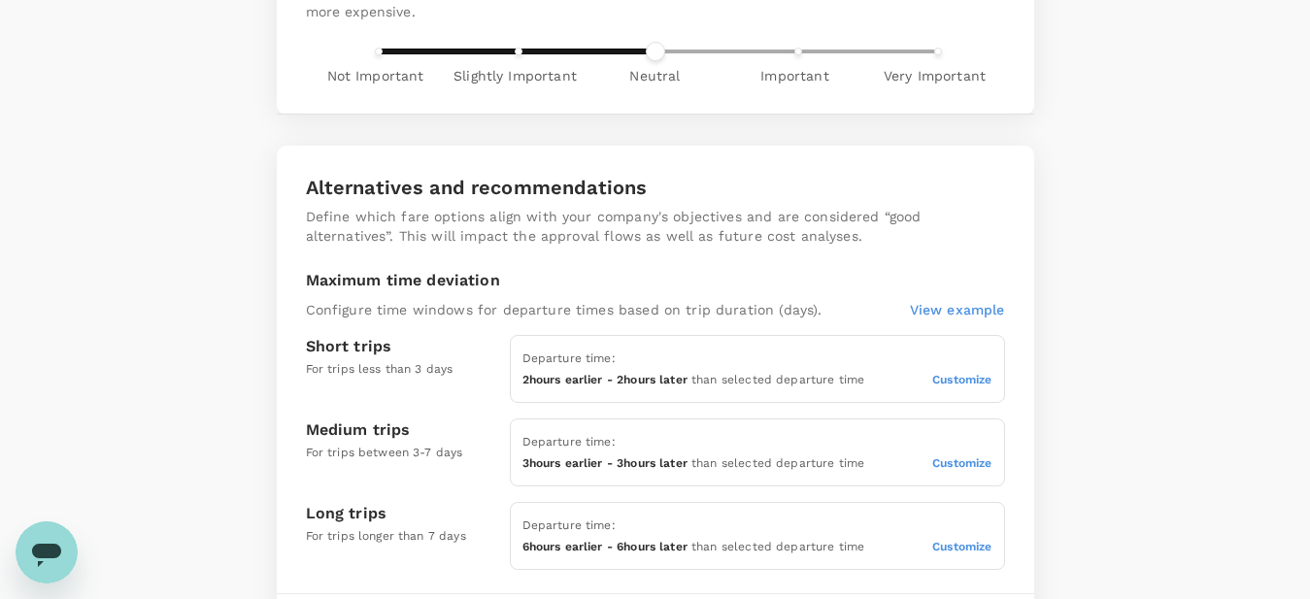
click at [970, 381] on span "Customize" at bounding box center [961, 380] width 59 height 14
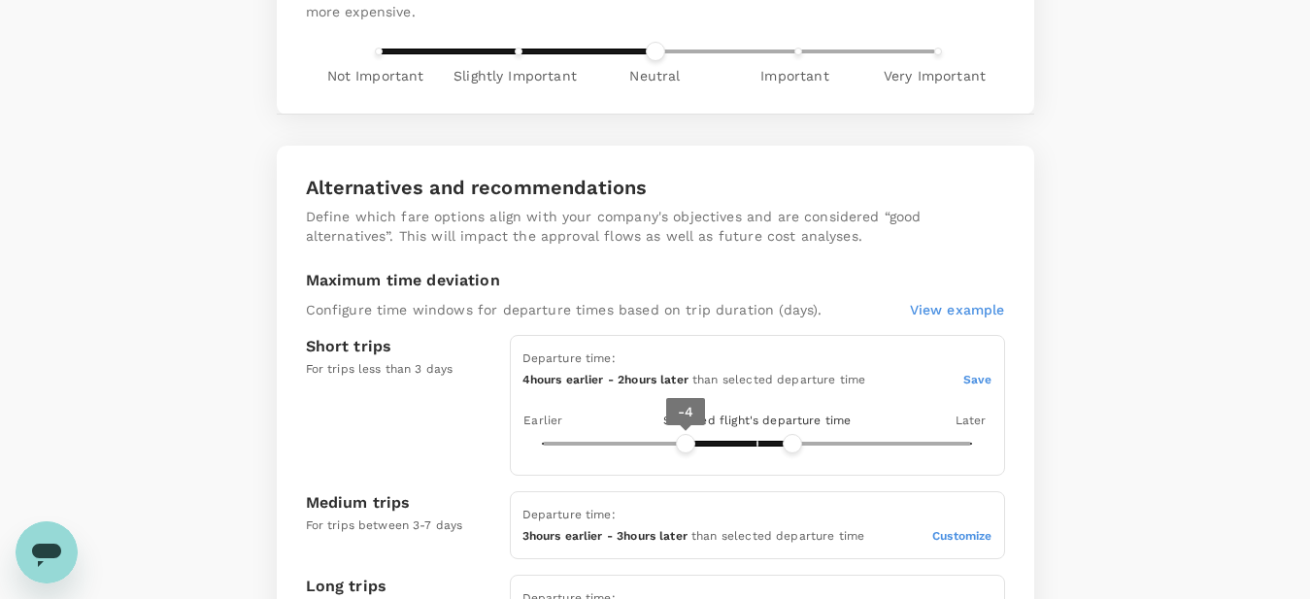
type input "-5"
drag, startPoint x: 723, startPoint y: 440, endPoint x: 659, endPoint y: 444, distance: 64.2
click at [659, 444] on span "-5" at bounding box center [667, 443] width 19 height 19
type input "7"
drag, startPoint x: 793, startPoint y: 437, endPoint x: 878, endPoint y: 440, distance: 84.5
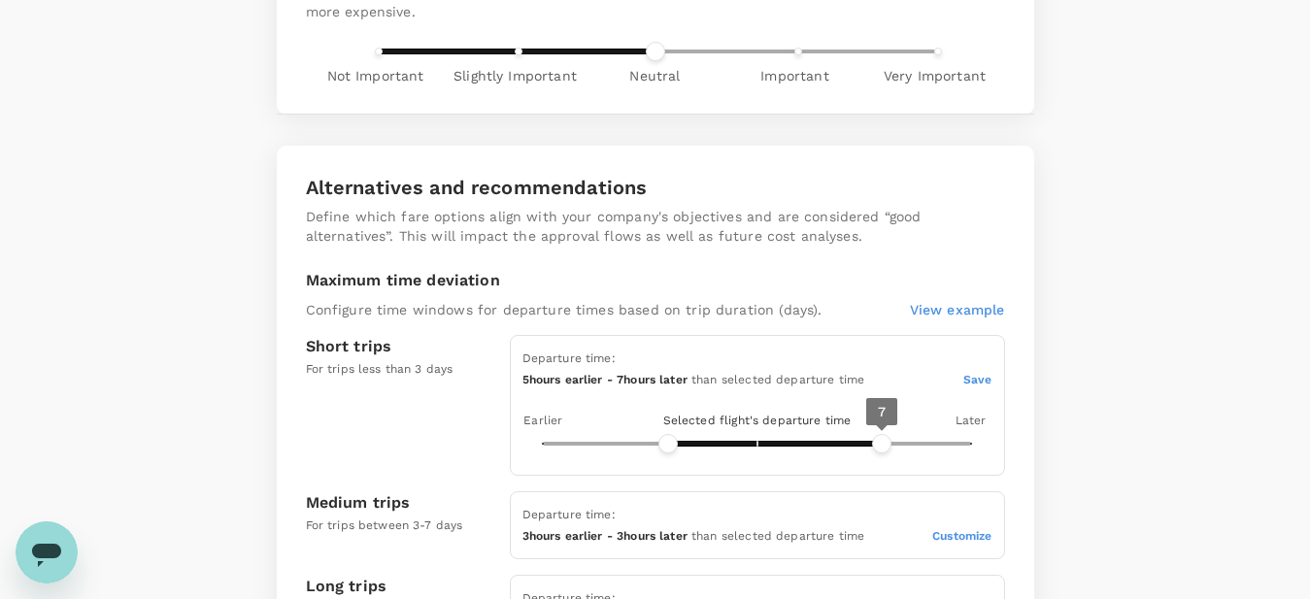
click at [878, 440] on span "7" at bounding box center [881, 443] width 19 height 19
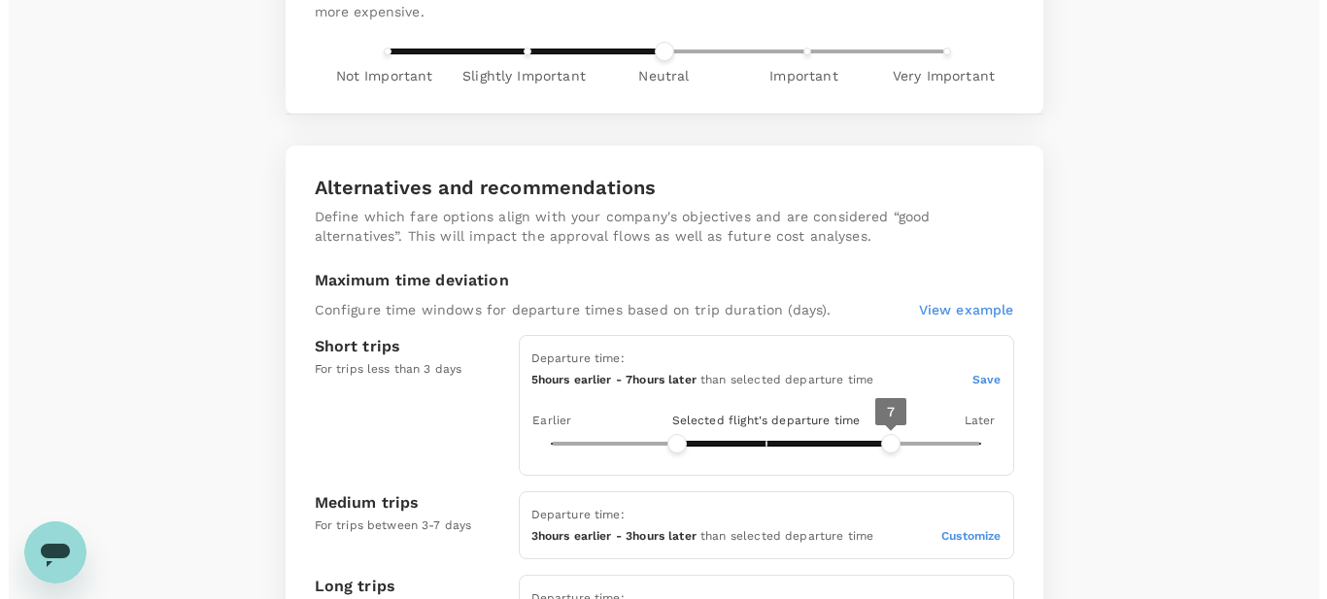
scroll to position [1035, 0]
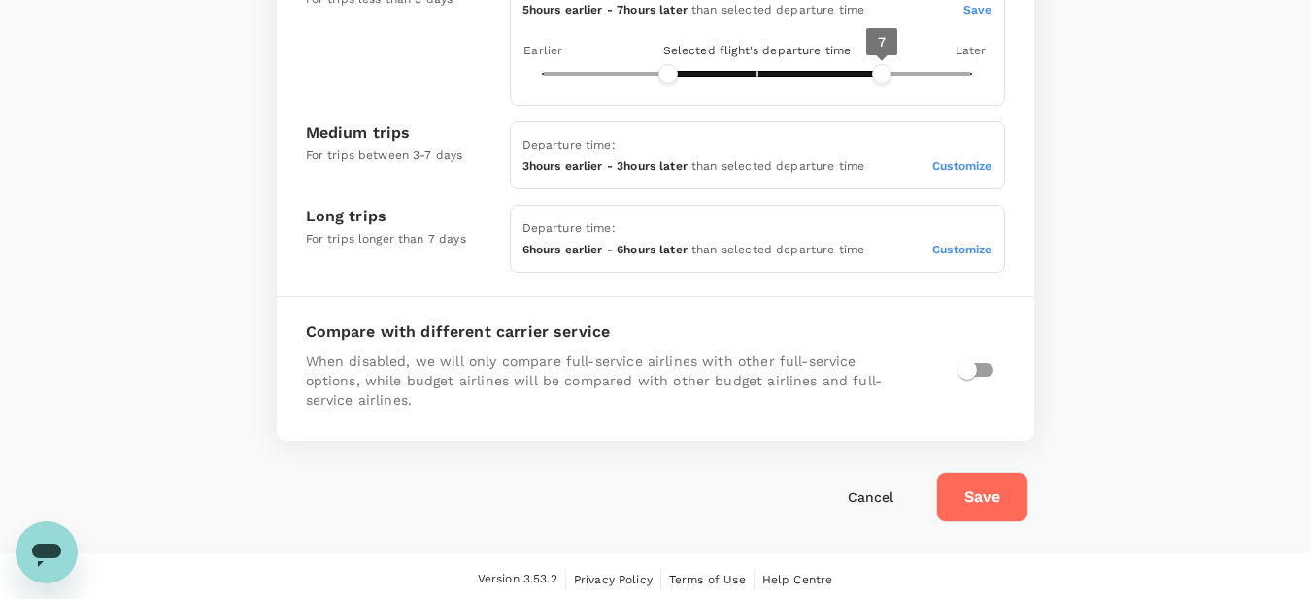
click at [986, 489] on button "Save" at bounding box center [982, 497] width 92 height 50
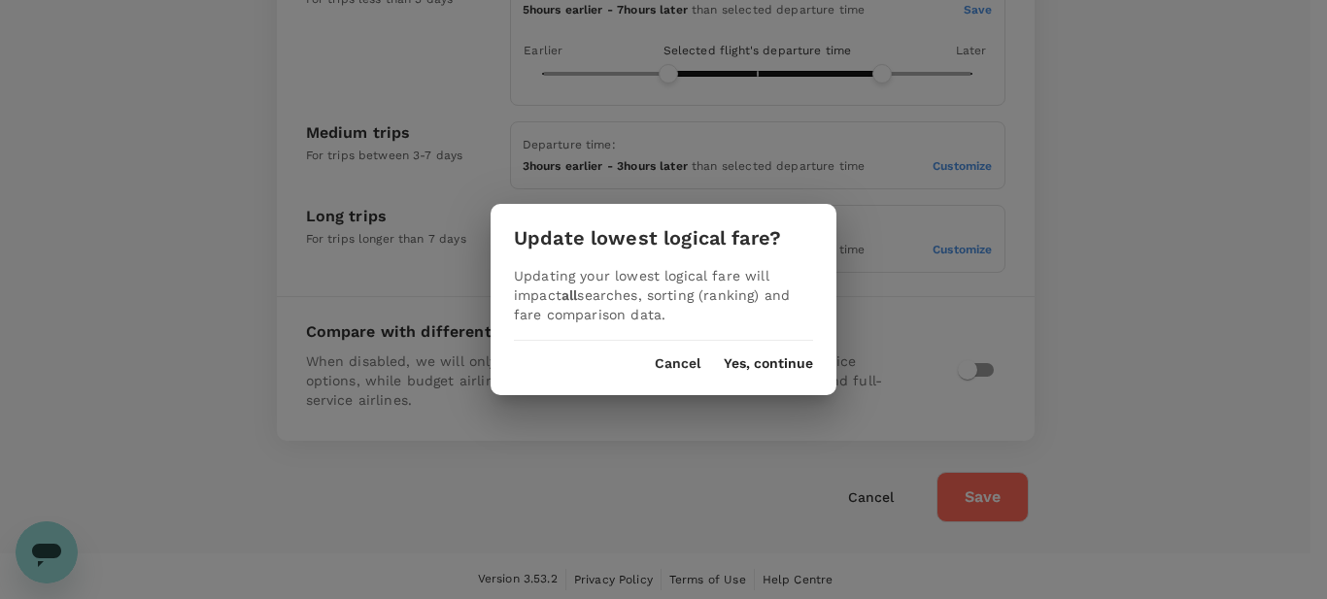
click at [758, 343] on div "Cancel Yes, continue" at bounding box center [663, 356] width 346 height 31
click at [756, 355] on div "Cancel Yes, continue" at bounding box center [663, 356] width 346 height 31
click at [753, 372] on div "Update lowest logical fare? Updating your lowest logical fare will impact all s…" at bounding box center [663, 299] width 346 height 190
click at [743, 379] on div "Update lowest logical fare? Updating your lowest logical fare will impact all s…" at bounding box center [663, 299] width 346 height 190
click at [748, 376] on div "Update lowest logical fare? Updating your lowest logical fare will impact all s…" at bounding box center [663, 299] width 346 height 190
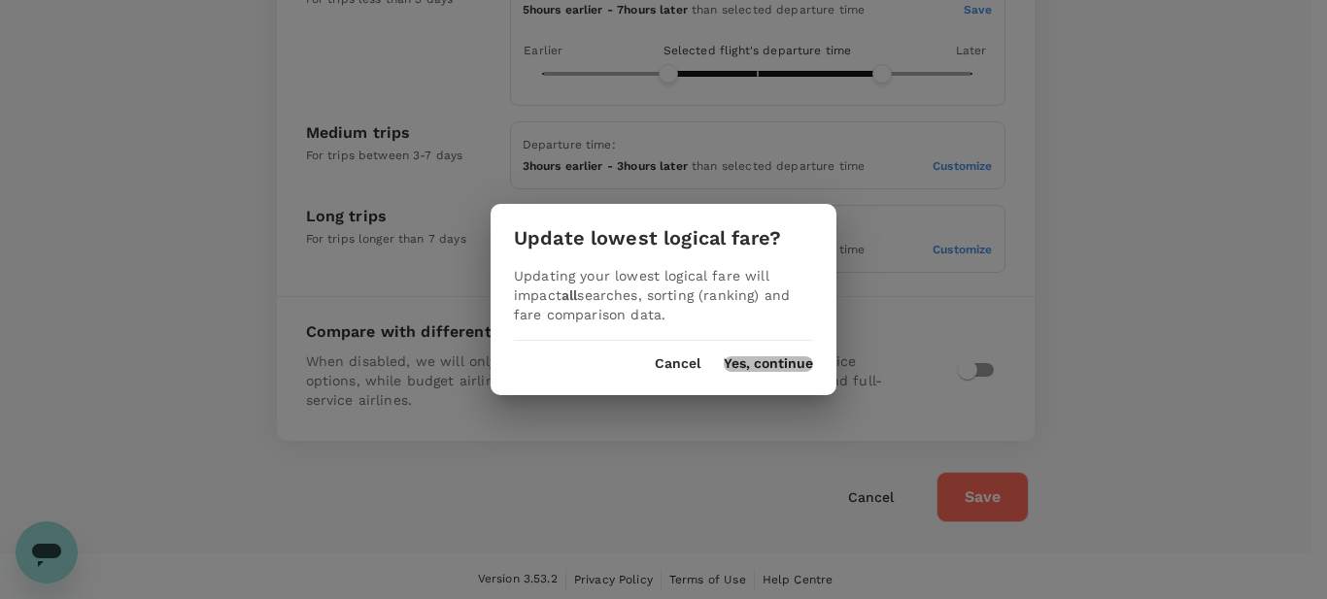
click at [752, 366] on button "Yes, continue" at bounding box center [767, 364] width 89 height 16
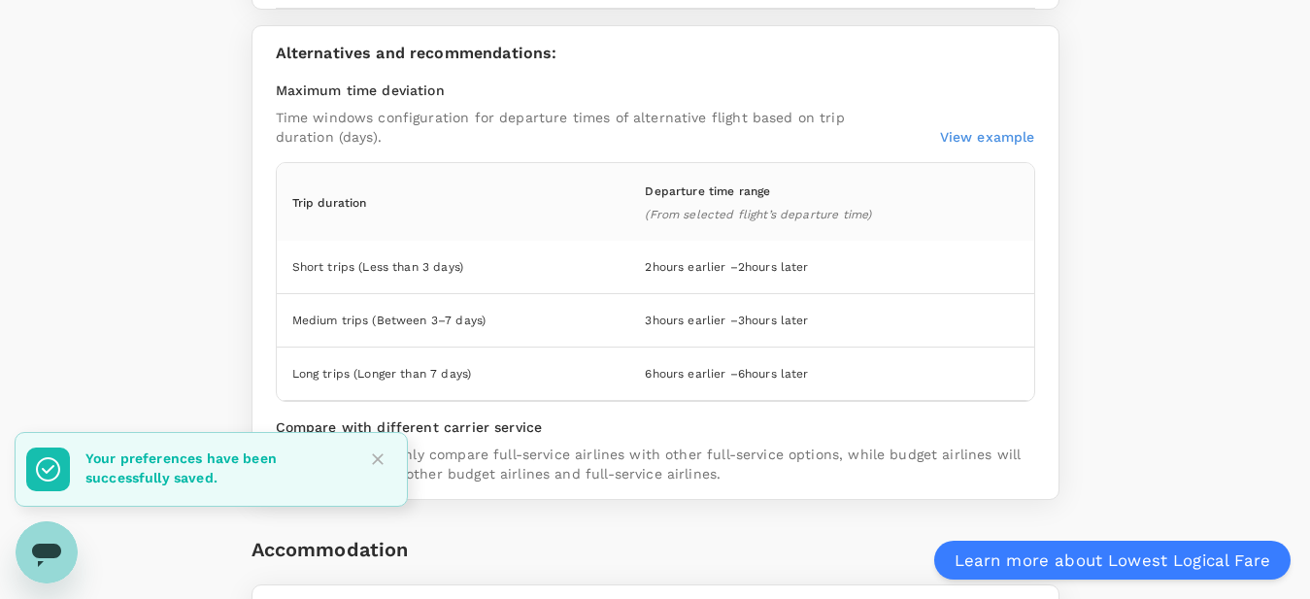
scroll to position [210, 0]
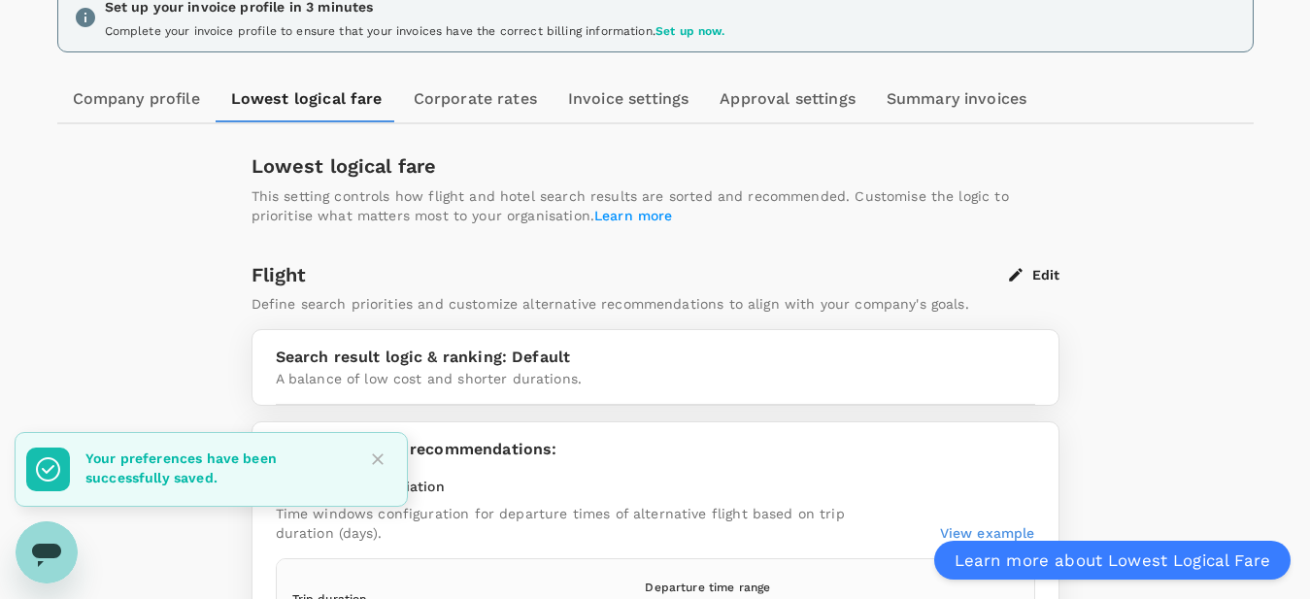
click at [1037, 270] on button "Edit" at bounding box center [1034, 274] width 50 height 17
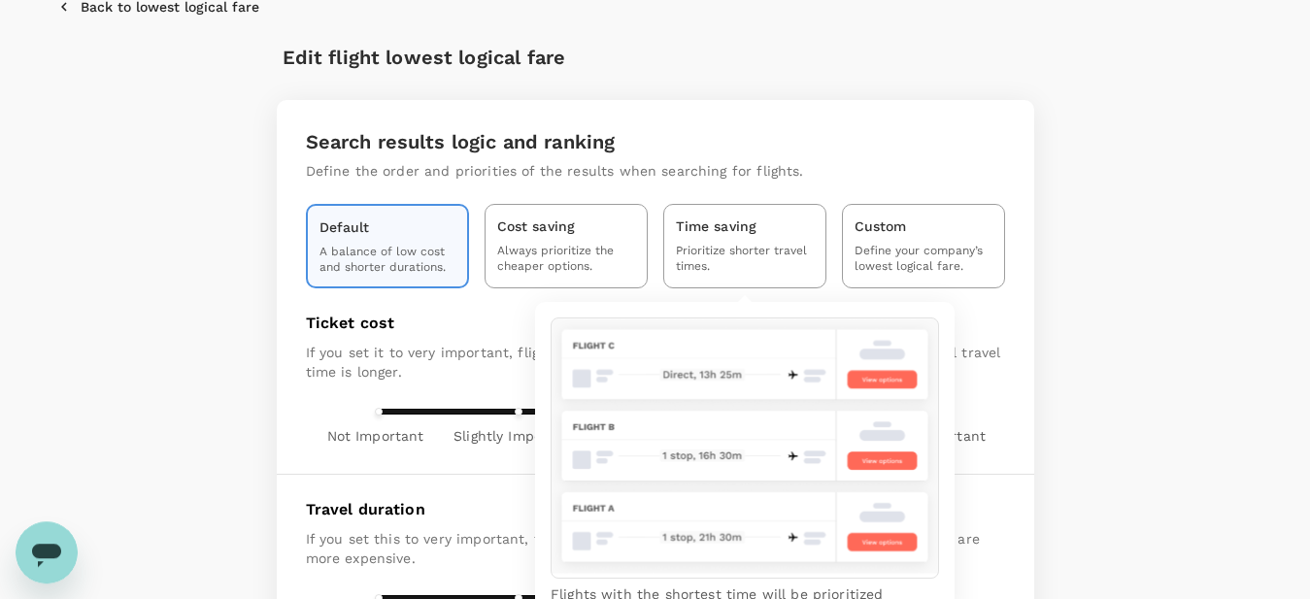
scroll to position [198, 0]
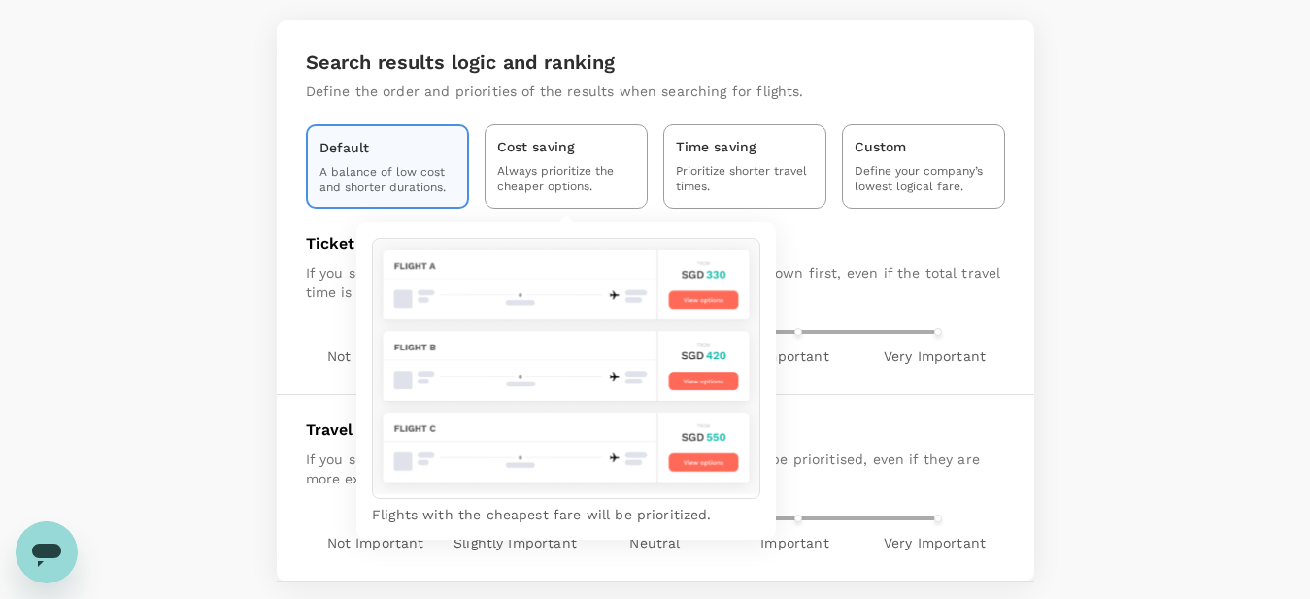
click at [581, 174] on p "Always prioritize the cheaper options." at bounding box center [566, 179] width 138 height 30
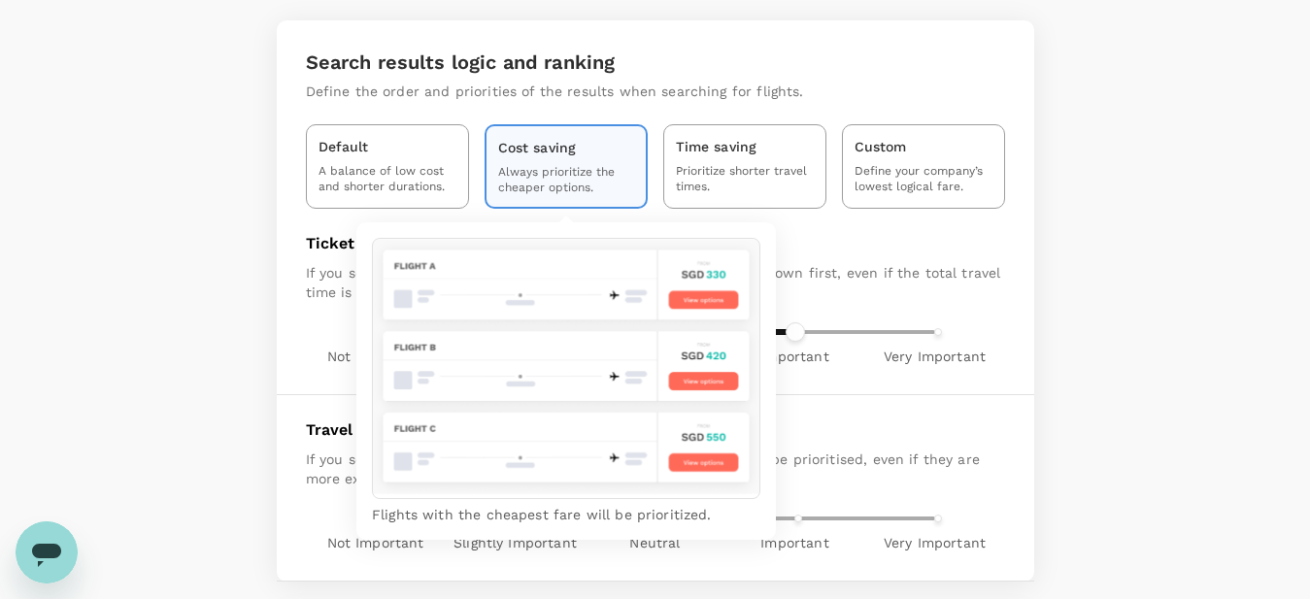
type input "3"
type input "1"
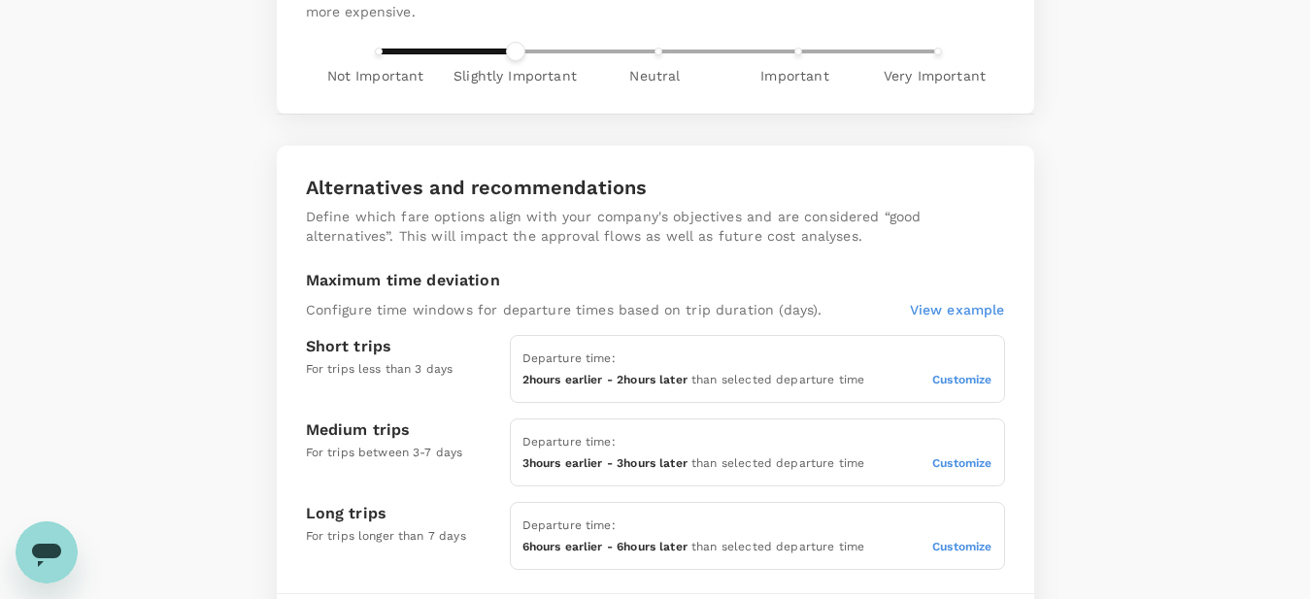
scroll to position [368, 0]
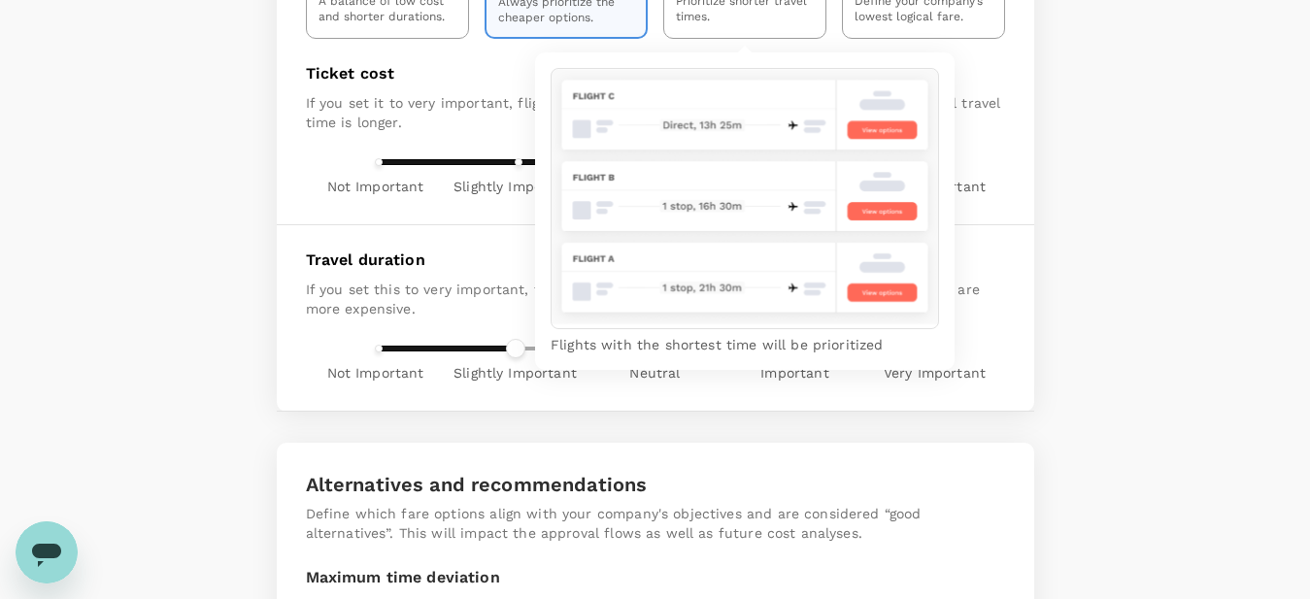
type input "1"
type input "3"
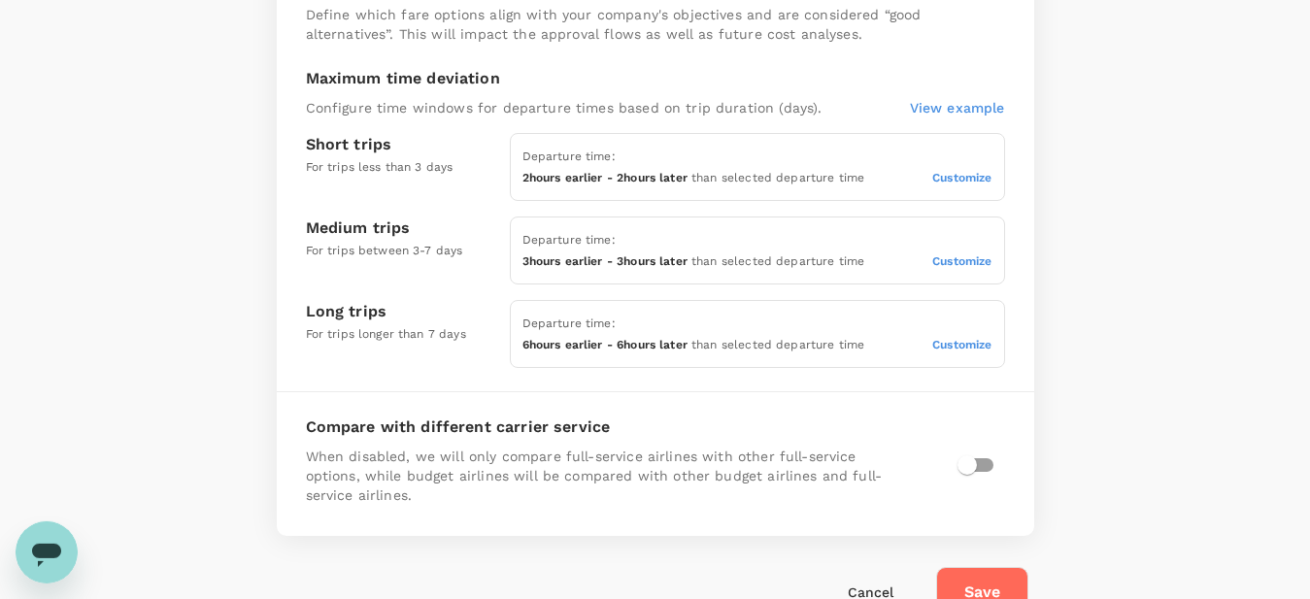
scroll to position [962, 0]
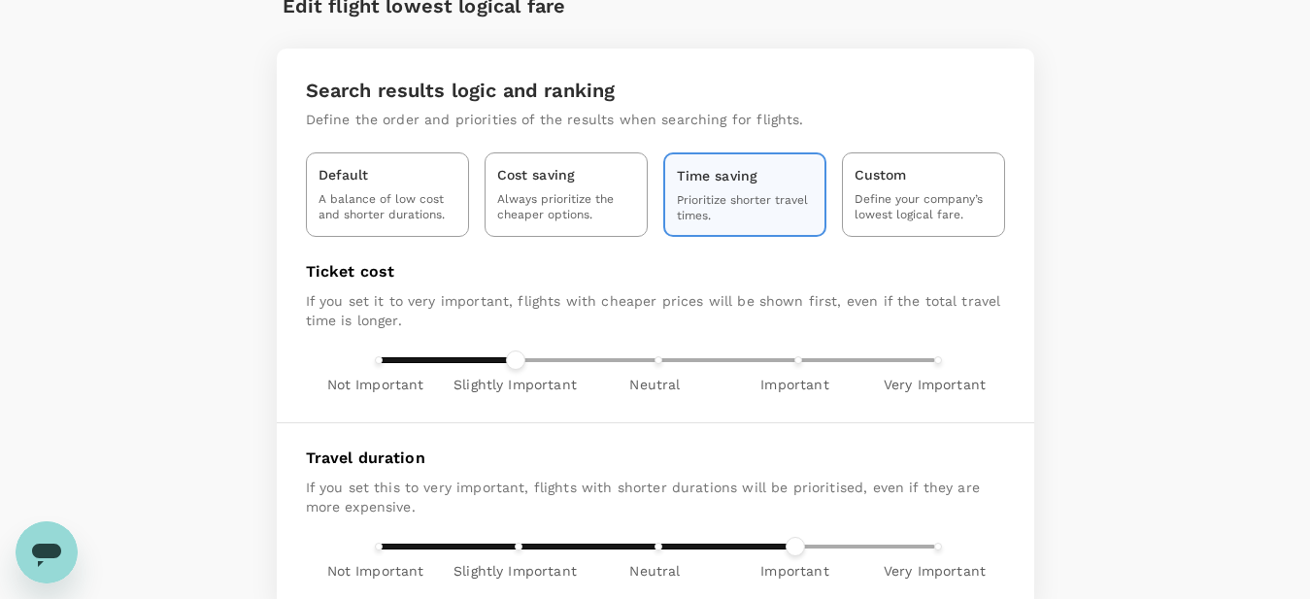
click at [938, 171] on div "Custom" at bounding box center [924, 174] width 138 height 19
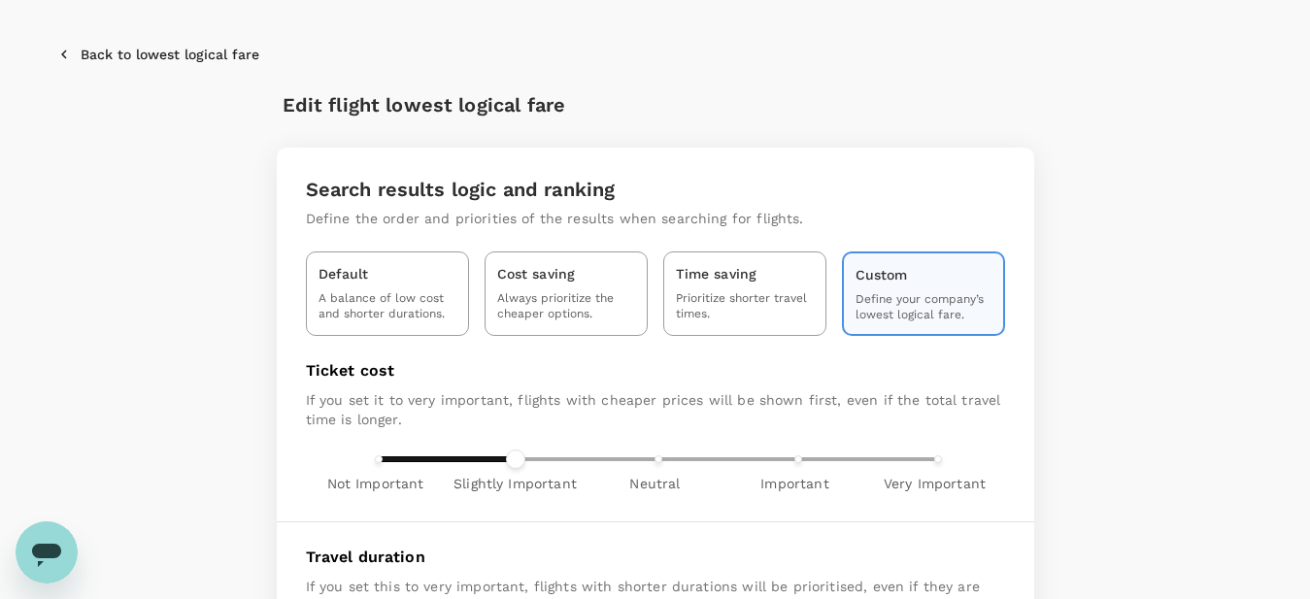
scroll to position [0, 0]
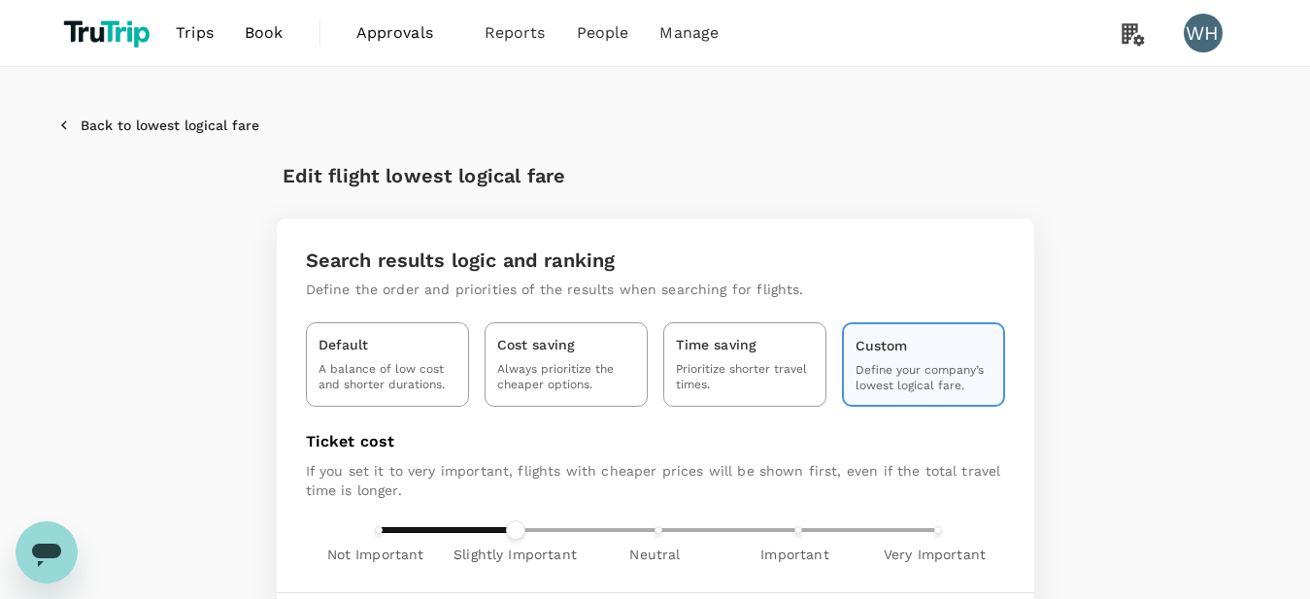
click at [377, 369] on p "A balance of low cost and shorter durations." at bounding box center [388, 377] width 138 height 30
type input "2"
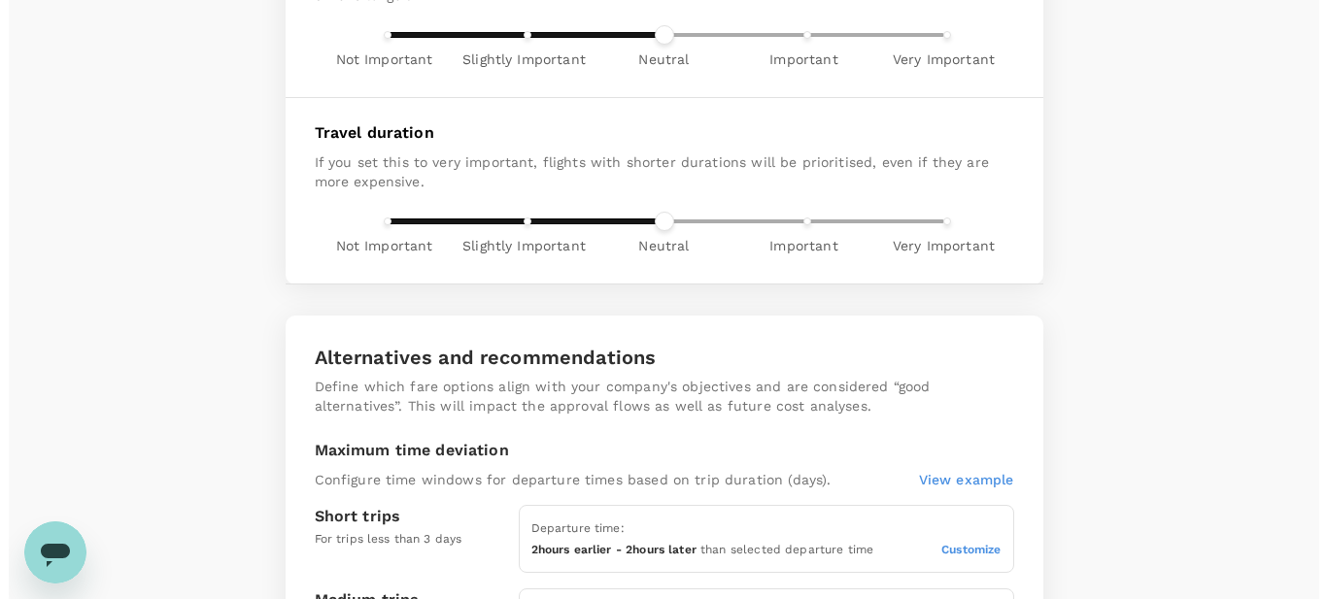
scroll to position [962, 0]
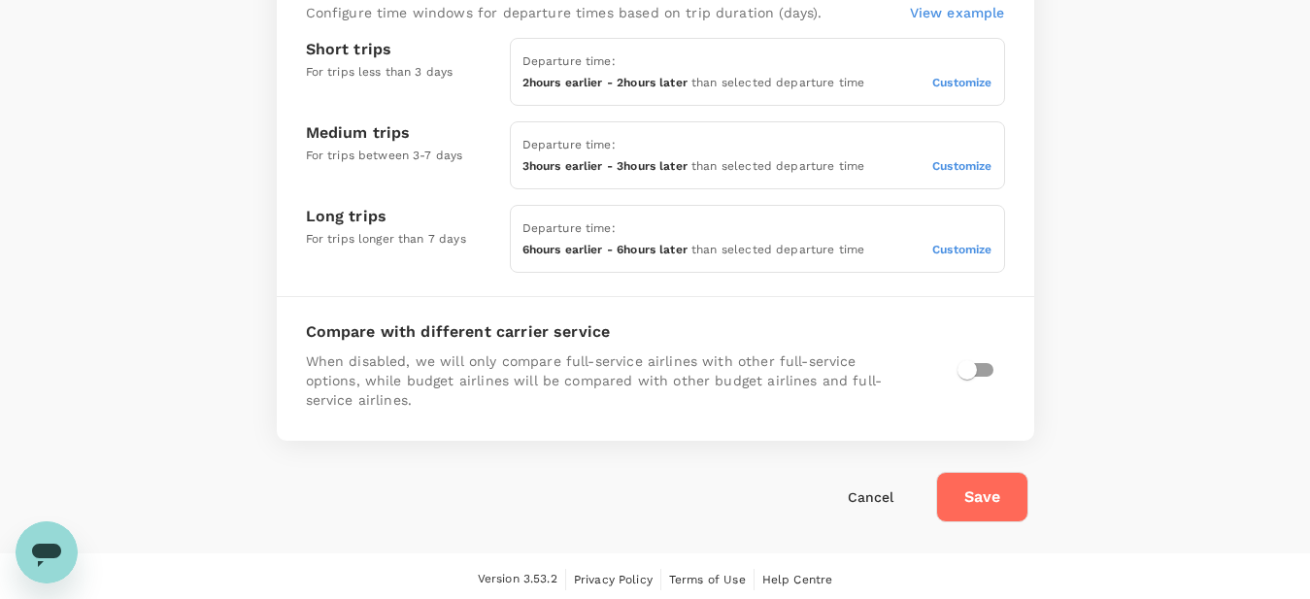
click at [1003, 493] on button "Save" at bounding box center [982, 497] width 92 height 50
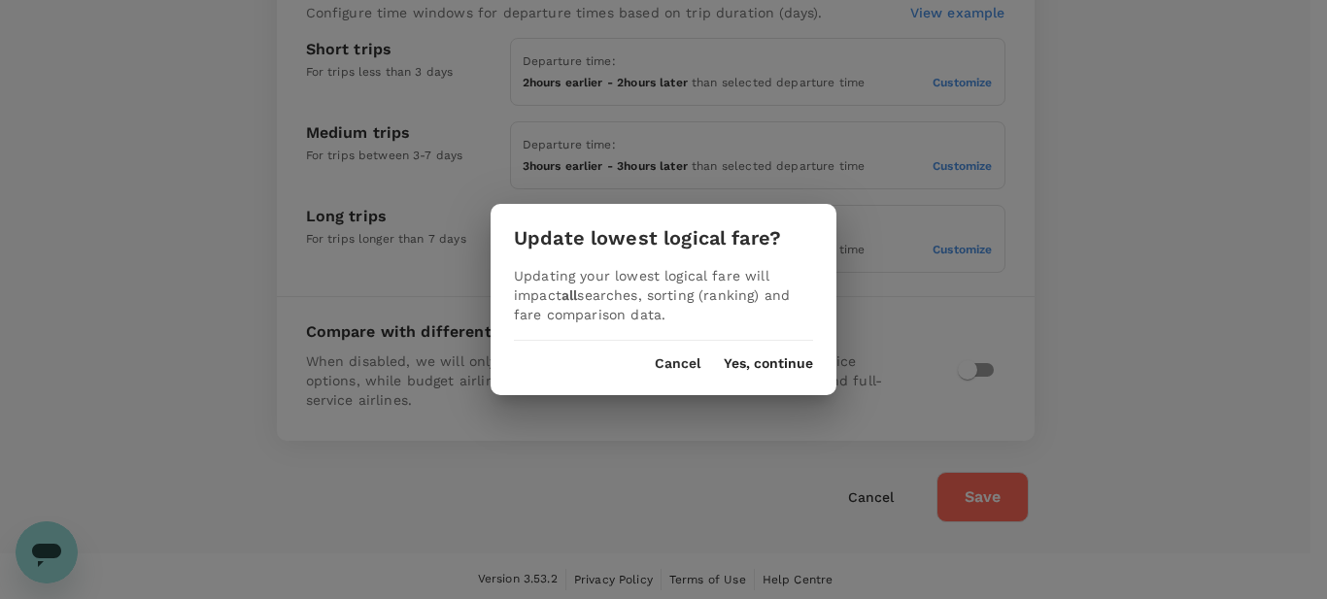
click at [804, 348] on div "Cancel Yes, continue" at bounding box center [663, 356] width 346 height 31
click at [789, 355] on div "Cancel Yes, continue" at bounding box center [663, 356] width 346 height 31
click at [780, 359] on button "Yes, continue" at bounding box center [767, 364] width 89 height 16
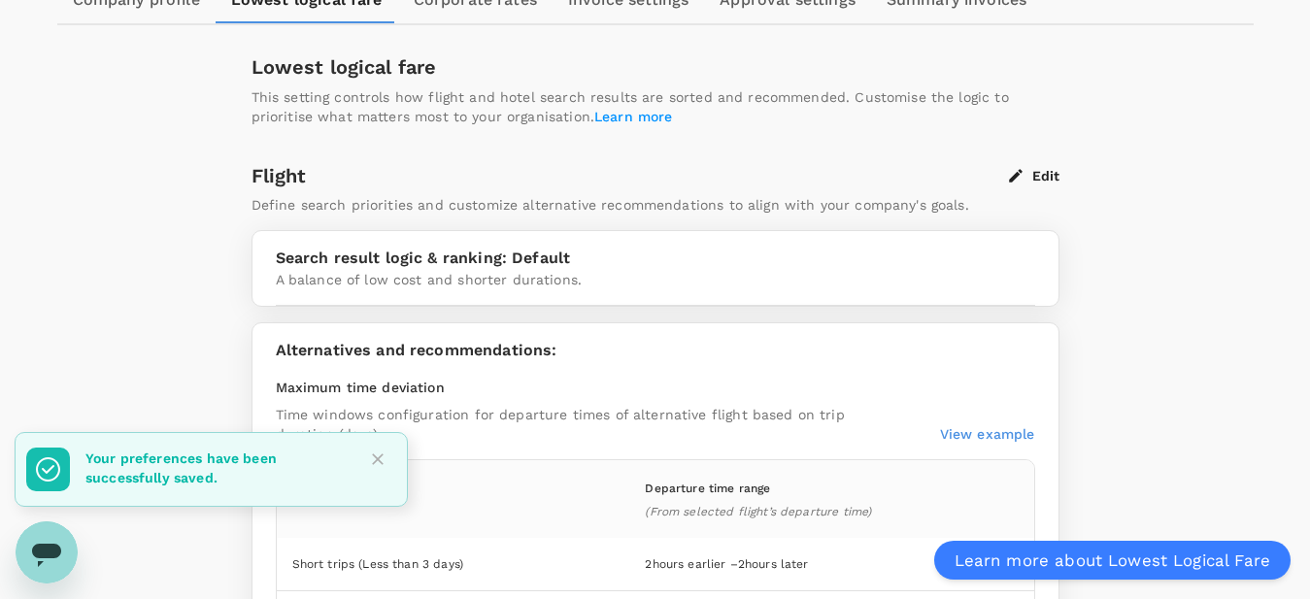
click at [1050, 176] on button "Edit" at bounding box center [1034, 175] width 50 height 17
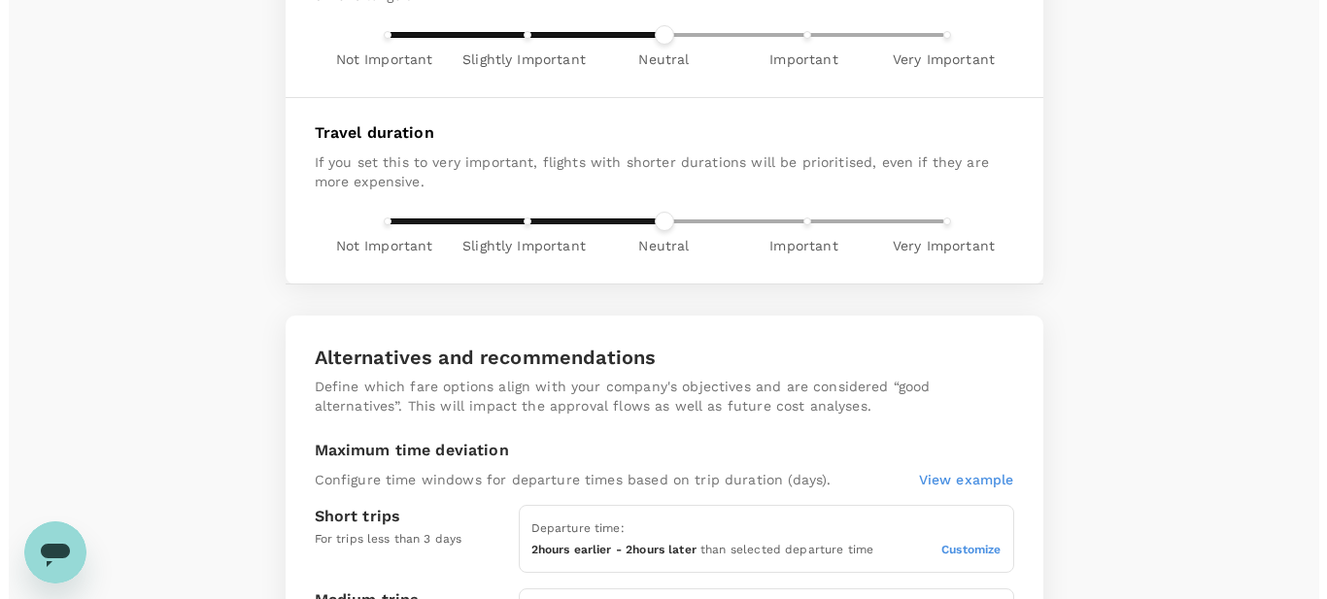
scroll to position [962, 0]
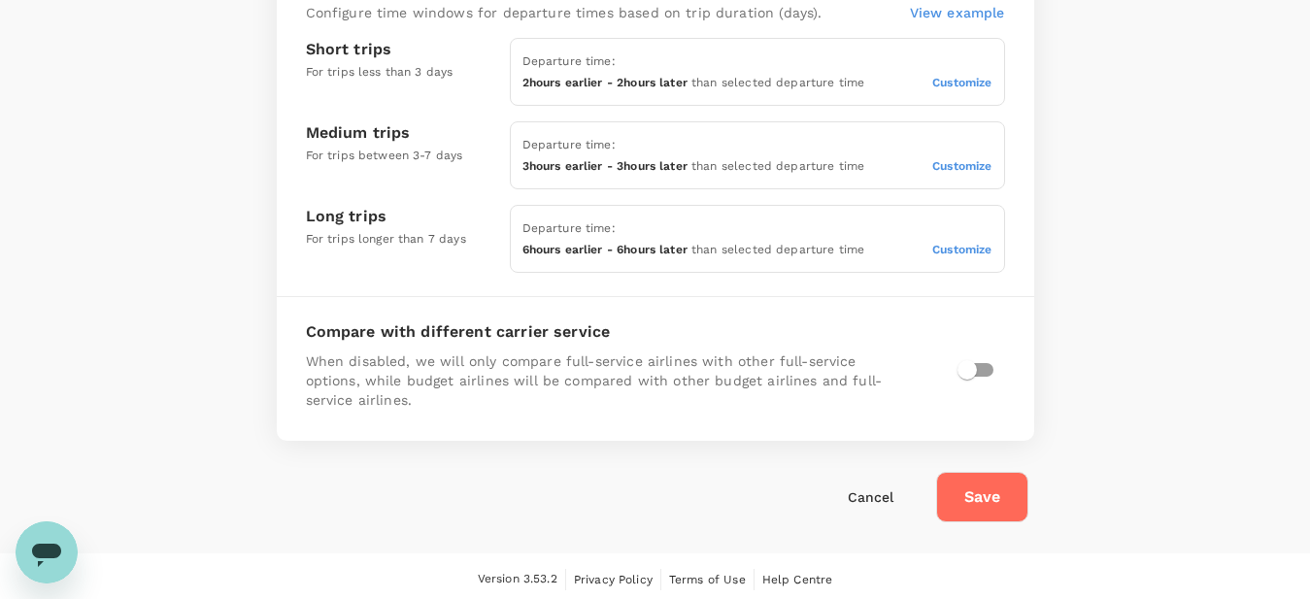
click at [1002, 501] on button "Save" at bounding box center [982, 497] width 92 height 50
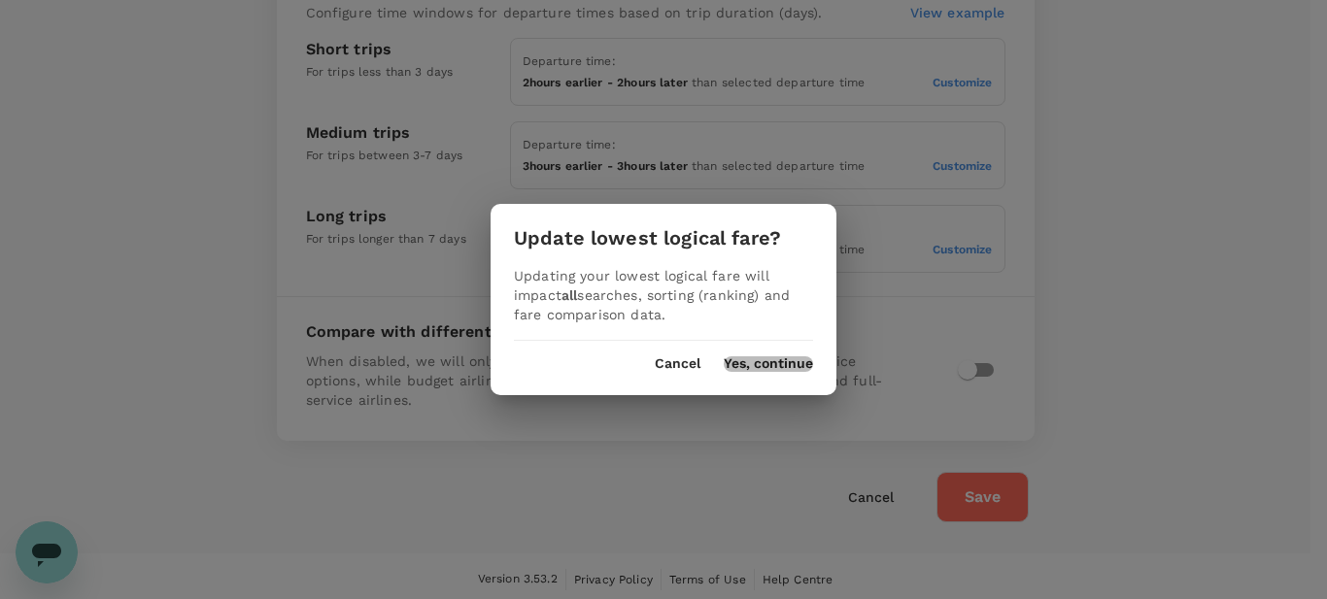
click at [747, 358] on button "Yes, continue" at bounding box center [767, 364] width 89 height 16
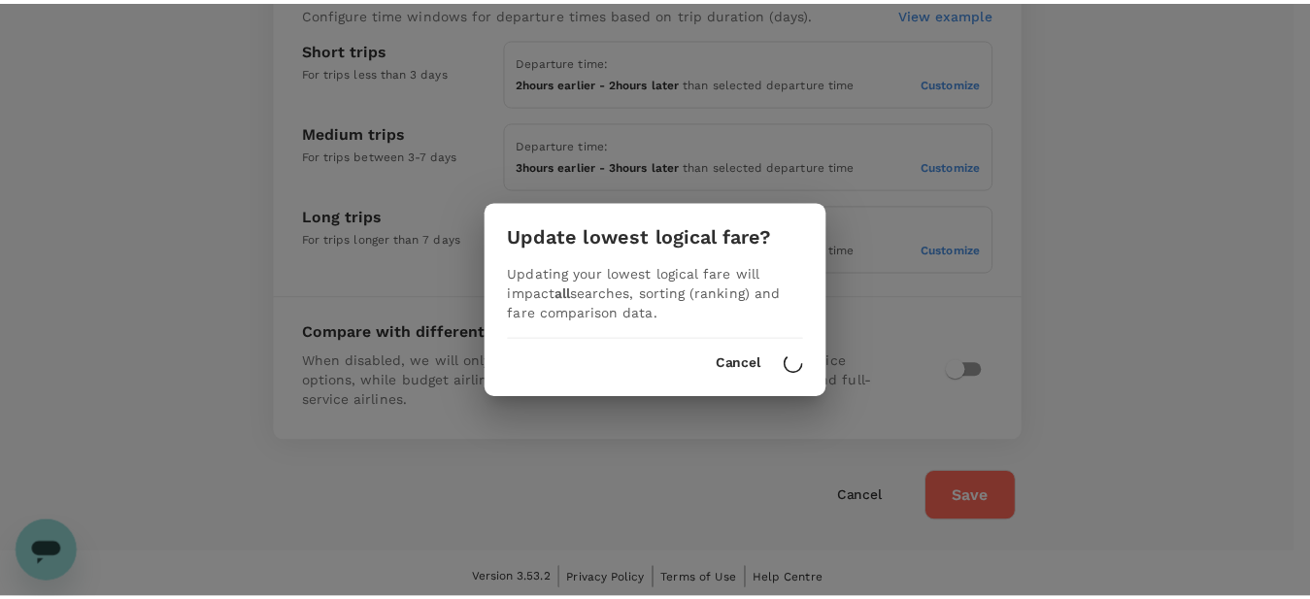
scroll to position [309, 0]
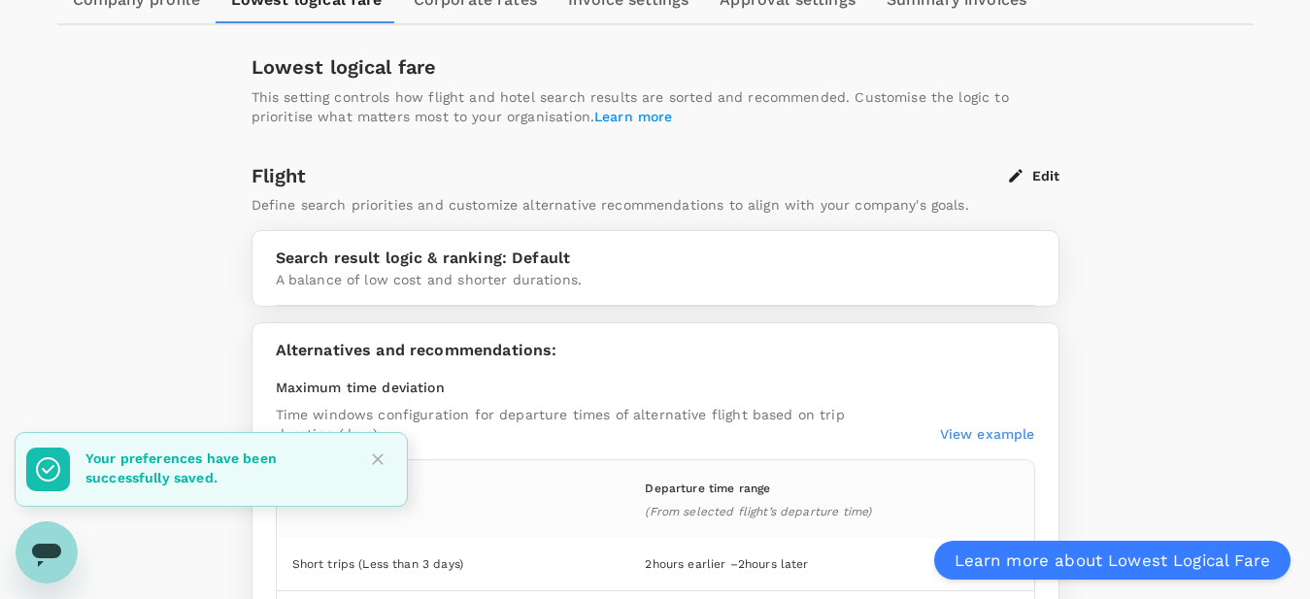
click at [1032, 163] on div "Lowest logical fare This setting controls how flight and hotel search results a…" at bounding box center [655, 543] width 855 height 974
click at [1053, 188] on div "Flight Edit Define search priorities and customize alternative recommendations …" at bounding box center [656, 481] width 808 height 632
click at [1046, 175] on button "Edit" at bounding box center [1034, 175] width 50 height 17
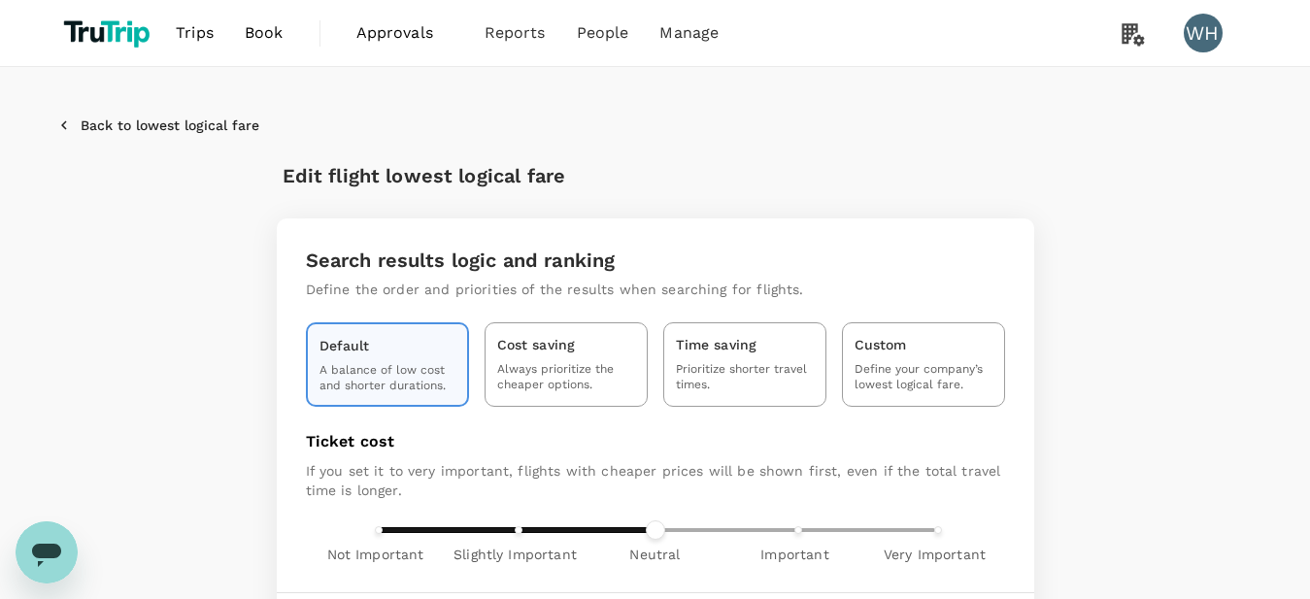
click at [194, 132] on button "Back to lowest logical fare" at bounding box center [158, 125] width 202 height 17
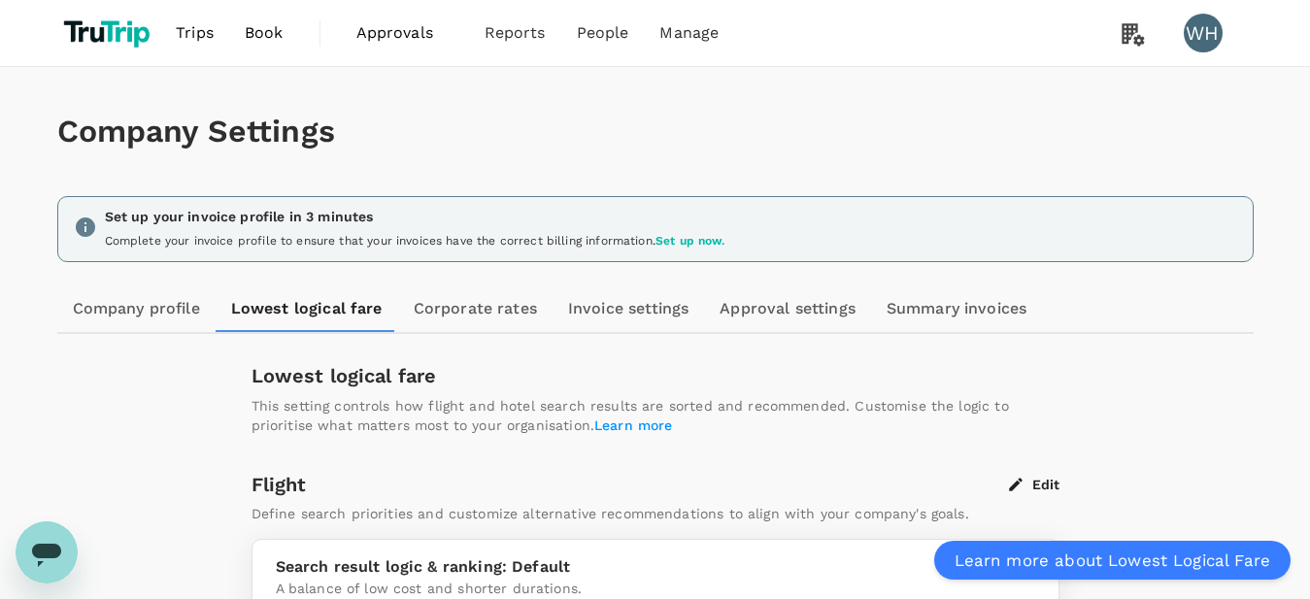
click at [488, 307] on link "Corporate rates" at bounding box center [475, 309] width 154 height 47
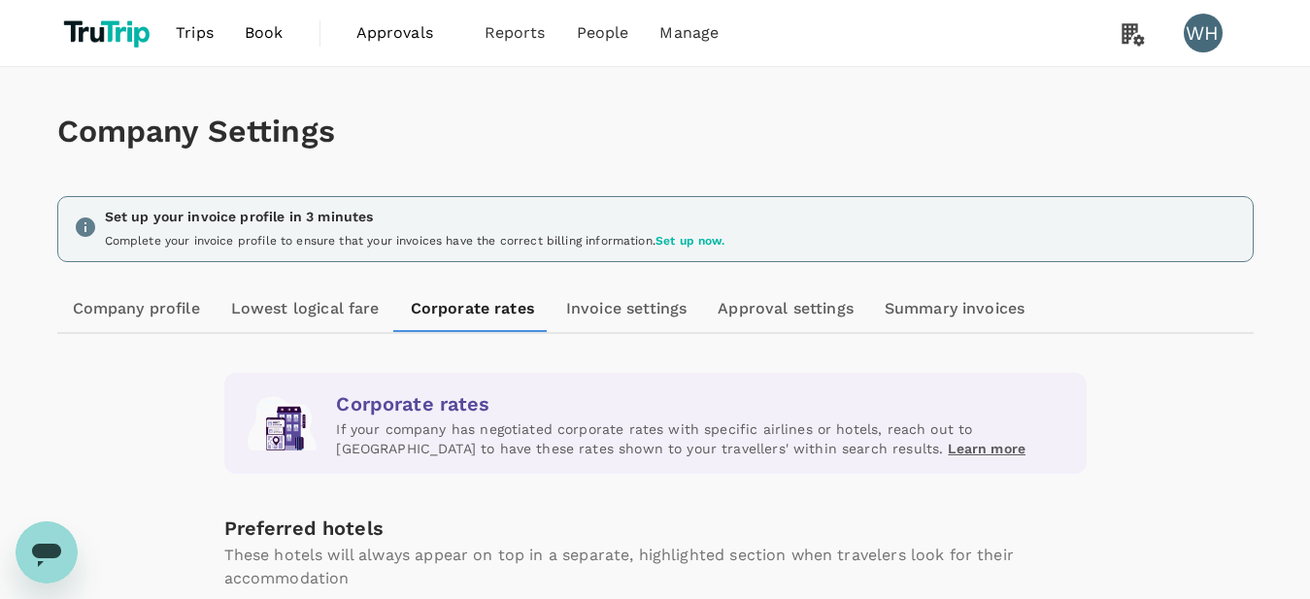
scroll to position [299, 0]
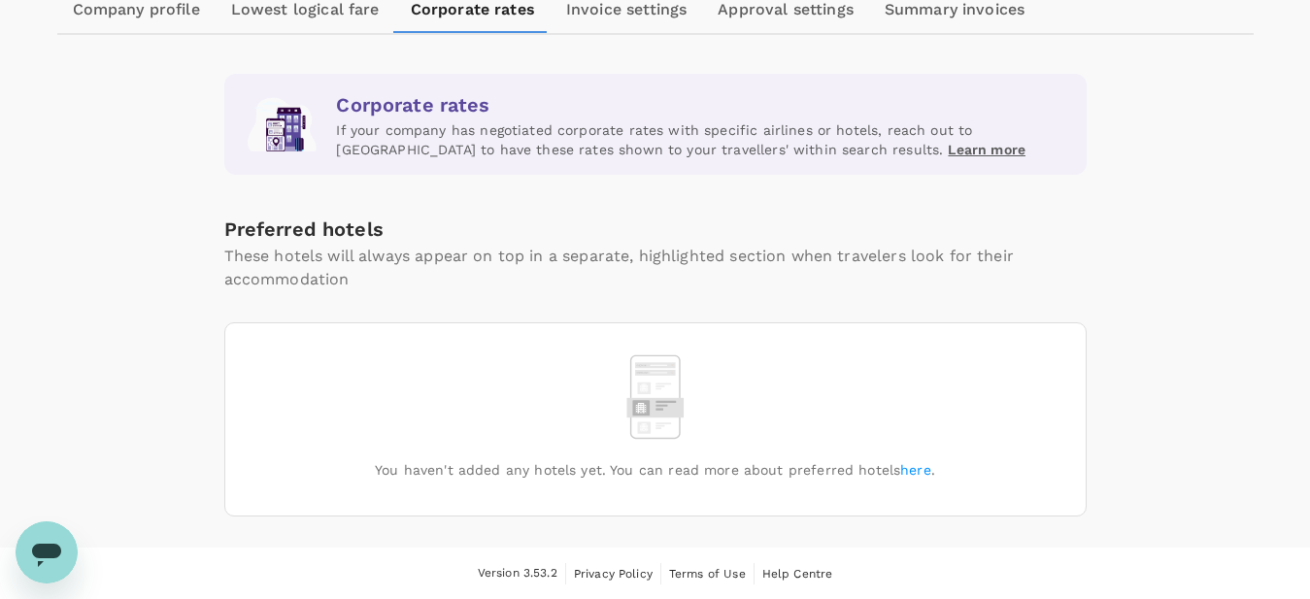
click at [906, 474] on link "here" at bounding box center [915, 470] width 31 height 16
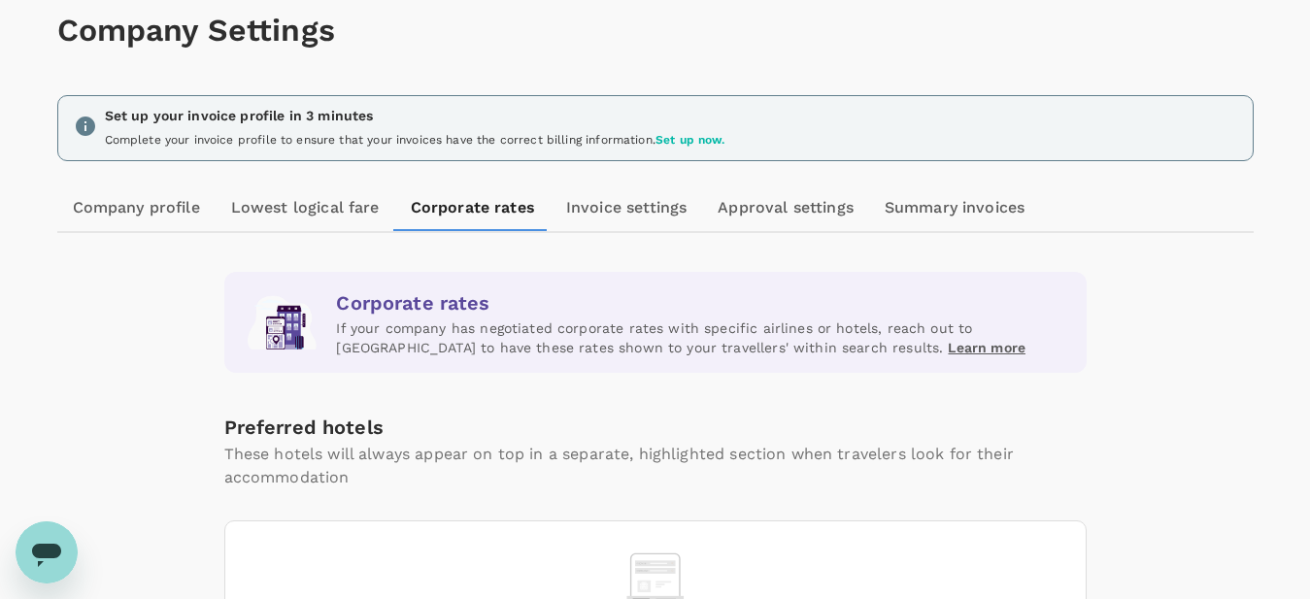
click at [645, 212] on link "Invoice settings" at bounding box center [626, 208] width 151 height 47
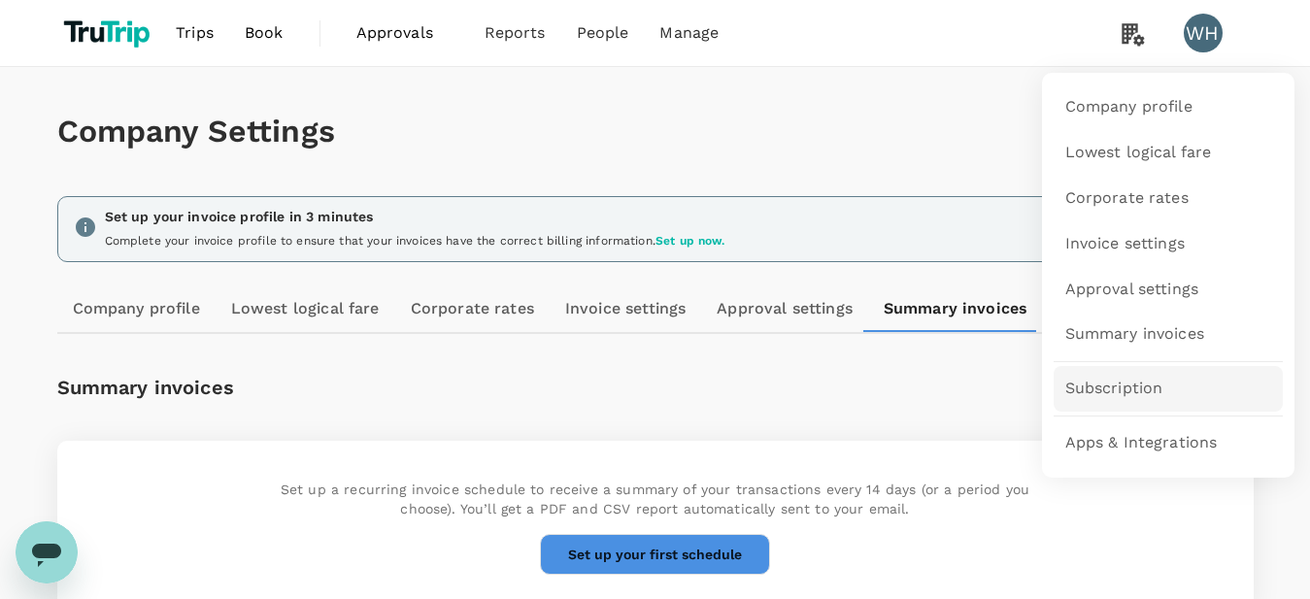
click at [1131, 392] on span "Subscription" at bounding box center [1114, 389] width 98 height 22
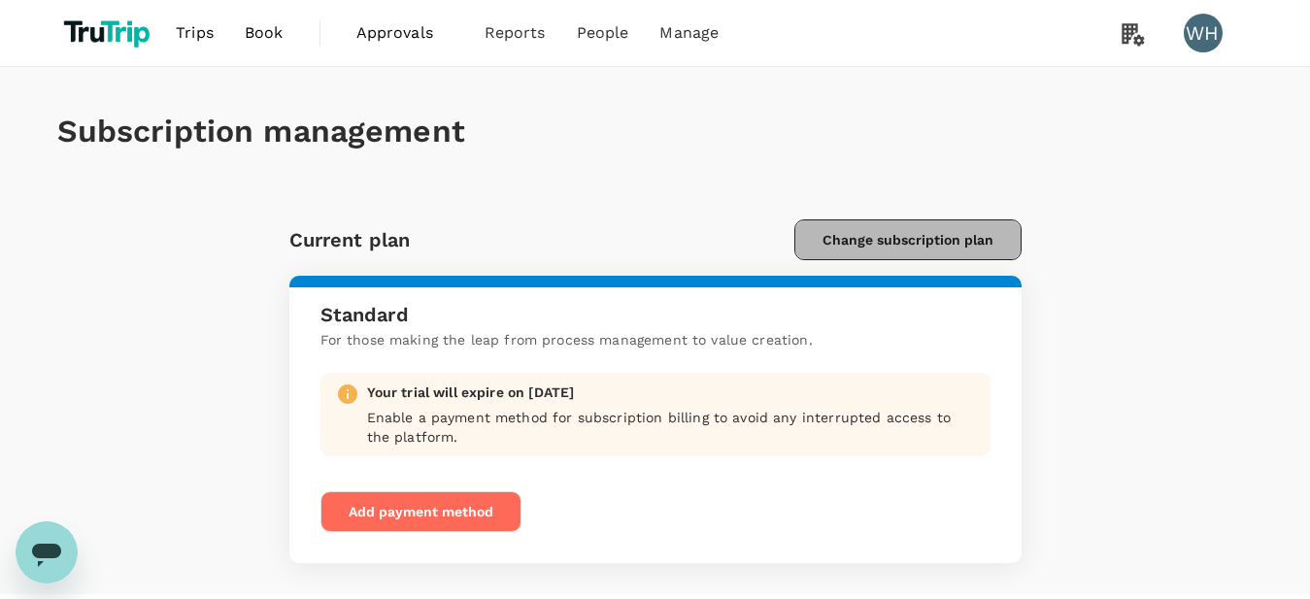
click at [895, 235] on button "Change subscription plan" at bounding box center [907, 239] width 227 height 41
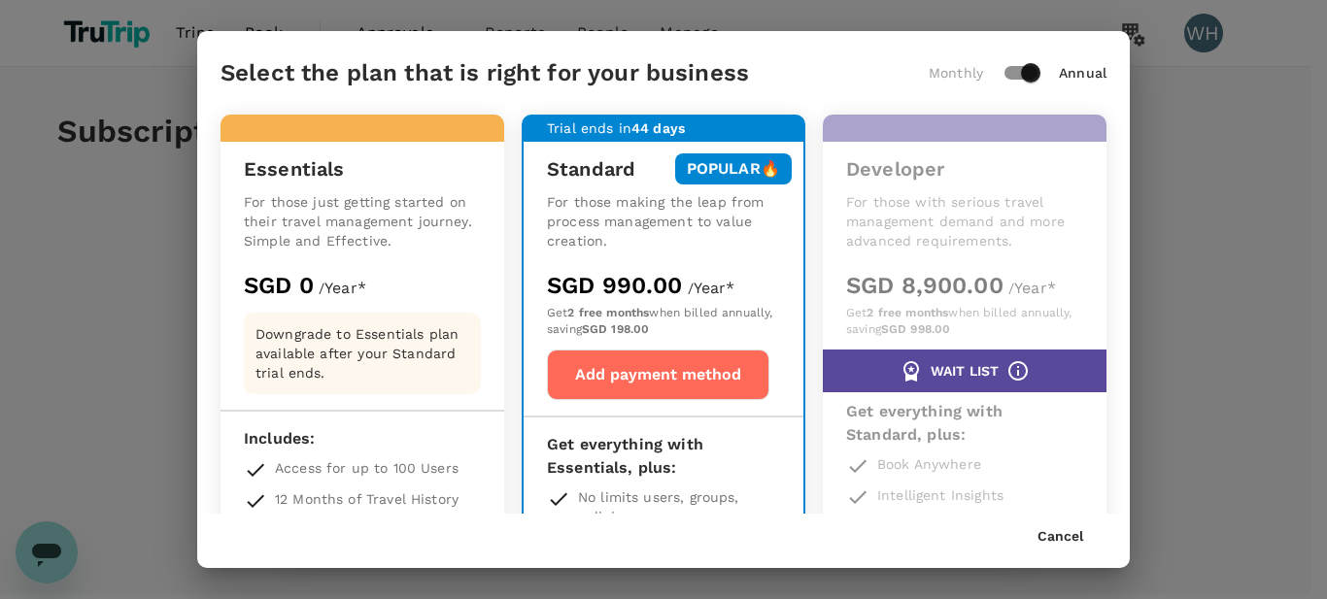
click at [1050, 529] on div "Cancel" at bounding box center [663, 529] width 932 height 31
click at [1066, 538] on button "Cancel" at bounding box center [1060, 537] width 46 height 16
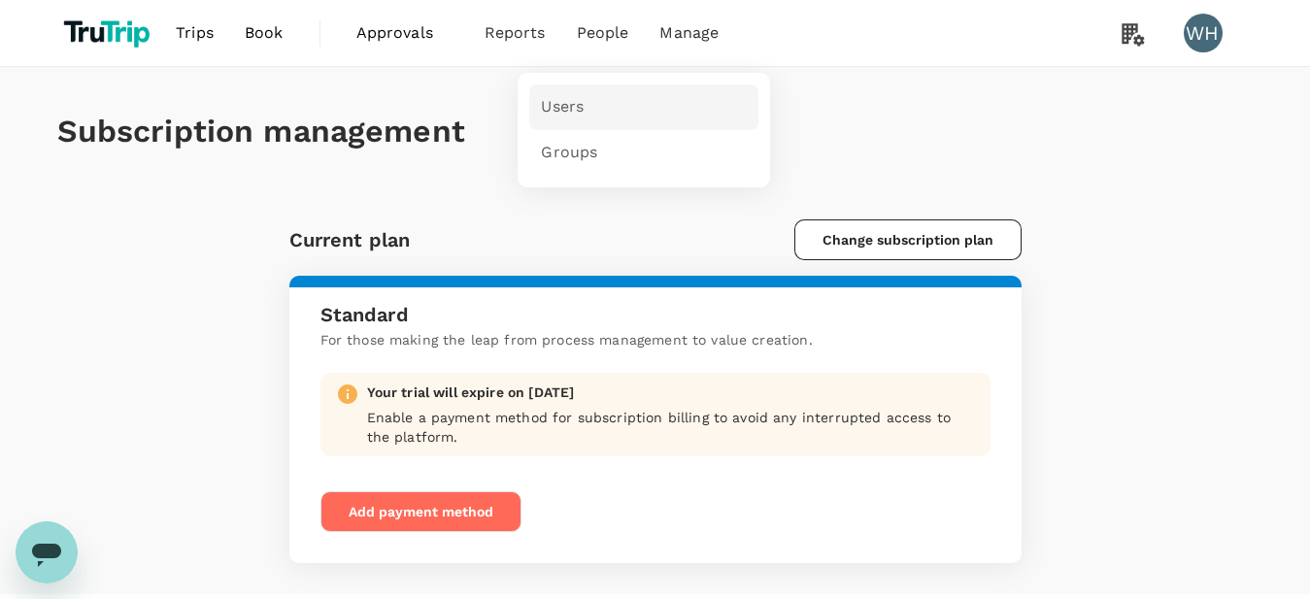
click at [577, 106] on span "Users" at bounding box center [562, 107] width 43 height 22
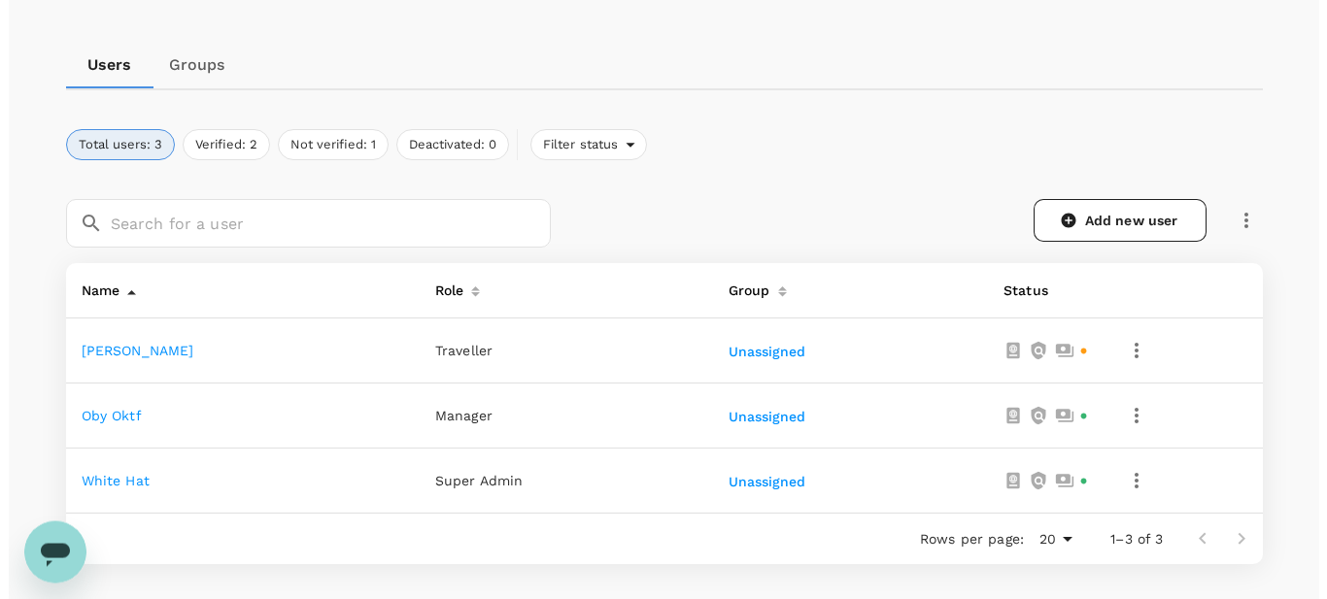
scroll to position [198, 0]
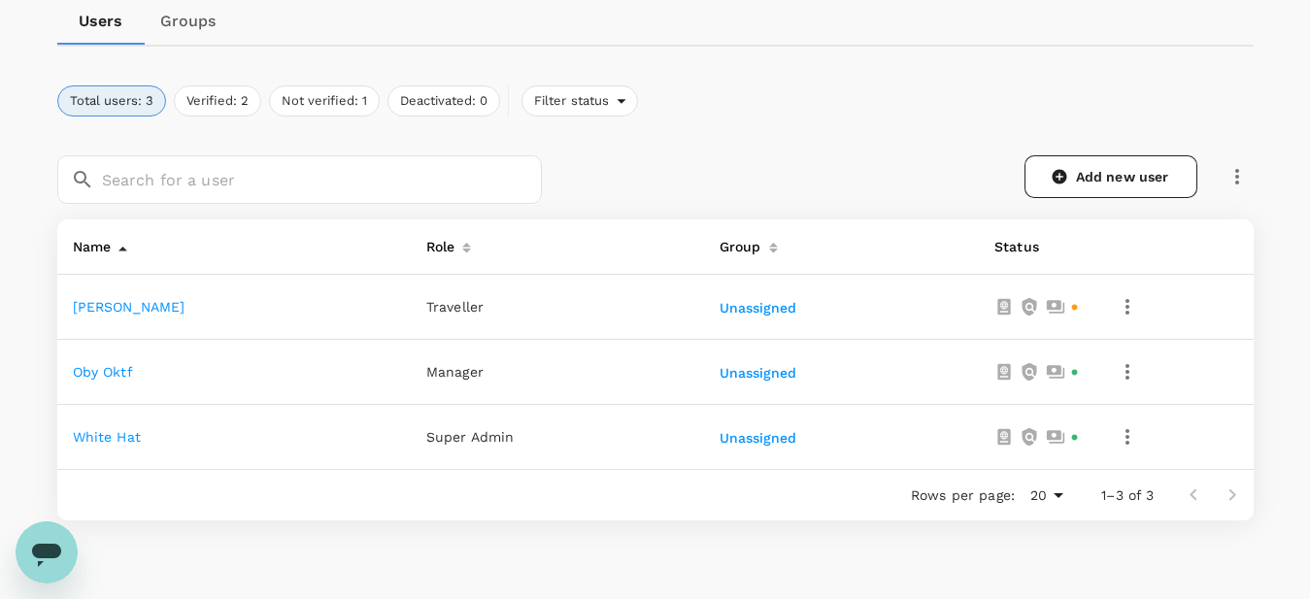
click at [1128, 305] on icon "button" at bounding box center [1128, 307] width 4 height 16
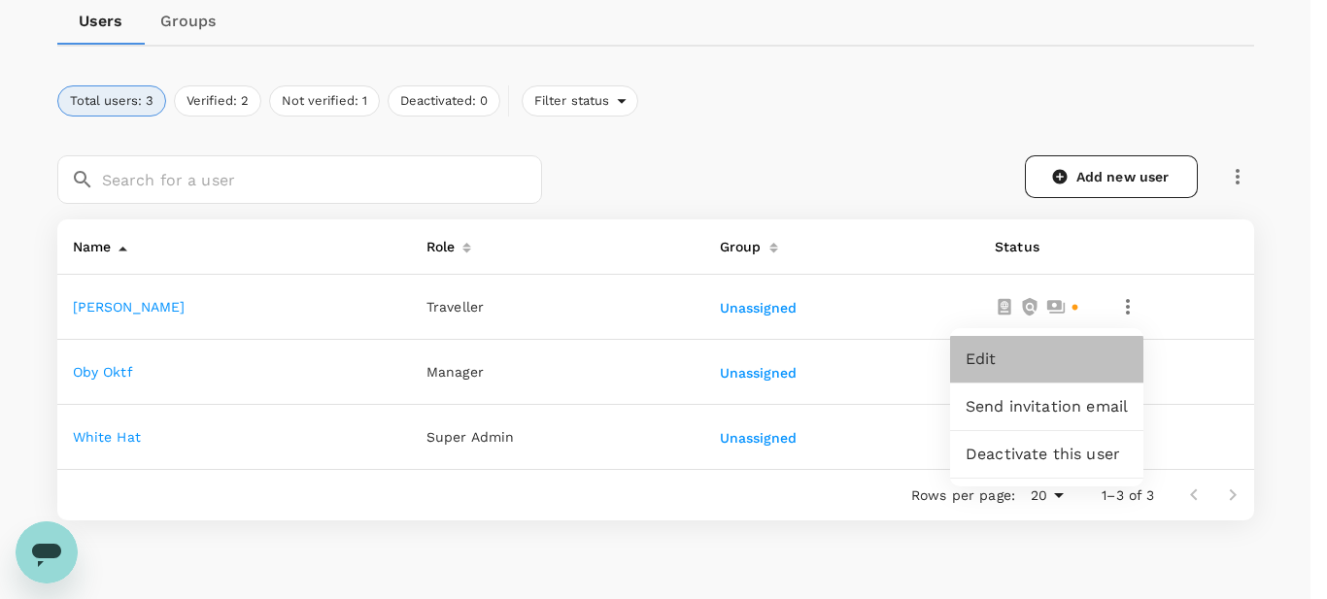
click at [1006, 356] on span "Edit" at bounding box center [1046, 359] width 162 height 23
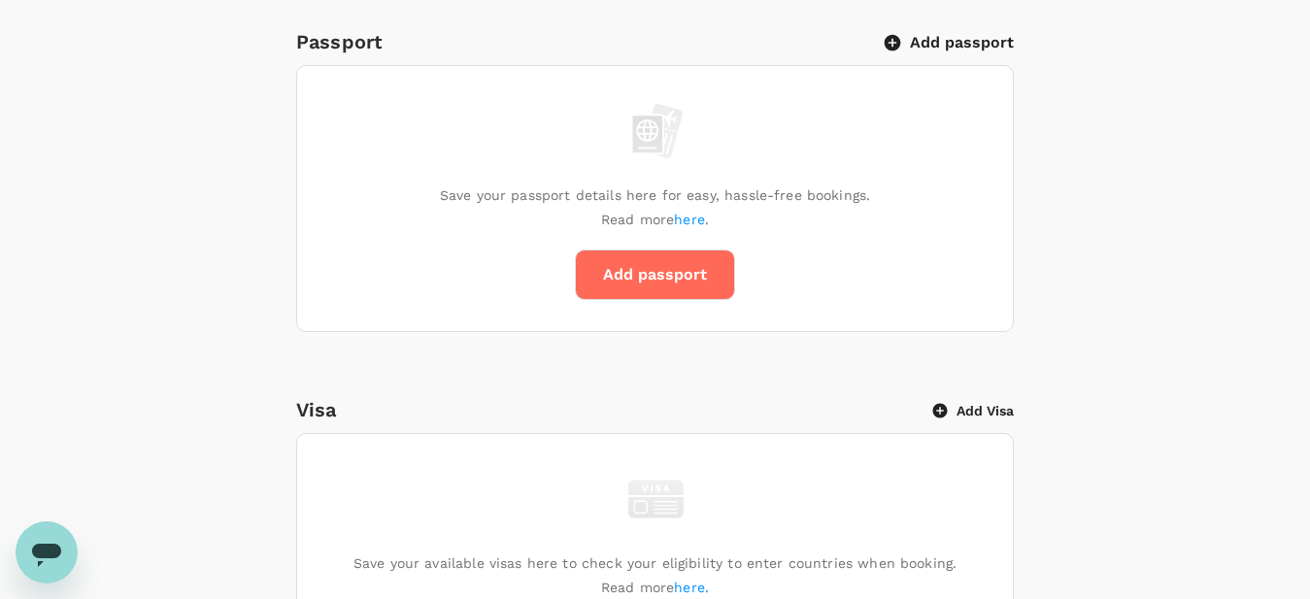
scroll to position [32, 0]
